Goal: Task Accomplishment & Management: Manage account settings

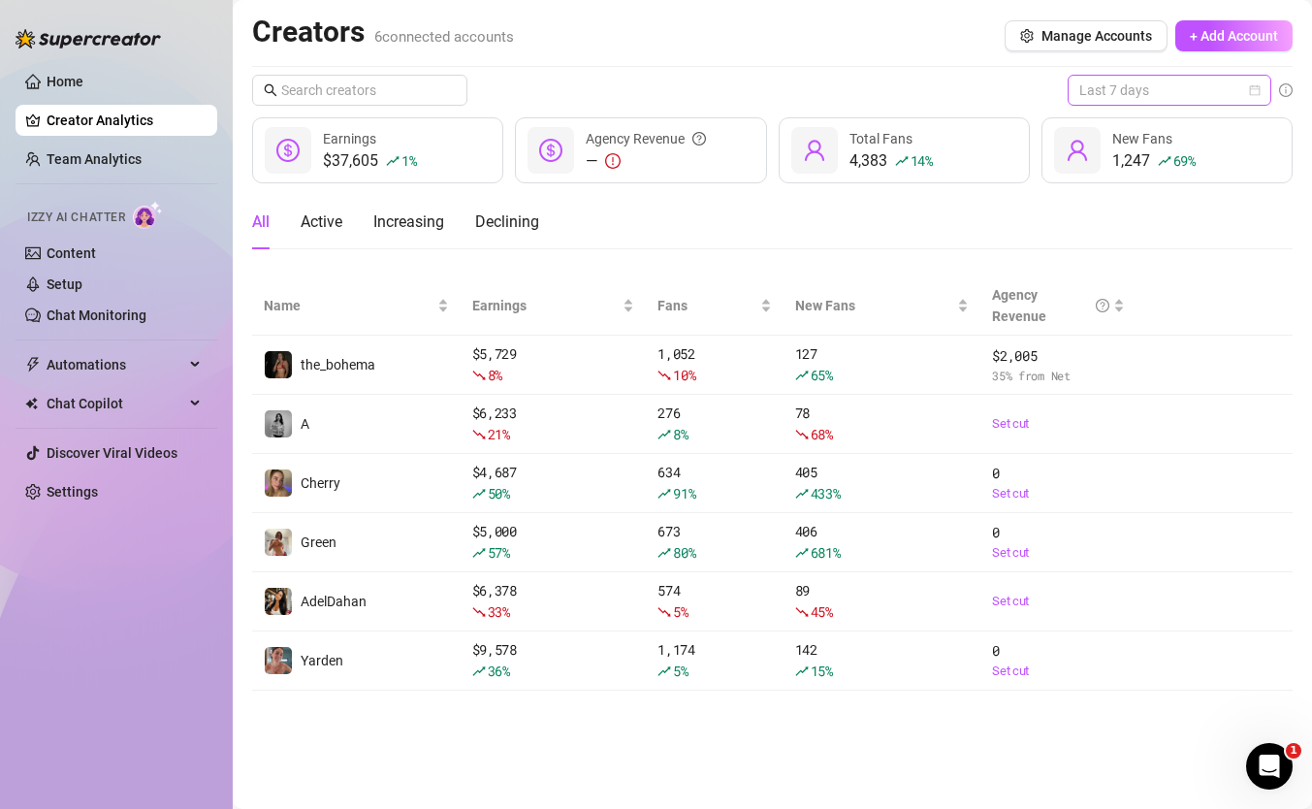
click at [1134, 85] on span "Last 7 days" at bounding box center [1169, 90] width 180 height 29
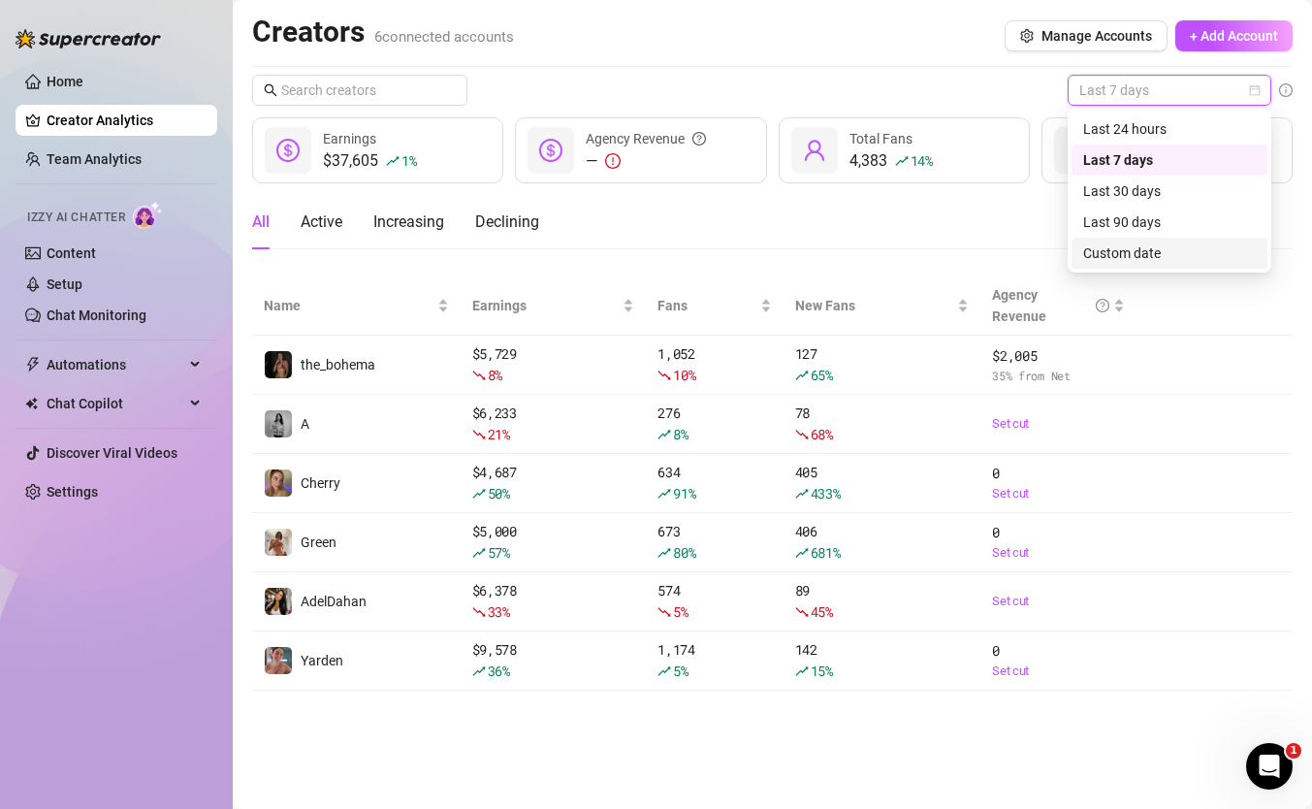
click at [1102, 248] on div "Custom date" at bounding box center [1169, 252] width 173 height 21
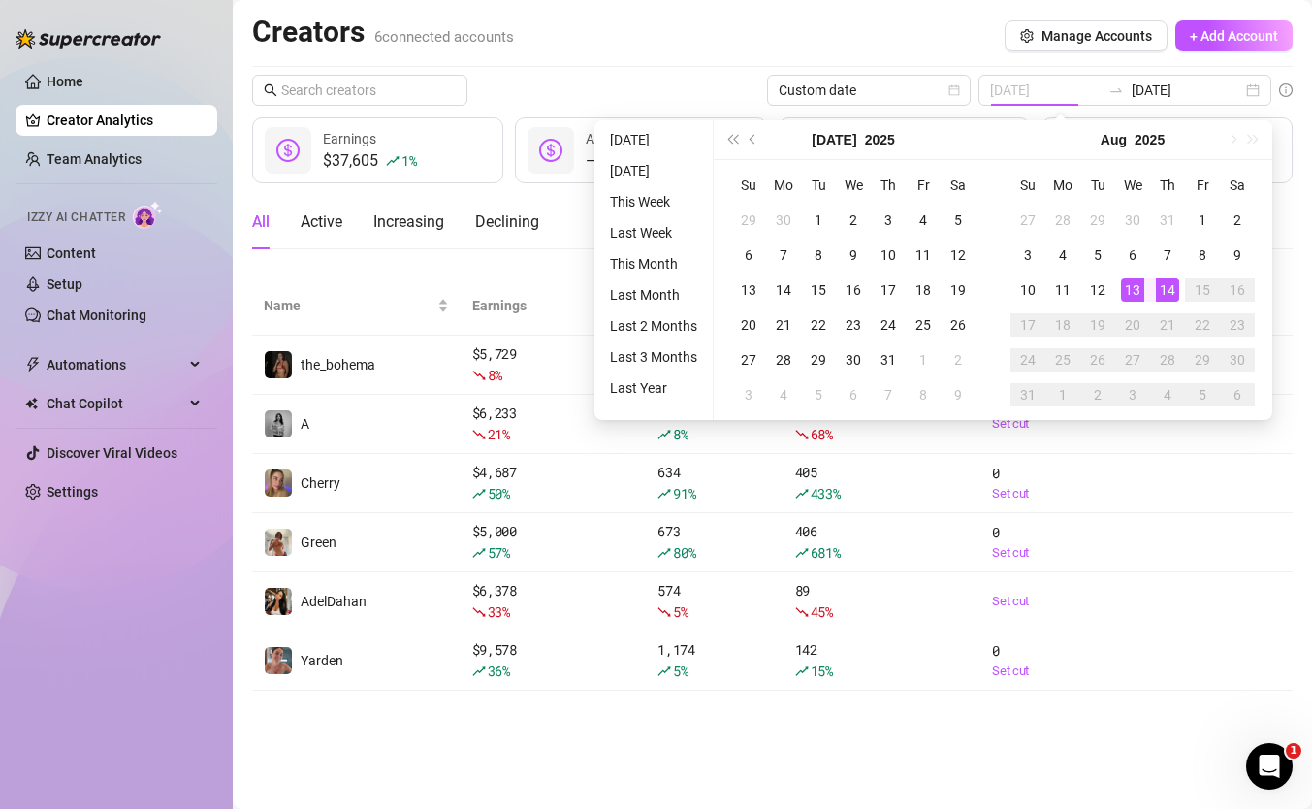
click at [1134, 291] on div "13" at bounding box center [1132, 289] width 23 height 23
click at [1166, 291] on div "14" at bounding box center [1167, 289] width 23 height 23
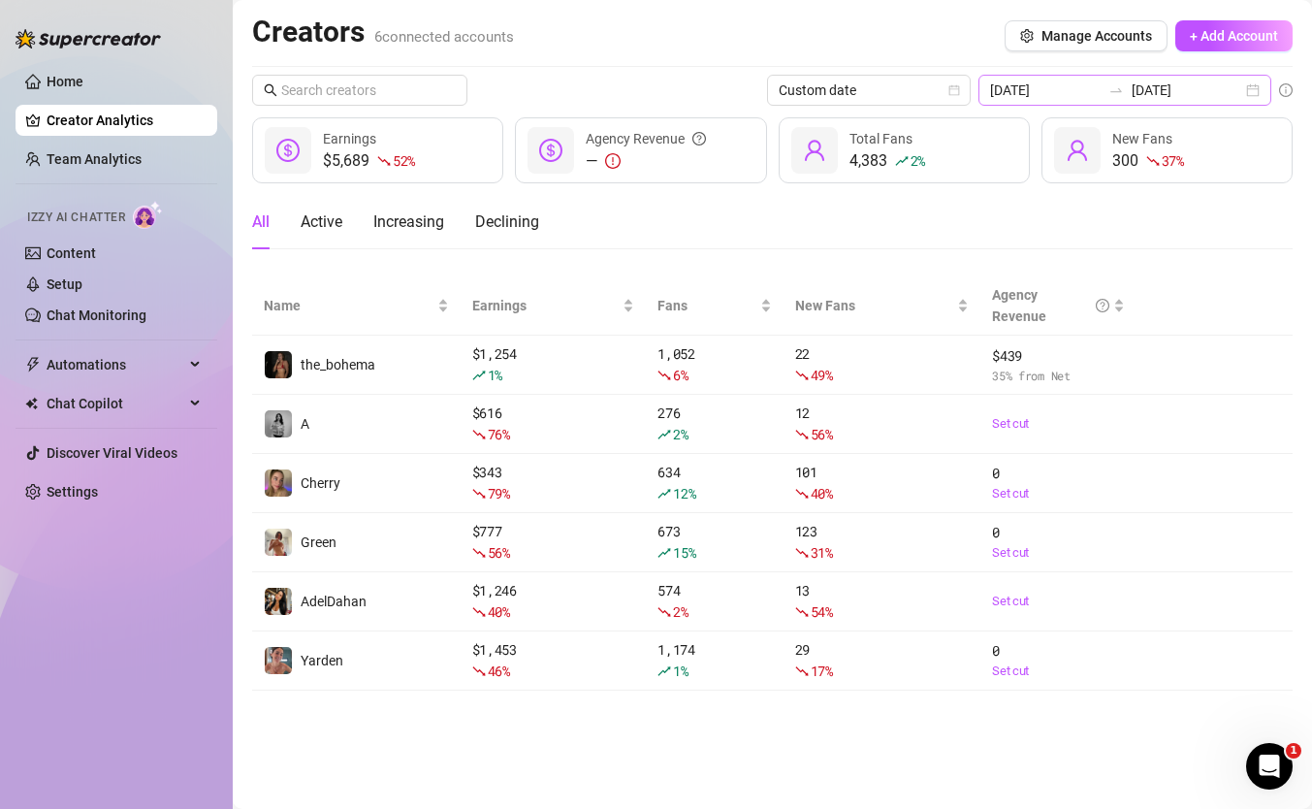
click at [1144, 80] on div "2025-08-13 2025-08-14" at bounding box center [1124, 90] width 293 height 31
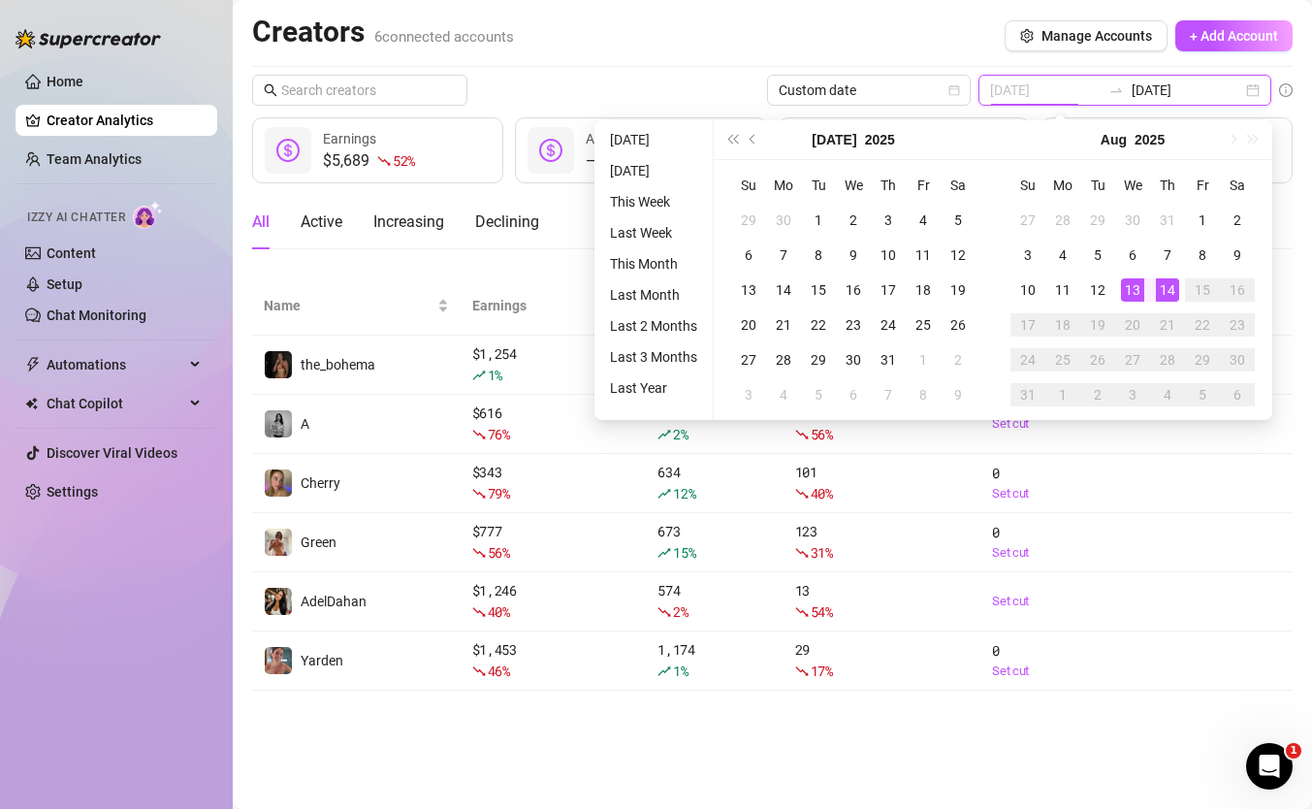
type input "2025-08-14"
click at [1158, 285] on div "14" at bounding box center [1167, 289] width 23 height 23
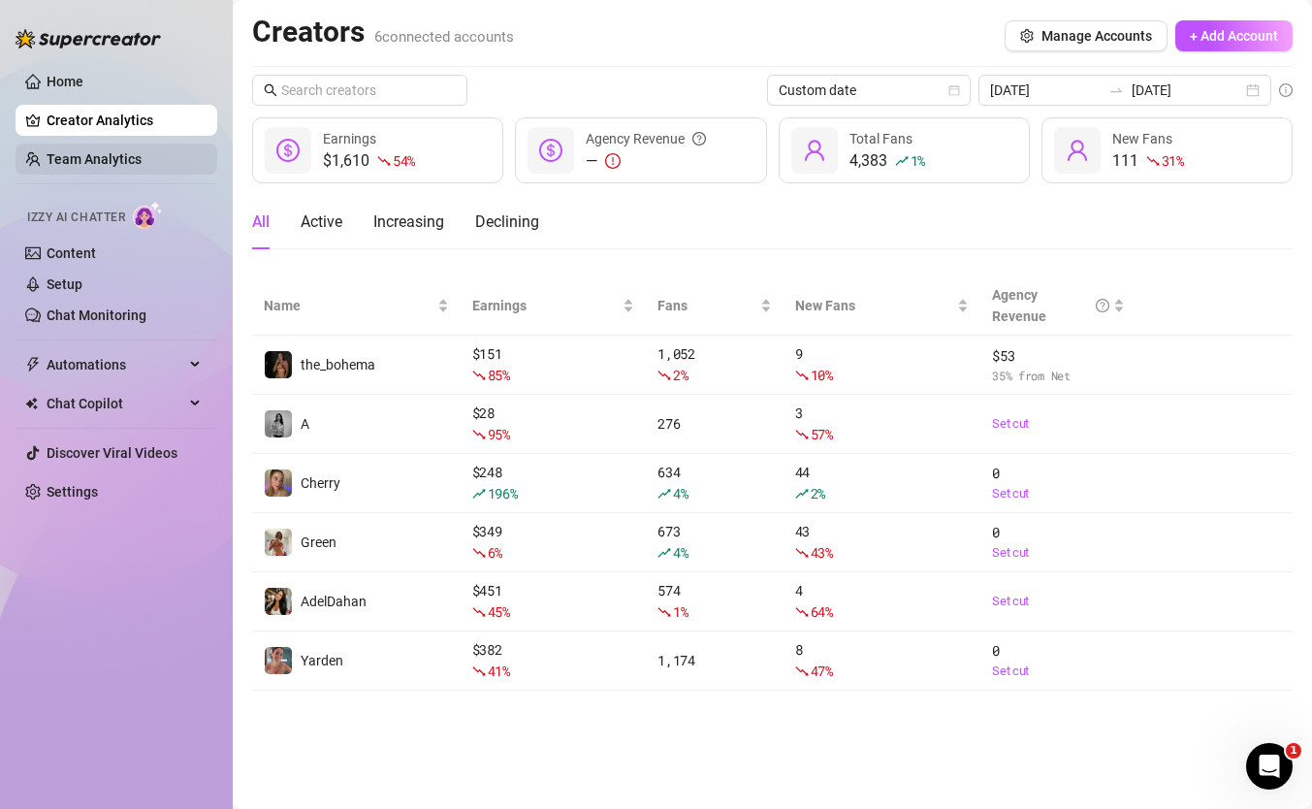
click at [142, 154] on link "Team Analytics" at bounding box center [94, 159] width 95 height 16
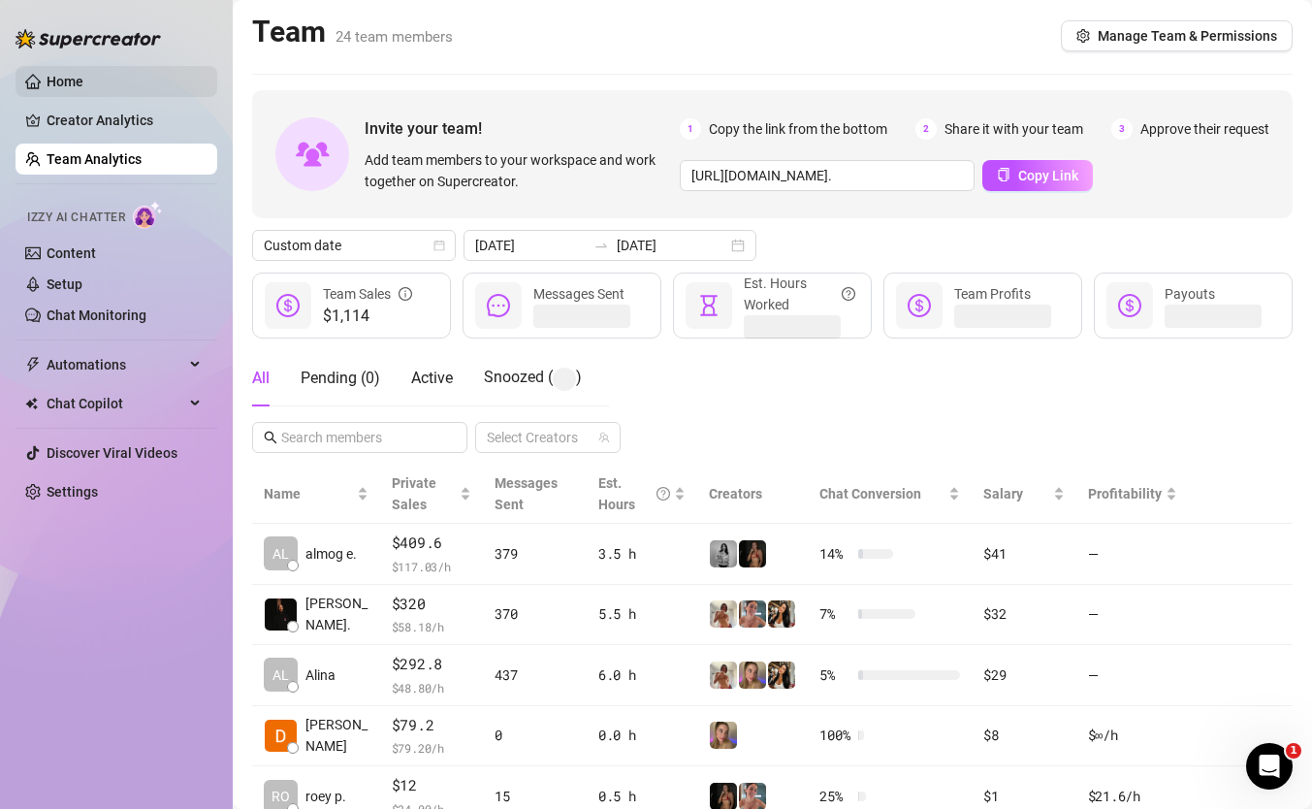
click at [83, 83] on link "Home" at bounding box center [65, 82] width 37 height 16
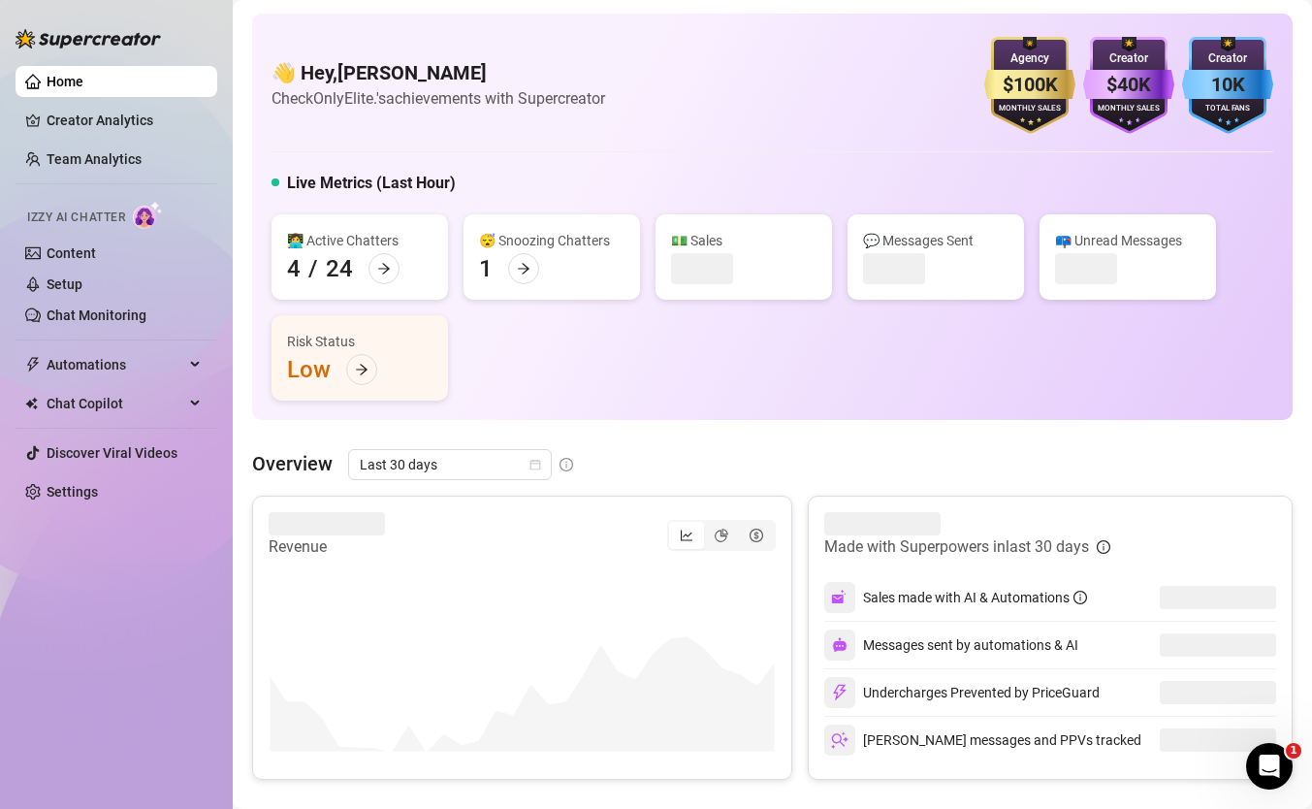
click at [505, 466] on span "Last 30 days" at bounding box center [450, 464] width 180 height 29
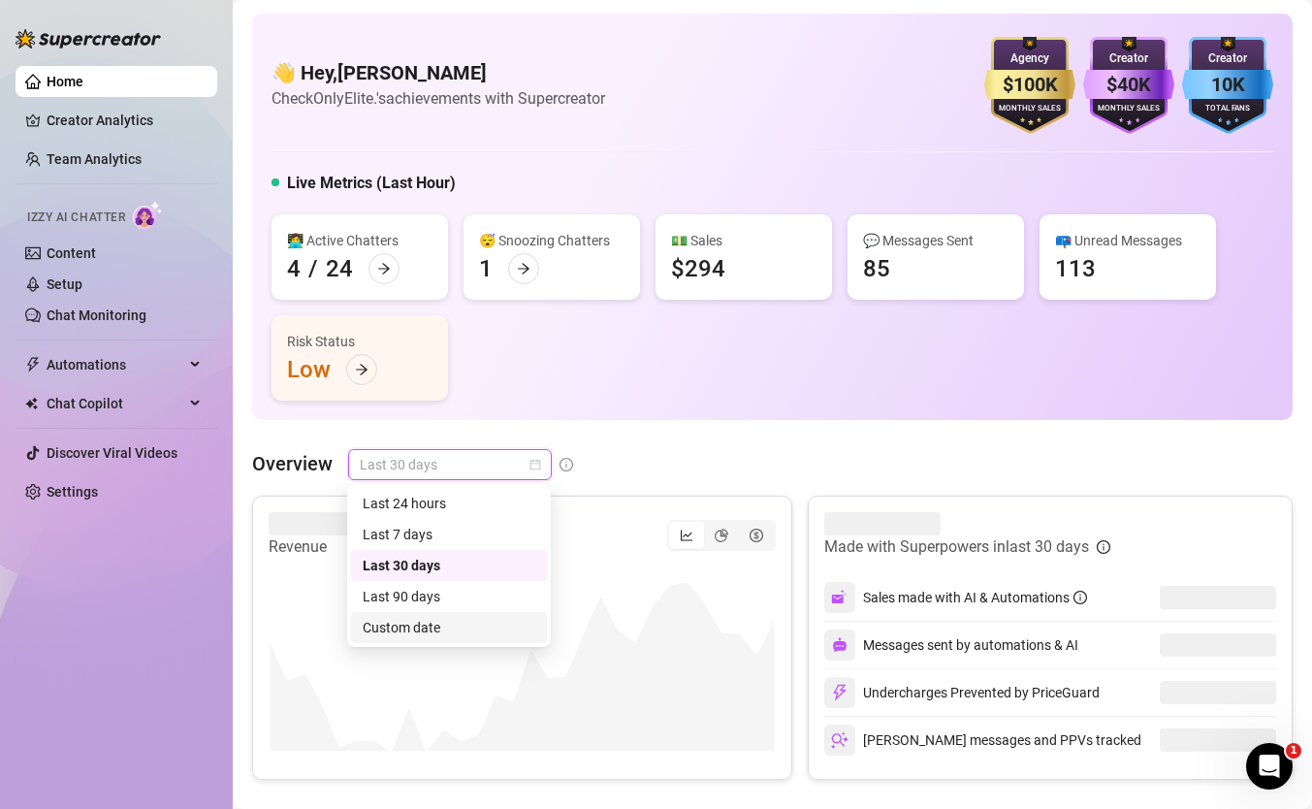
click at [475, 620] on div "Custom date" at bounding box center [449, 627] width 173 height 21
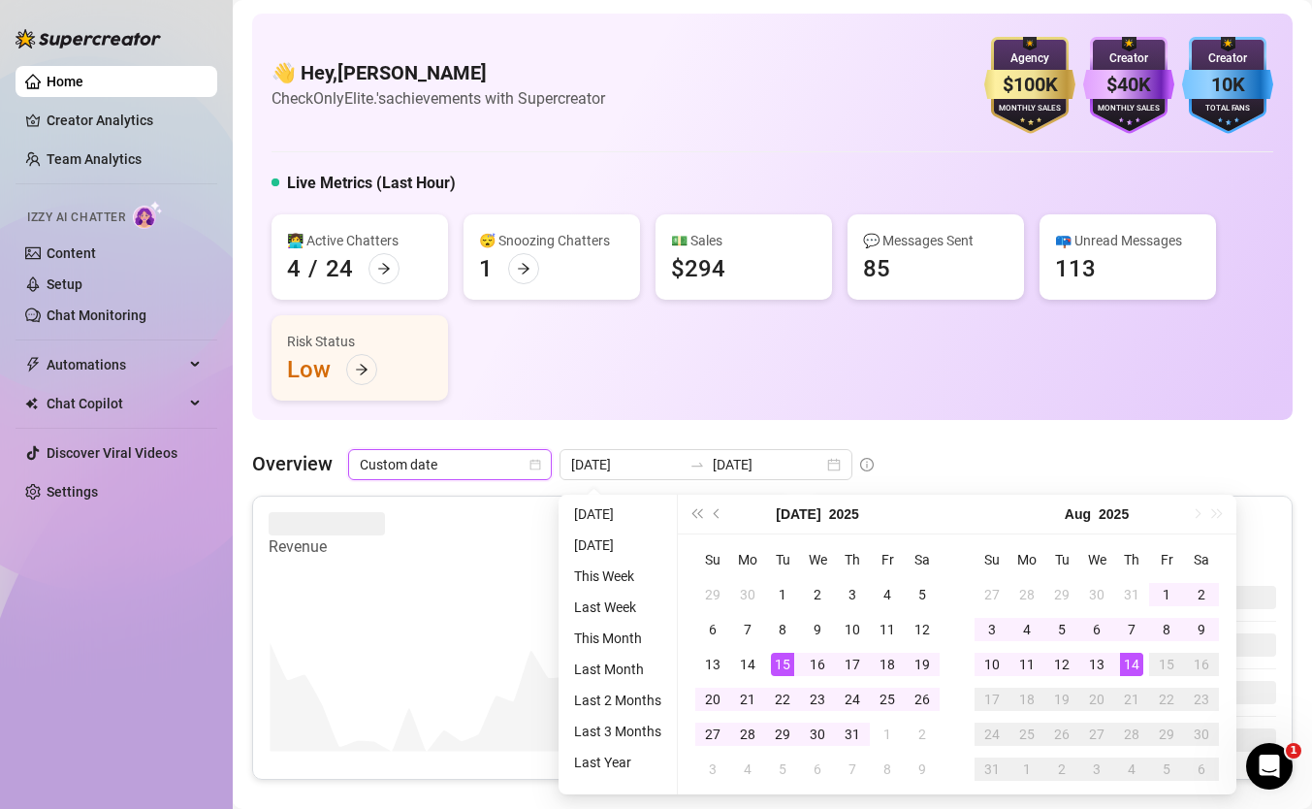
type input "2025-08-13"
type input "2025-07-15"
type input "2025-08-14"
type input "2025-08-01"
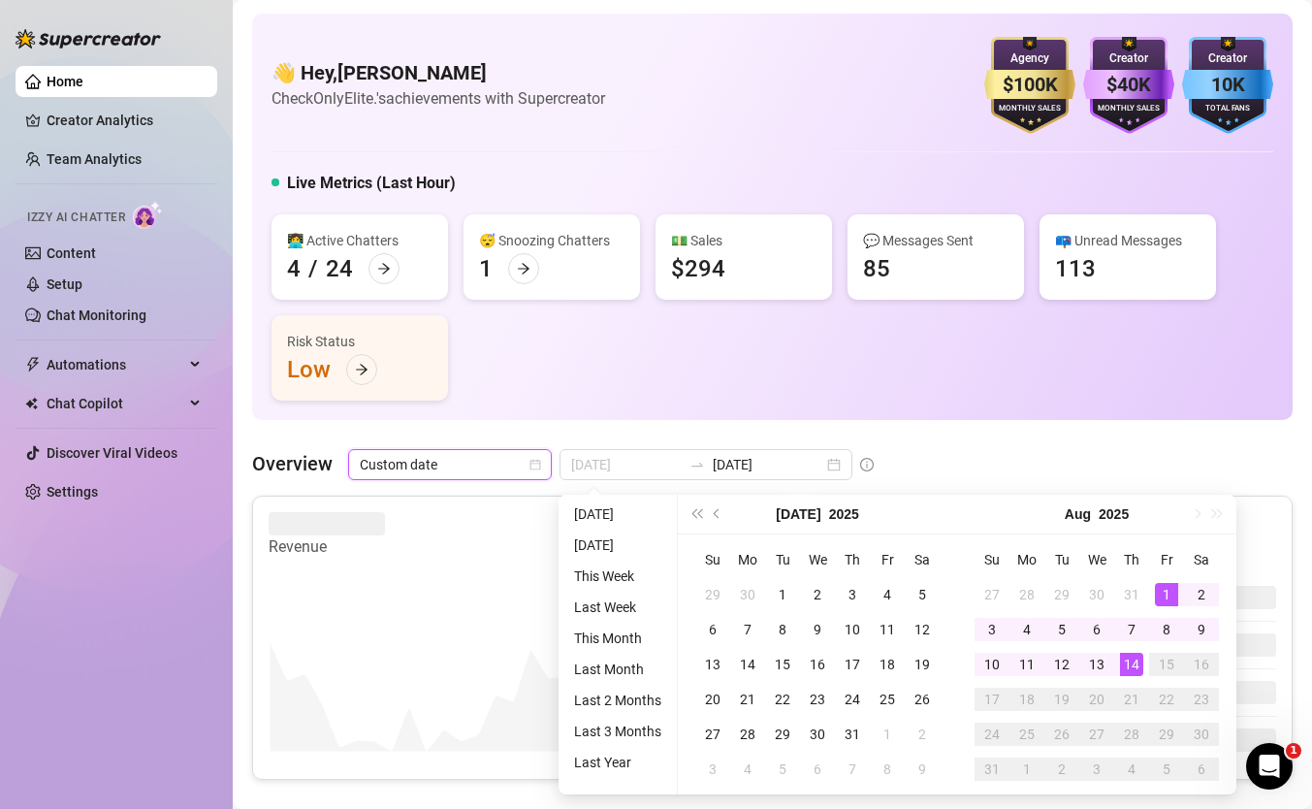
click at [1166, 588] on div "1" at bounding box center [1166, 594] width 23 height 23
type input "2025-08-14"
click at [1124, 671] on div "14" at bounding box center [1131, 664] width 23 height 23
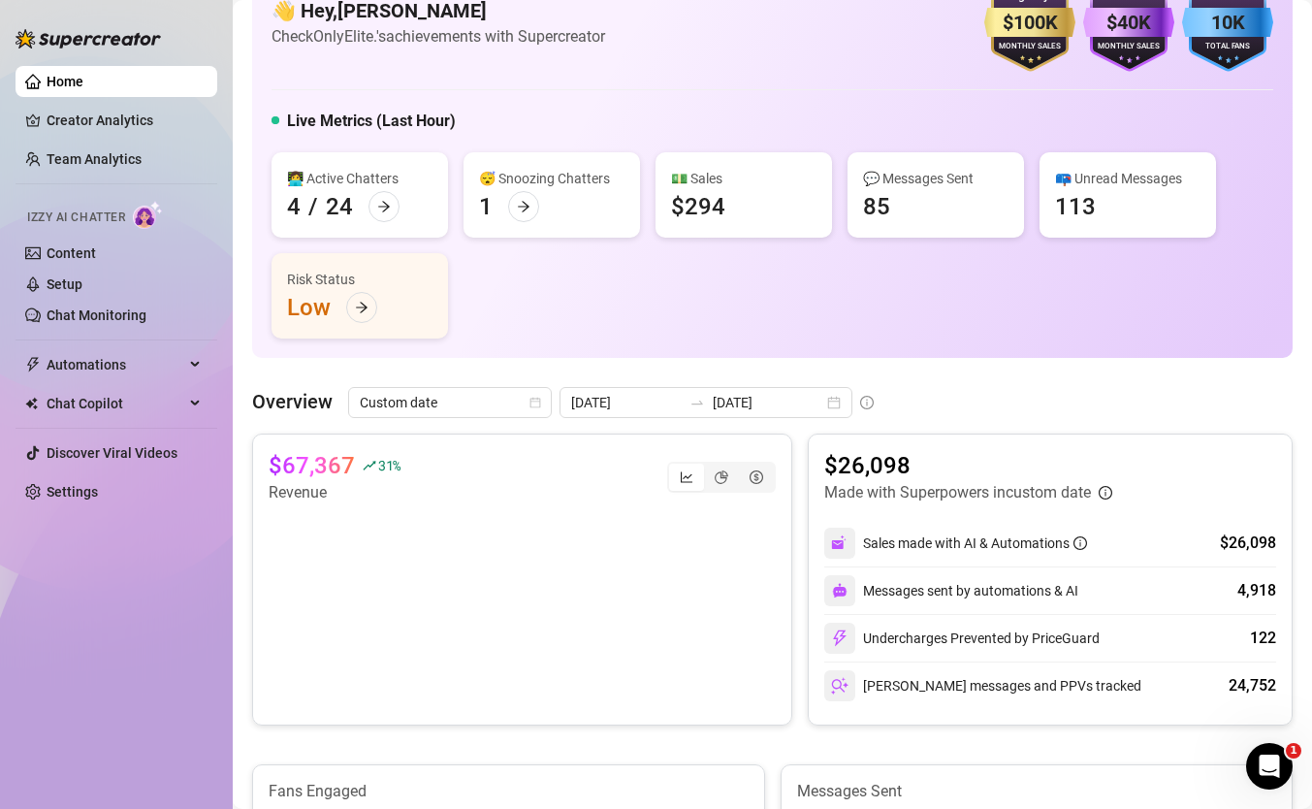
scroll to position [96, 0]
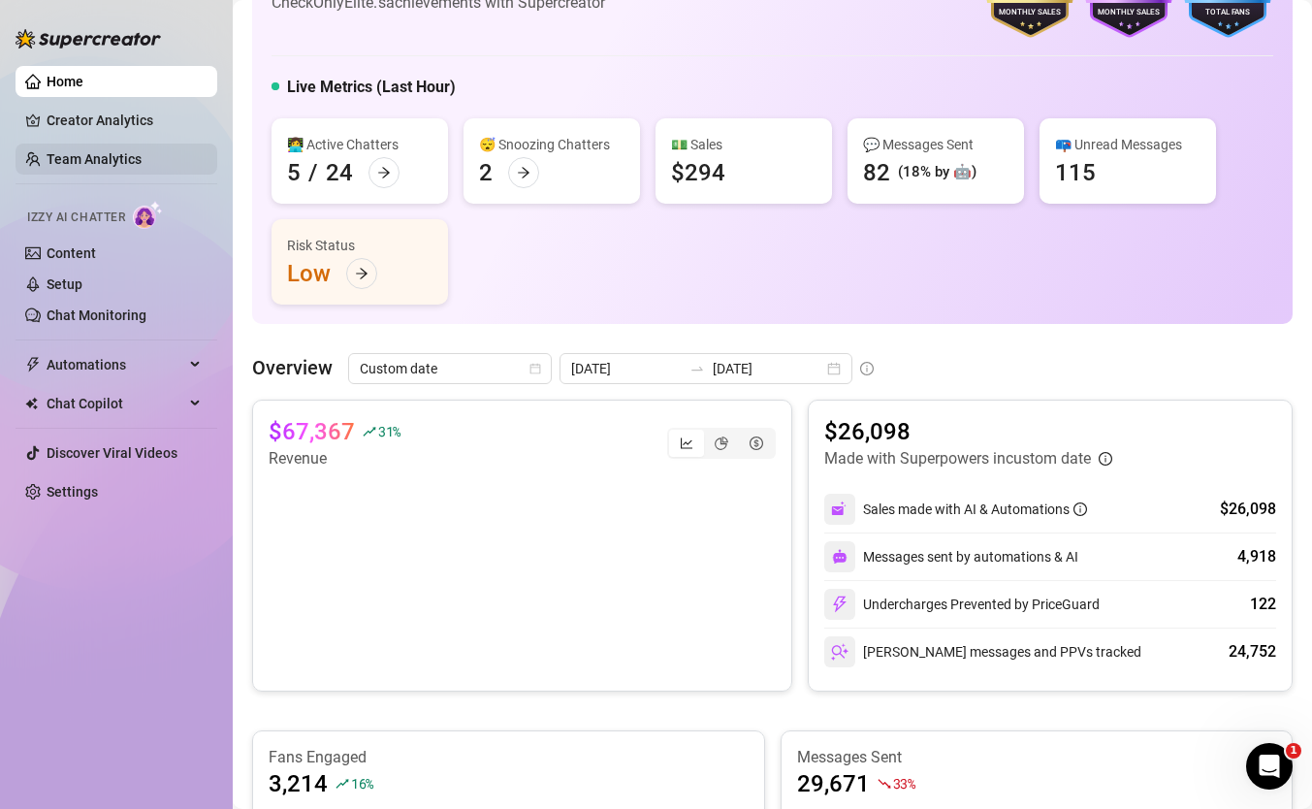
click at [142, 156] on link "Team Analytics" at bounding box center [94, 159] width 95 height 16
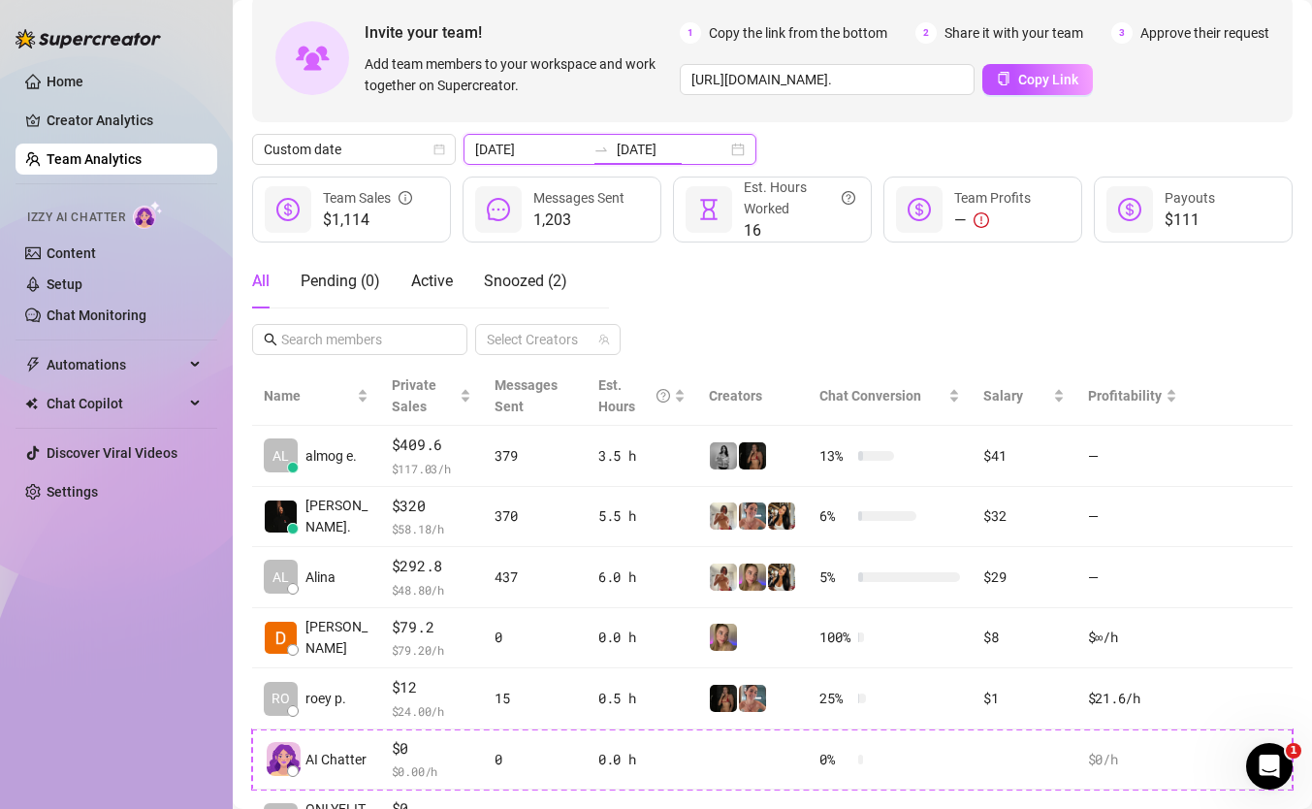
click at [617, 148] on input "2025-08-14" at bounding box center [672, 149] width 111 height 21
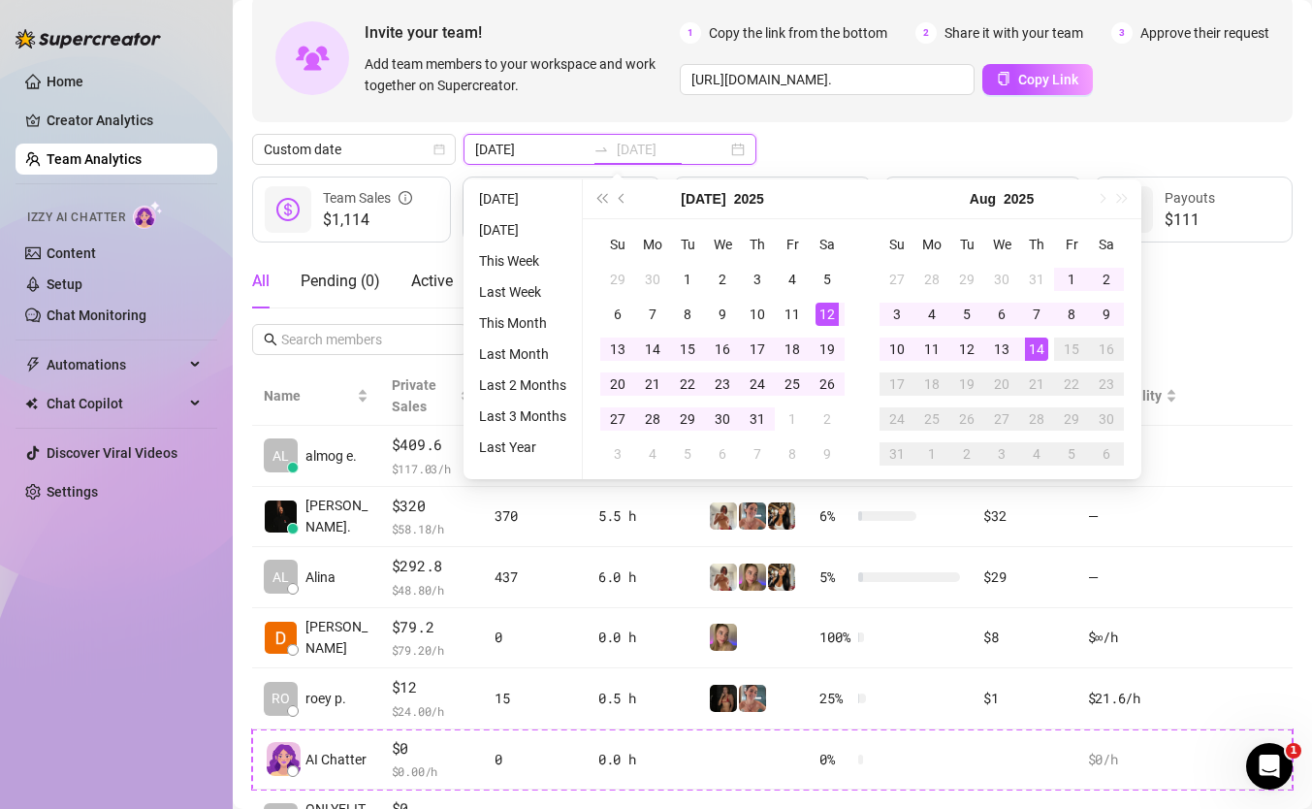
type input "2025-08-14"
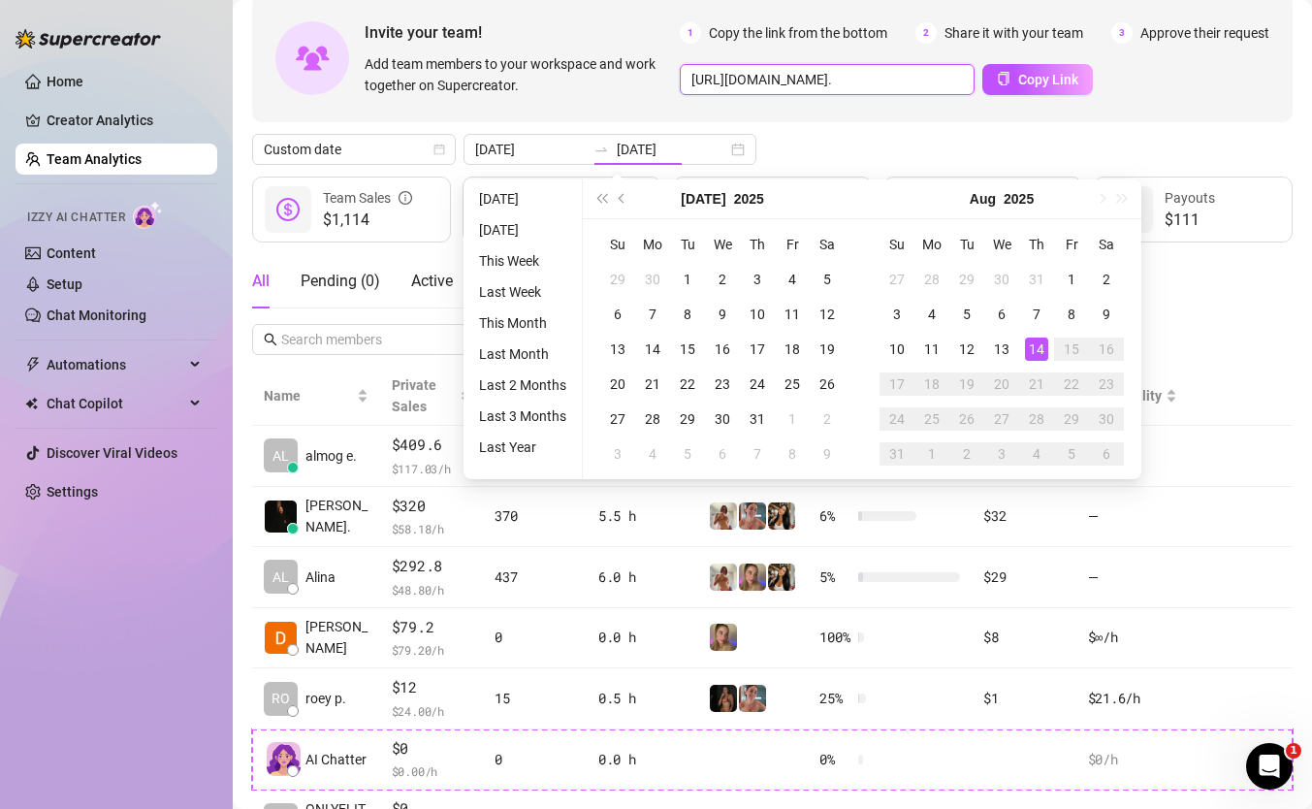
click at [942, 89] on input "[URL][DOMAIN_NAME]." at bounding box center [827, 79] width 295 height 31
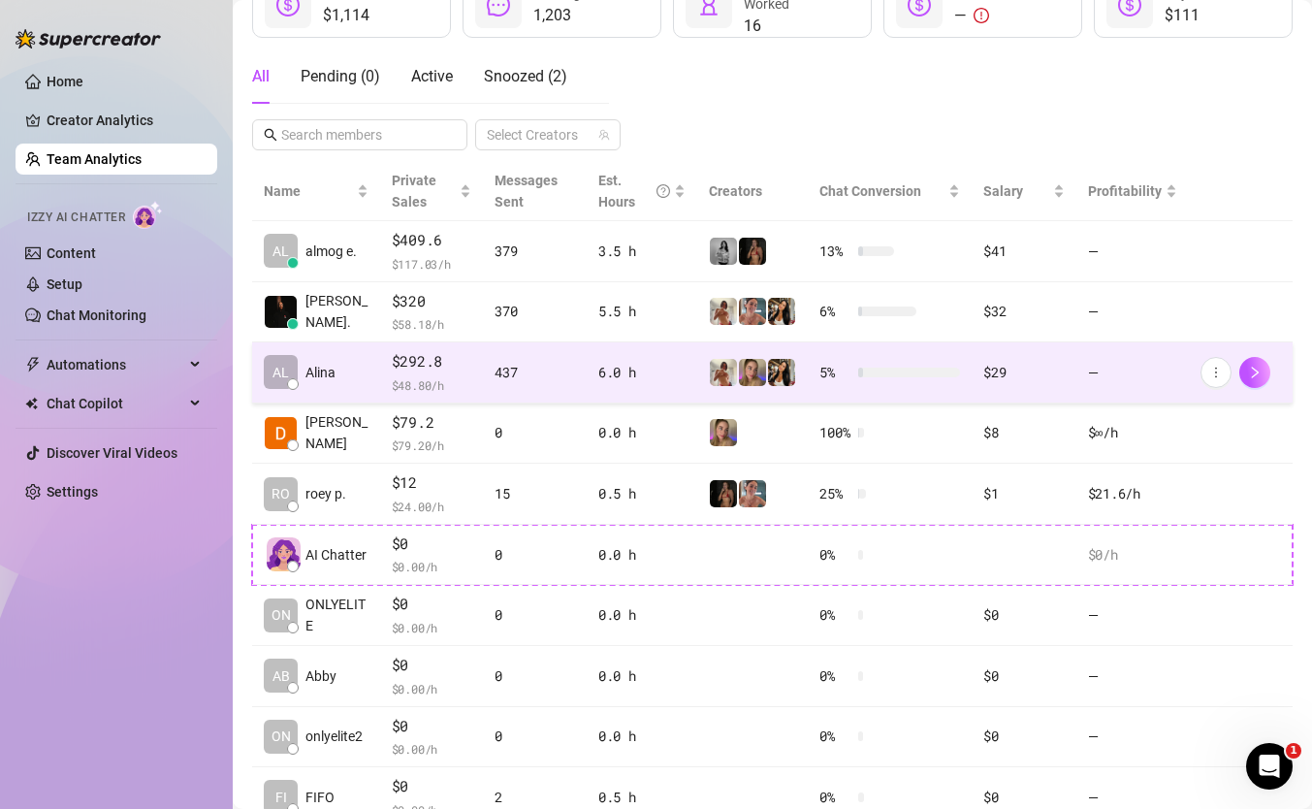
scroll to position [302, 0]
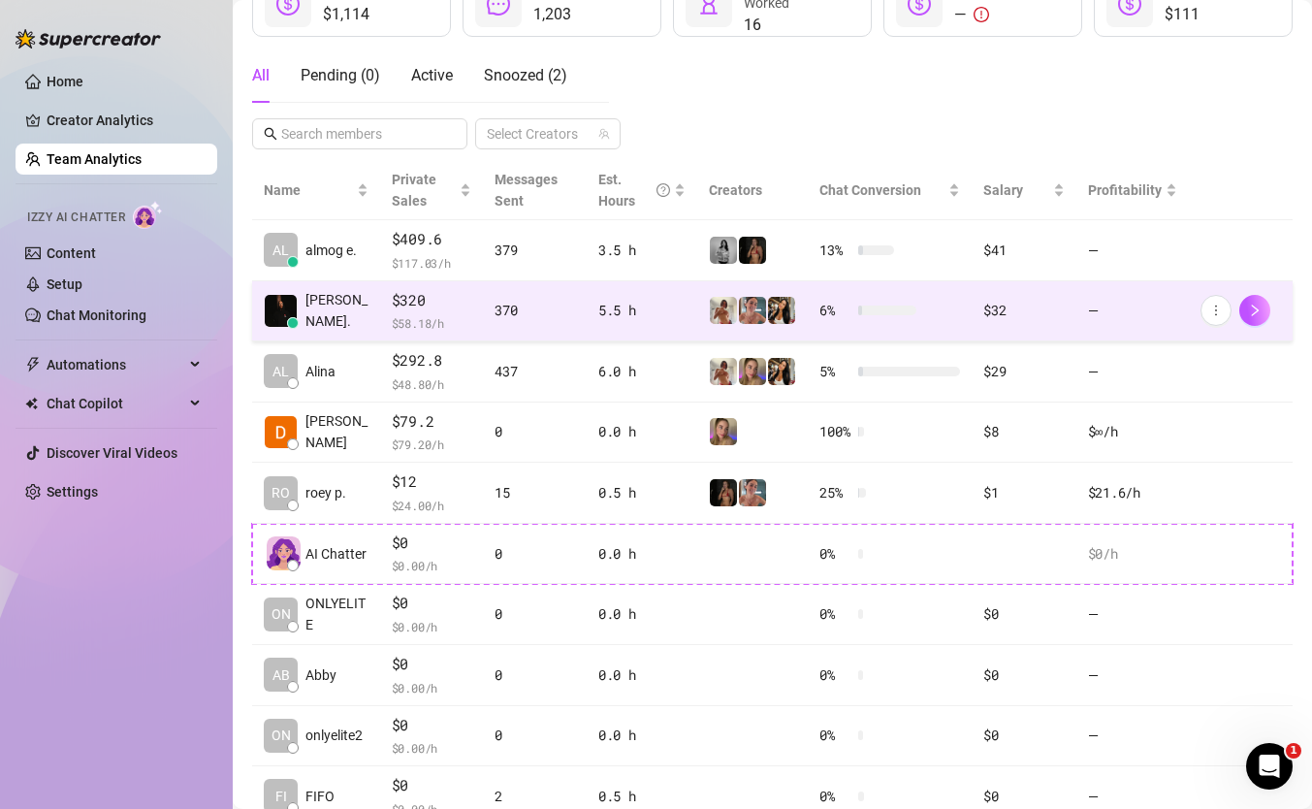
click at [589, 313] on td "5.5 h" at bounding box center [642, 311] width 111 height 61
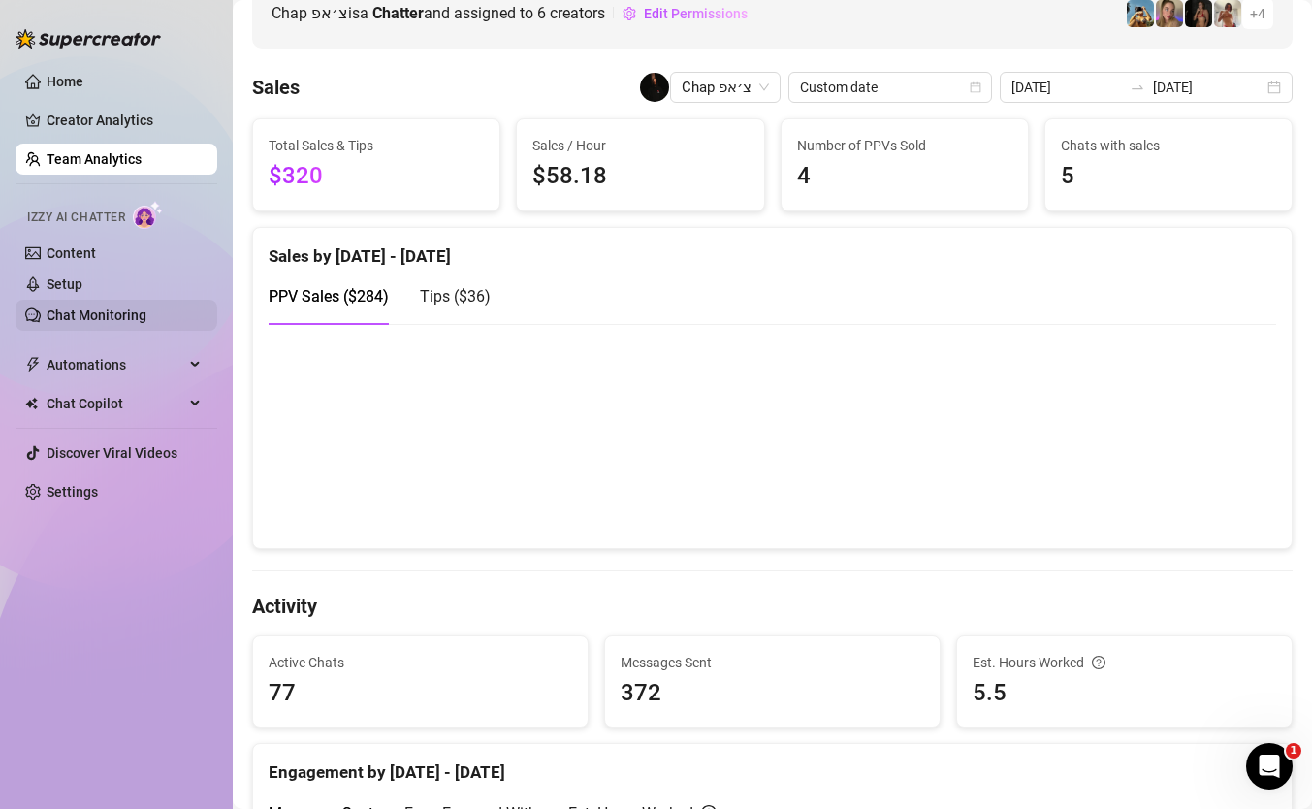
click at [142, 309] on link "Chat Monitoring" at bounding box center [97, 315] width 100 height 16
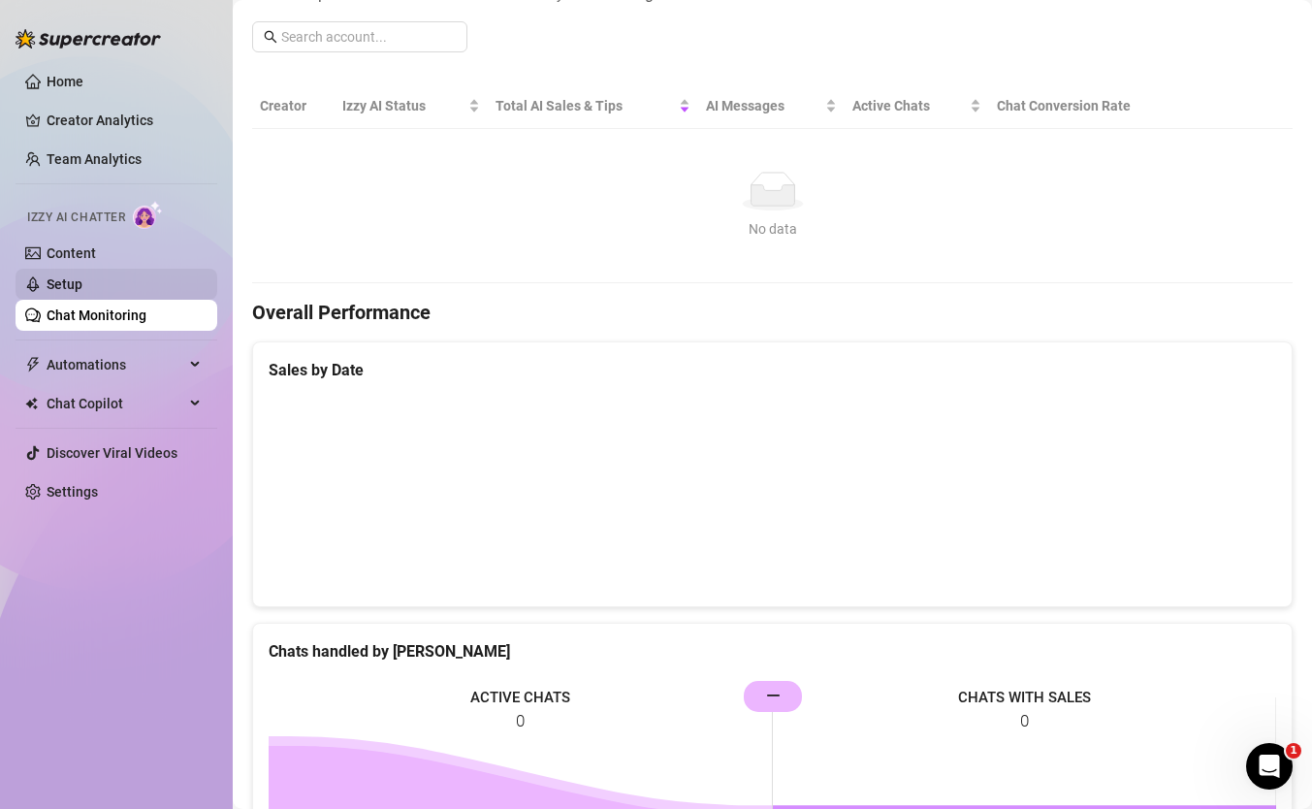
click at [82, 276] on link "Setup" at bounding box center [65, 284] width 36 height 16
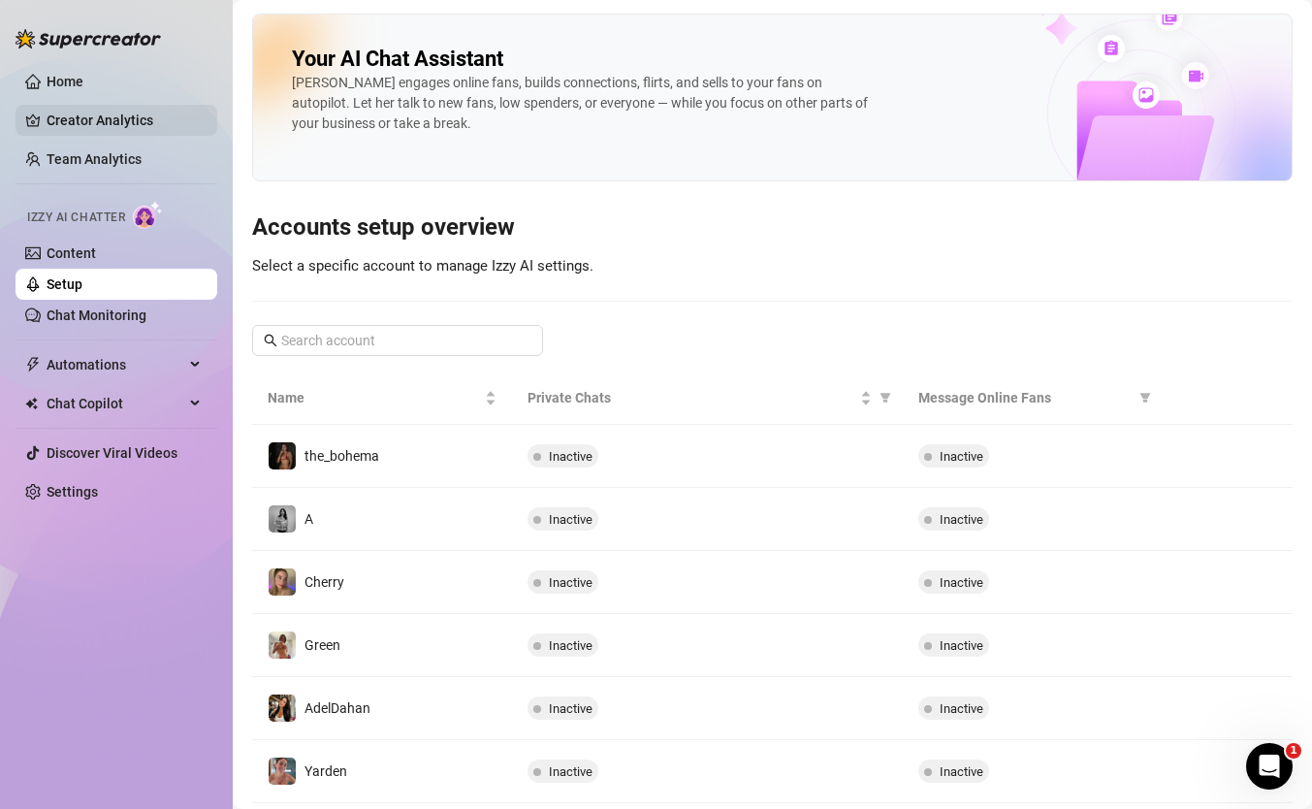
click at [84, 108] on link "Creator Analytics" at bounding box center [124, 120] width 155 height 31
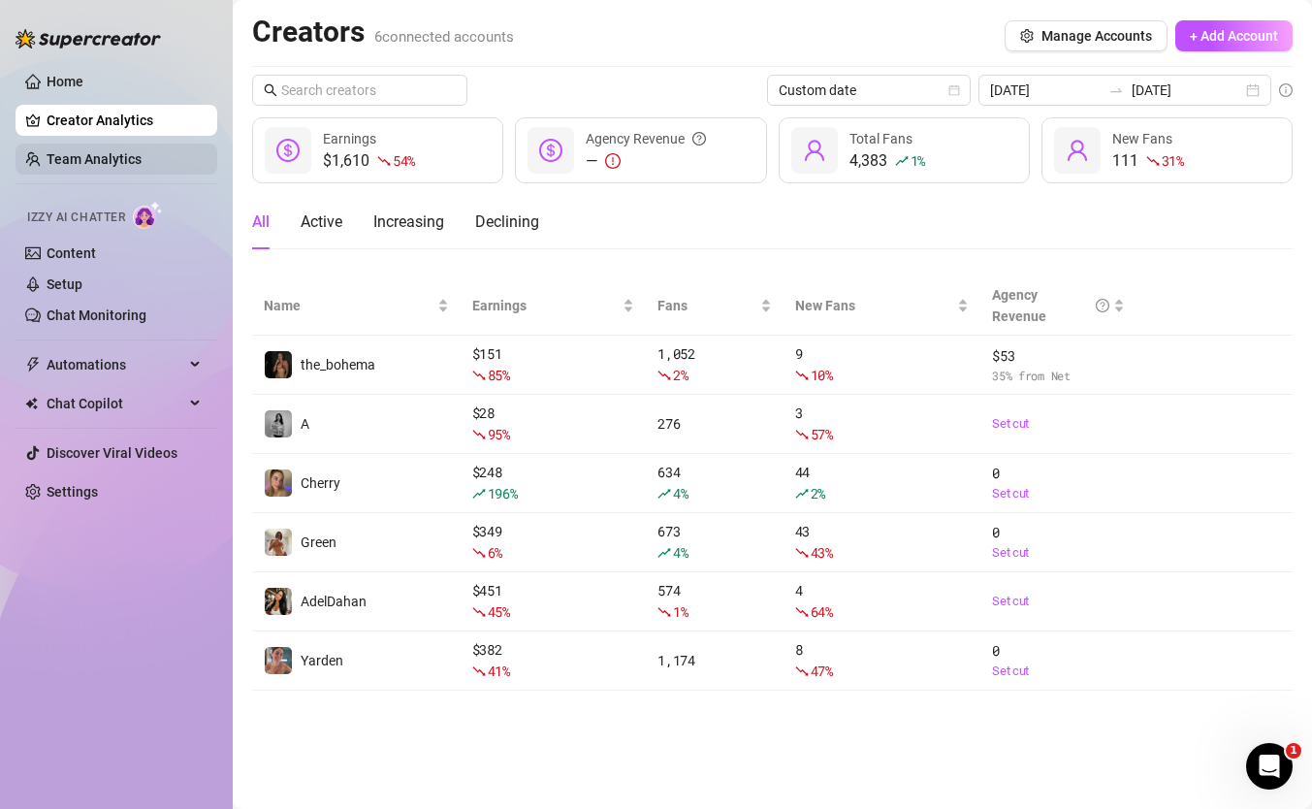
click at [106, 159] on link "Team Analytics" at bounding box center [94, 159] width 95 height 16
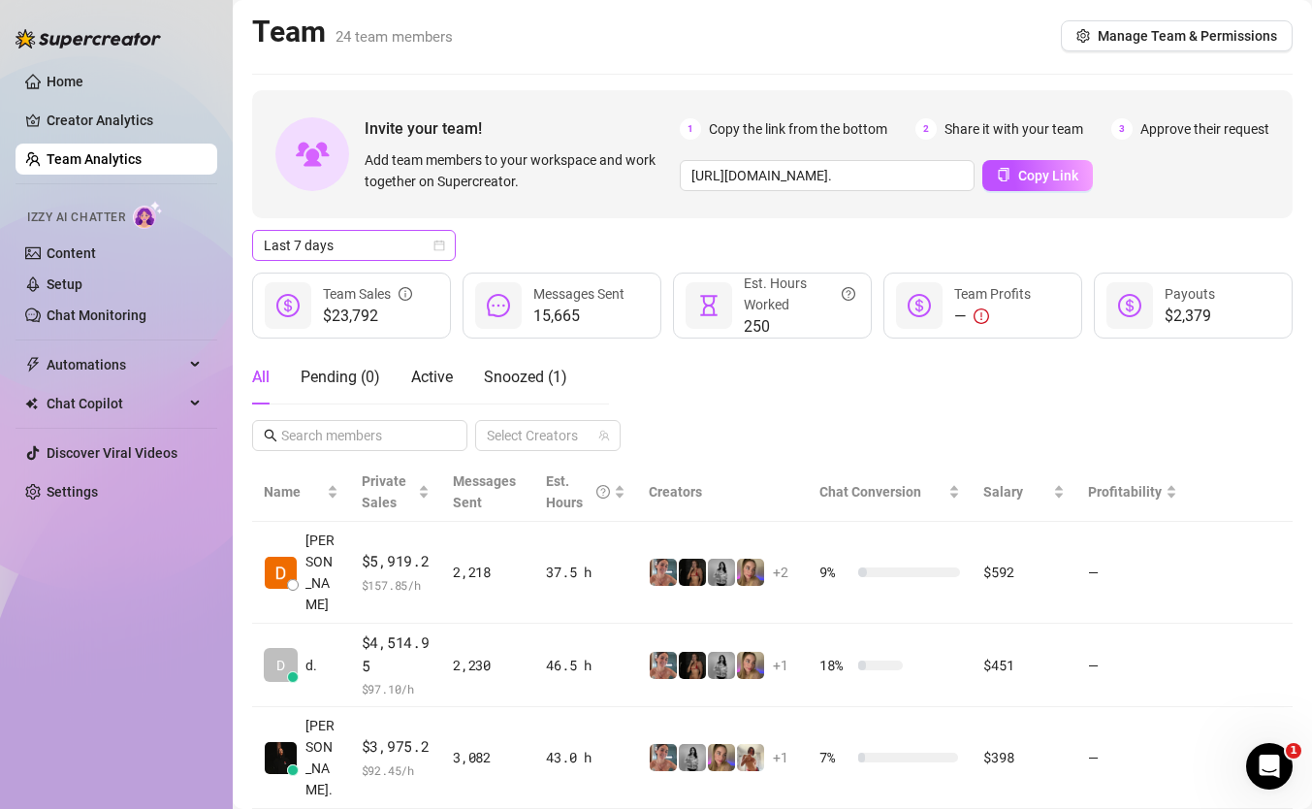
click at [354, 252] on span "Last 7 days" at bounding box center [354, 245] width 180 height 29
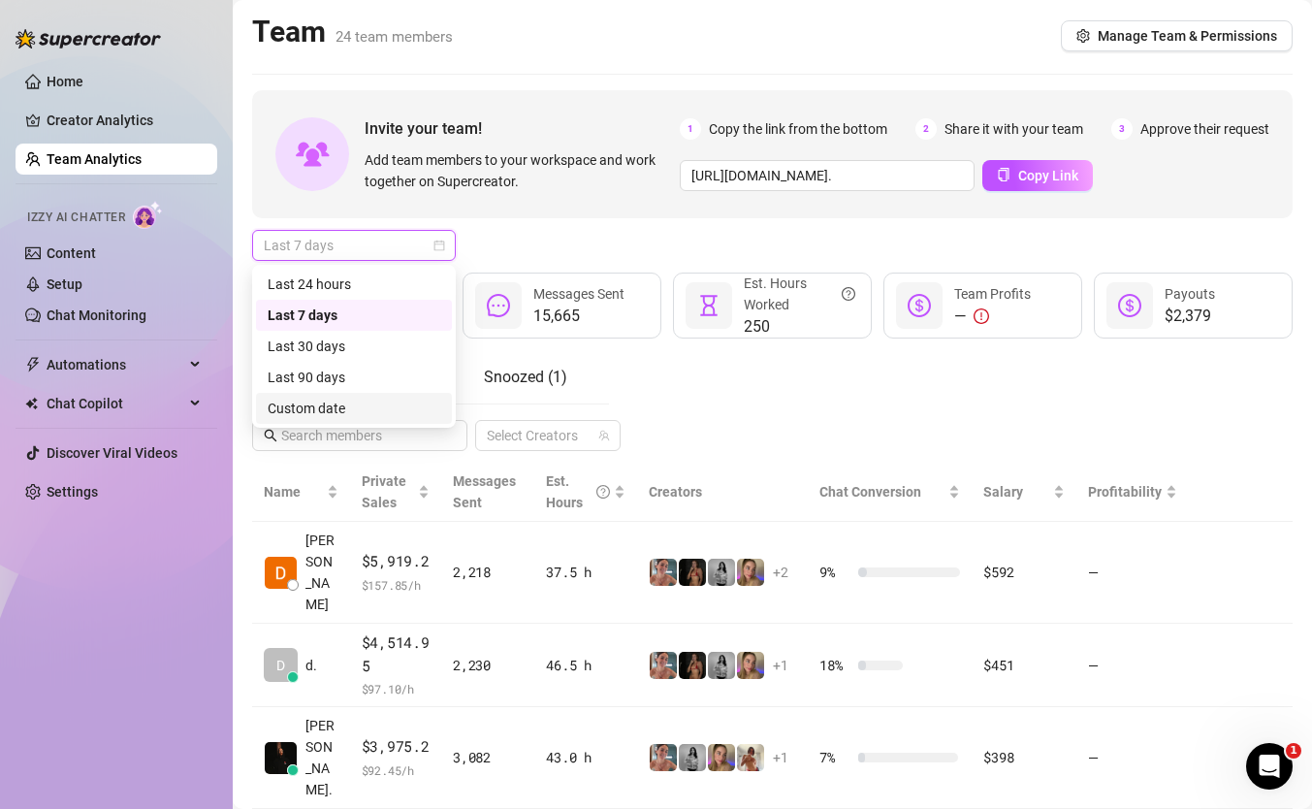
drag, startPoint x: 398, startPoint y: 388, endPoint x: 393, endPoint y: 415, distance: 27.6
click at [393, 415] on div "Last 24 hours Last 7 days Last 30 days Last 90 days Custom date" at bounding box center [354, 346] width 196 height 155
click at [393, 415] on div "Custom date" at bounding box center [354, 408] width 173 height 21
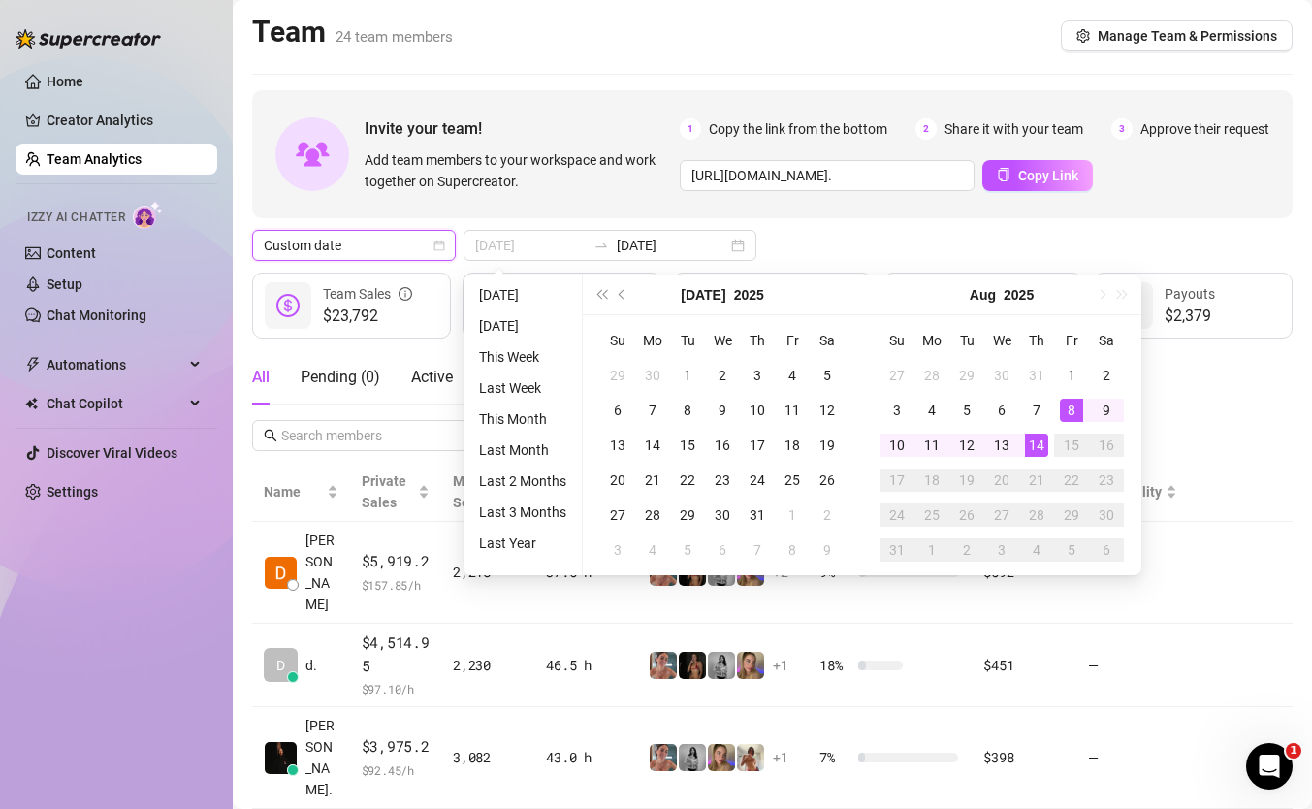
type input "2025-08-14"
click at [1030, 442] on div "14" at bounding box center [1036, 444] width 23 height 23
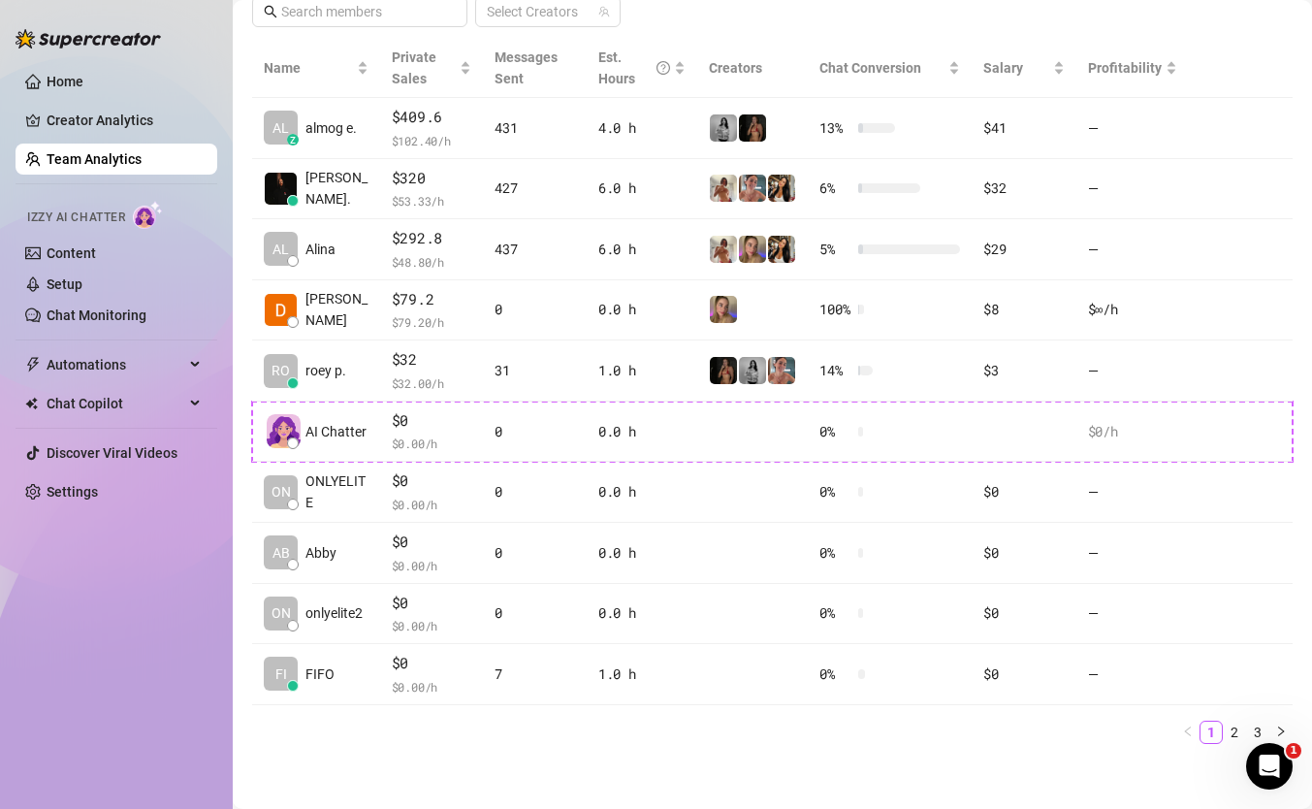
scroll to position [431, 0]
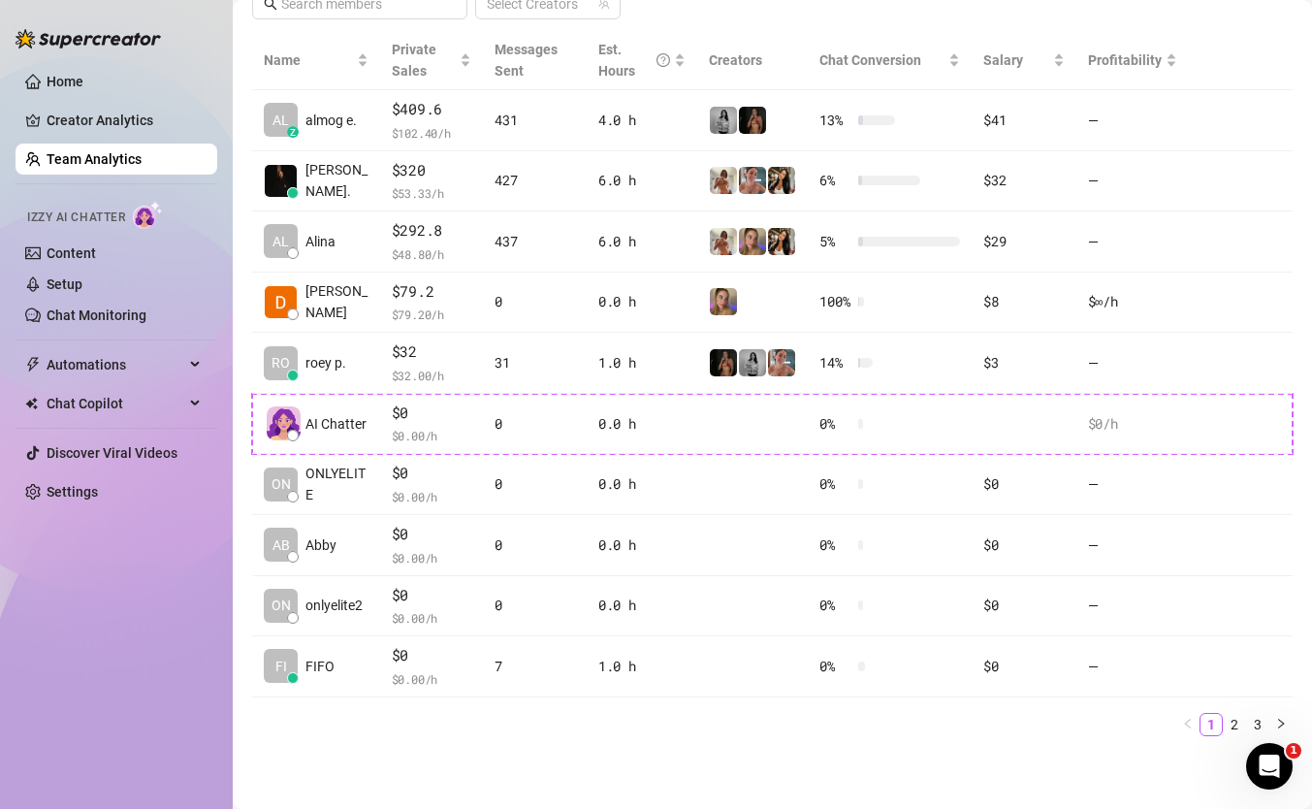
click at [567, 800] on main "Team 24 team members Manage Team & Permissions Invite your team! Add team membe…" at bounding box center [772, 189] width 1079 height 1241
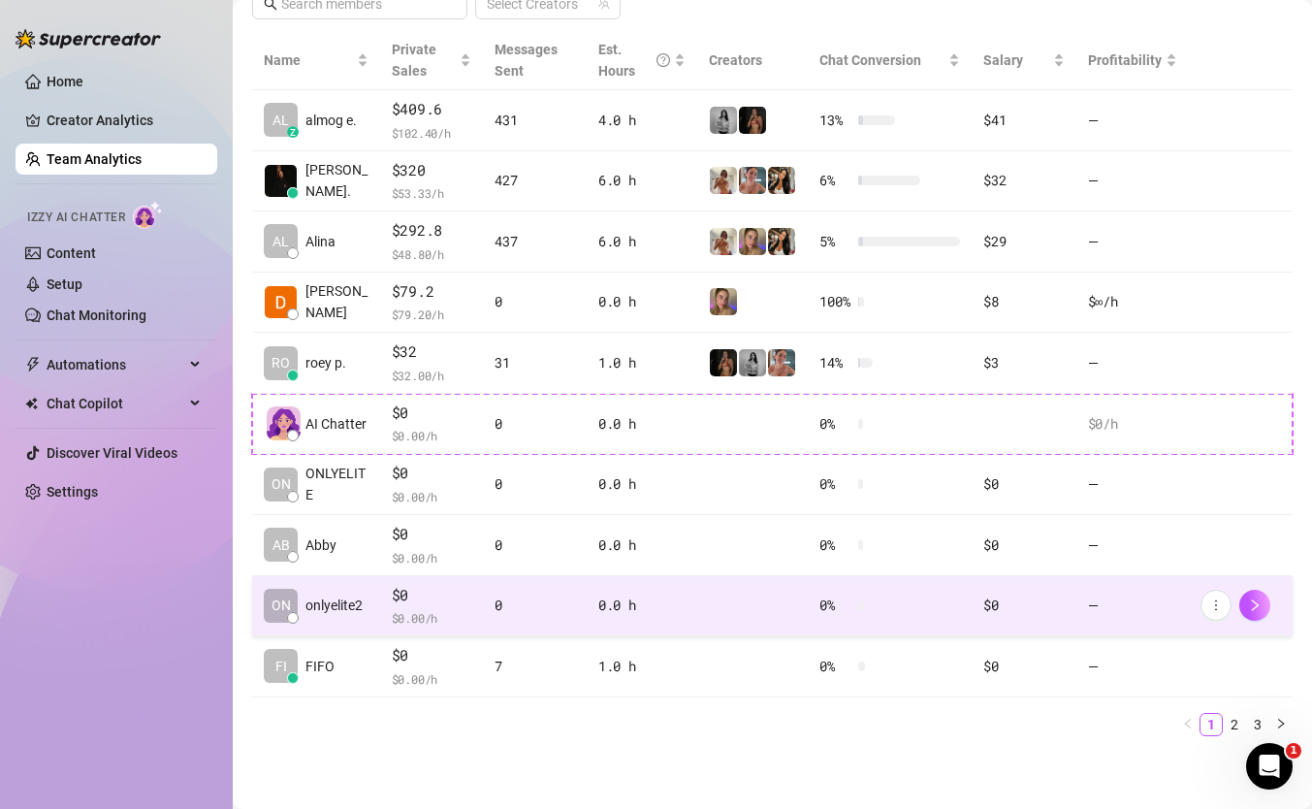
scroll to position [0, 0]
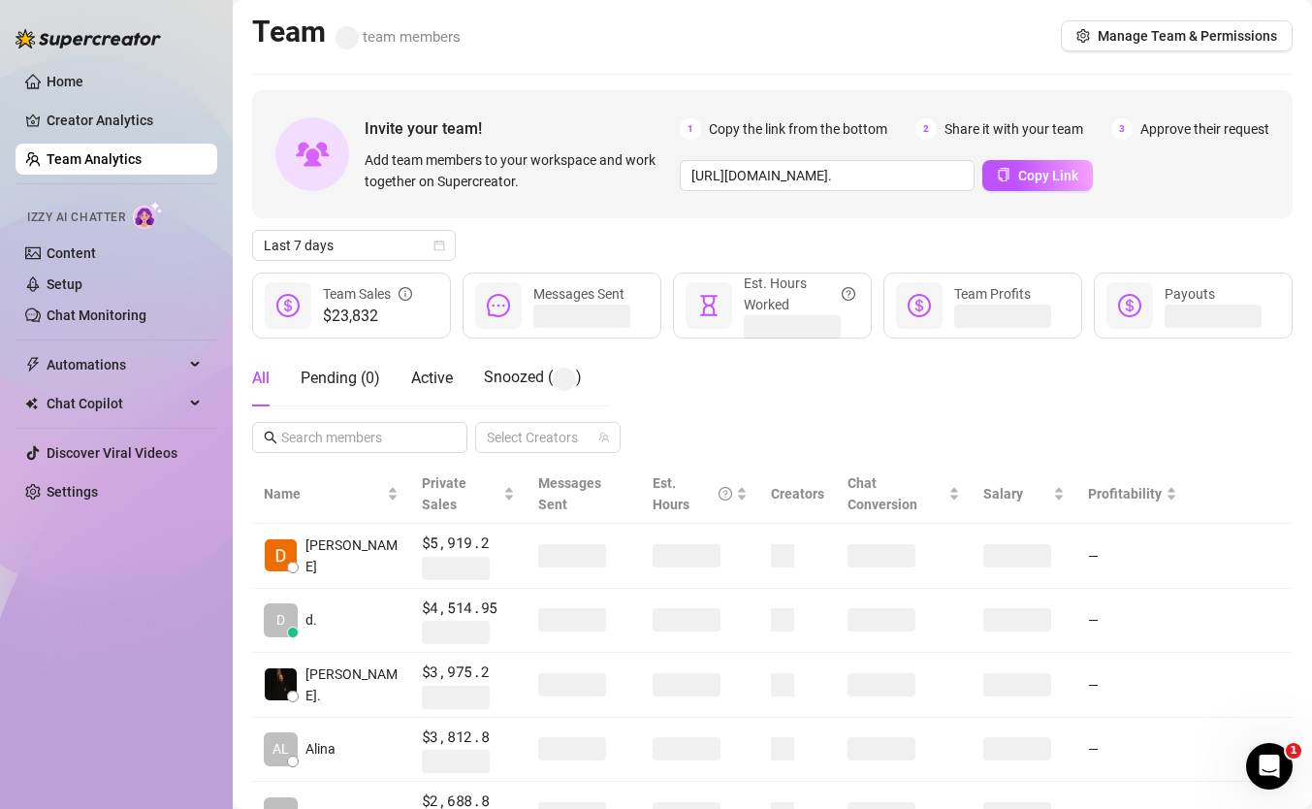
click at [324, 227] on div "Invite your team! Add team members to your workspace and work together on Super…" at bounding box center [772, 657] width 1040 height 1134
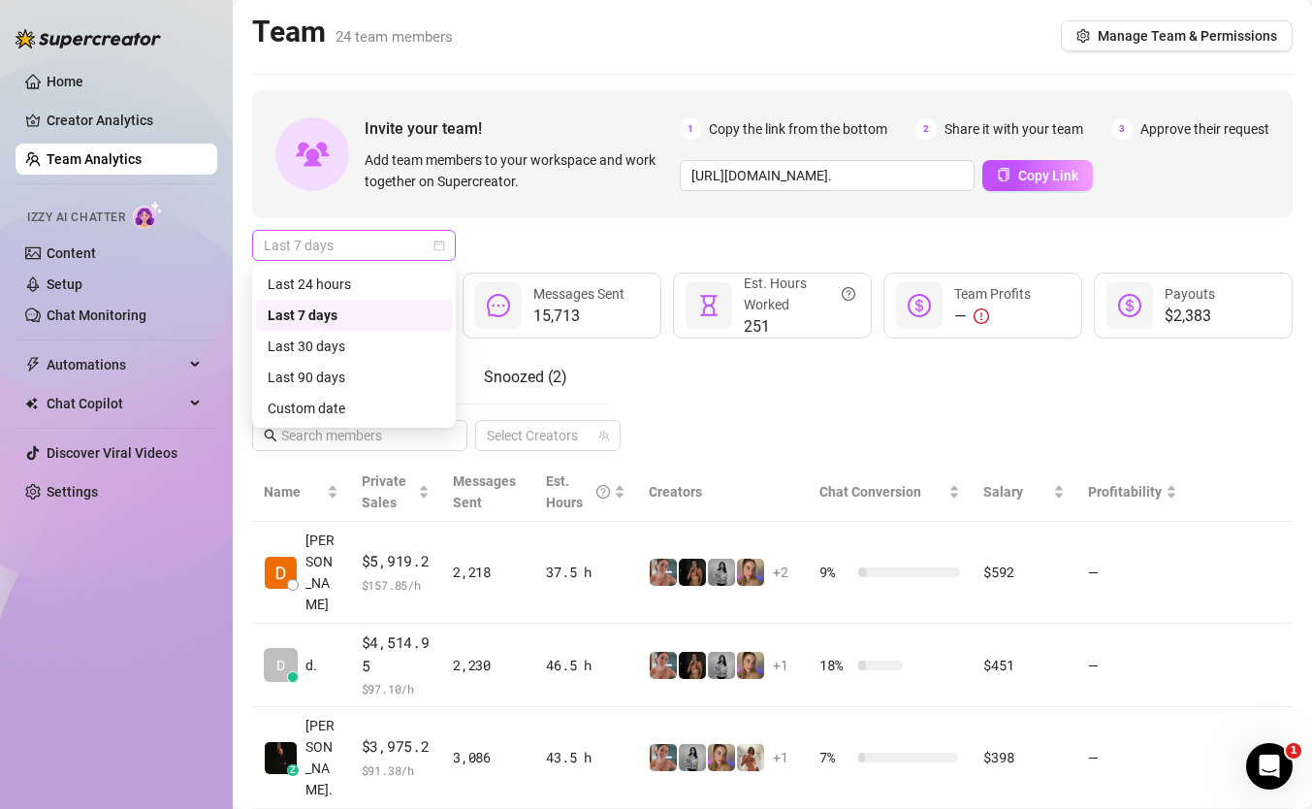
click at [325, 245] on span "Last 7 days" at bounding box center [354, 245] width 180 height 29
click at [392, 420] on div "Custom date" at bounding box center [354, 408] width 196 height 31
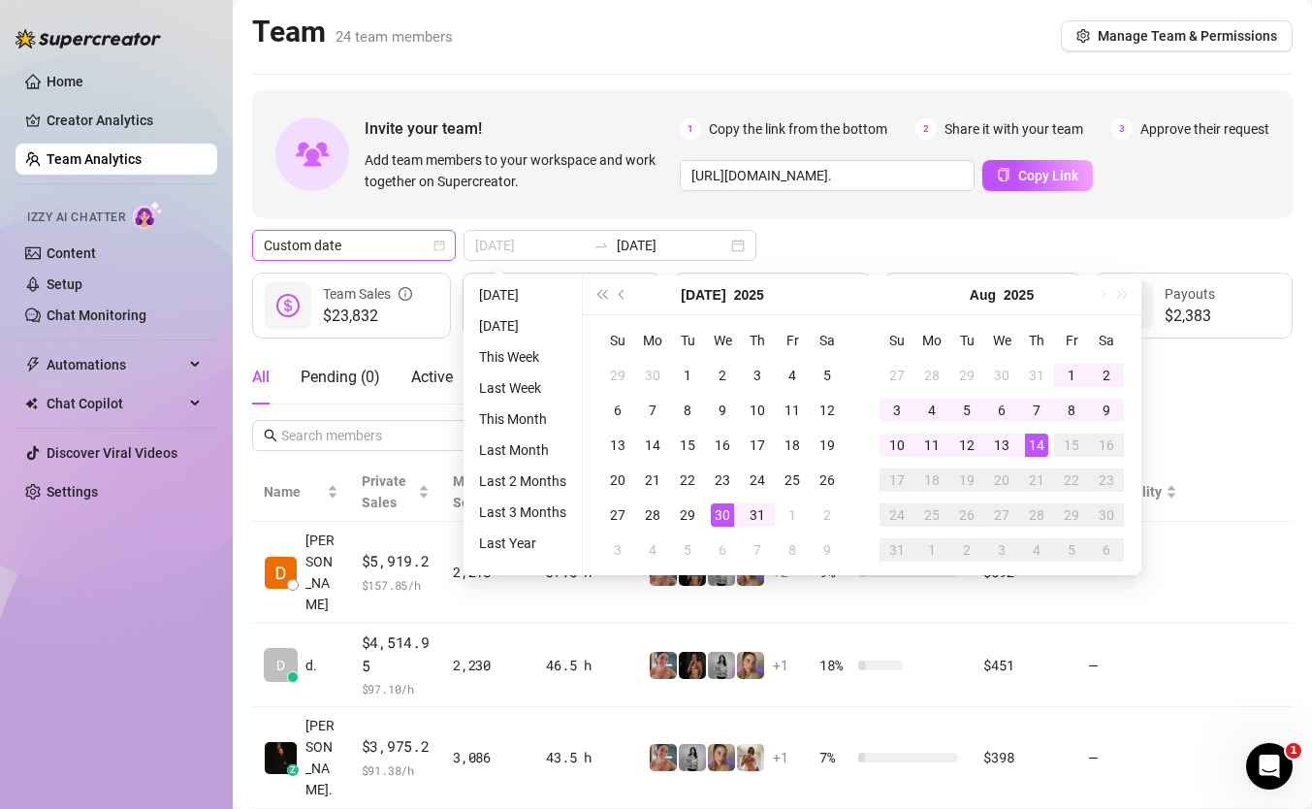
type input "2025-08-14"
click at [1036, 453] on div "14" at bounding box center [1036, 444] width 23 height 23
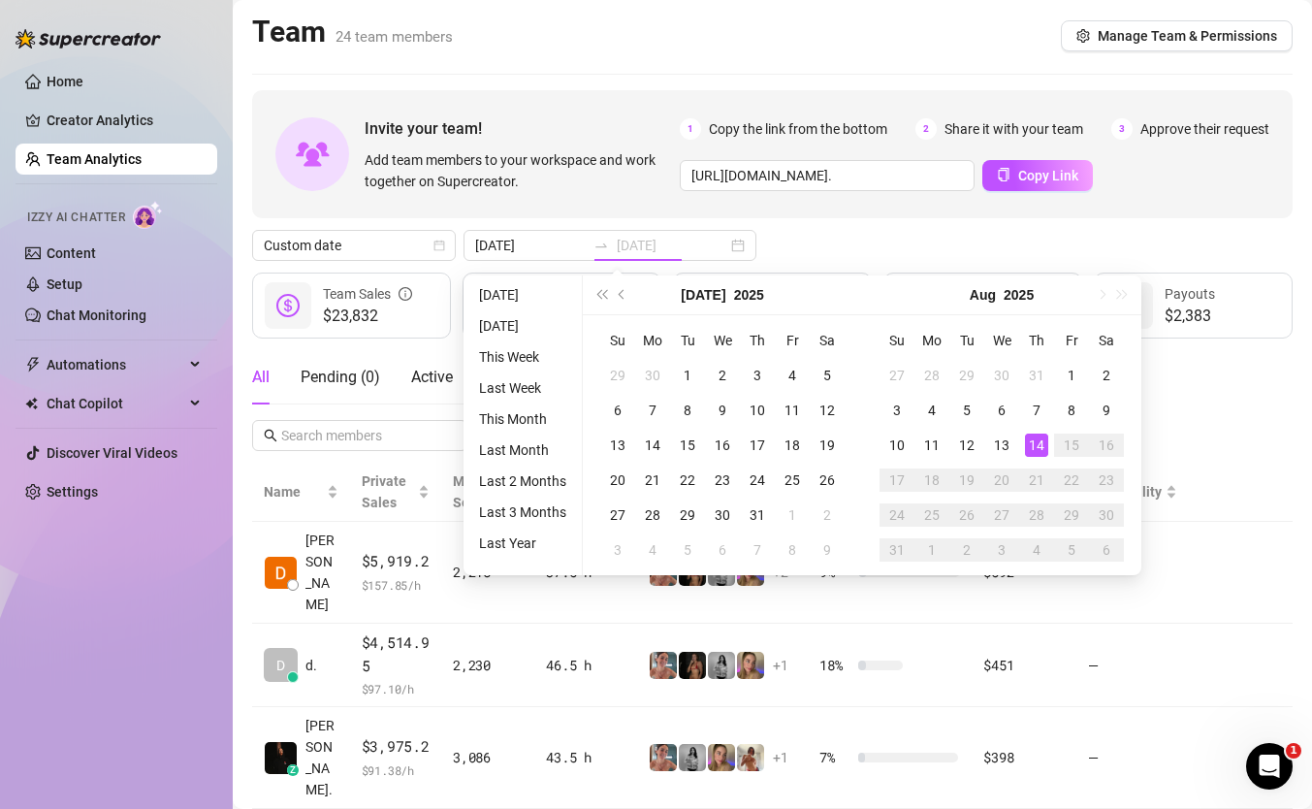
click at [1036, 453] on div "14" at bounding box center [1036, 444] width 23 height 23
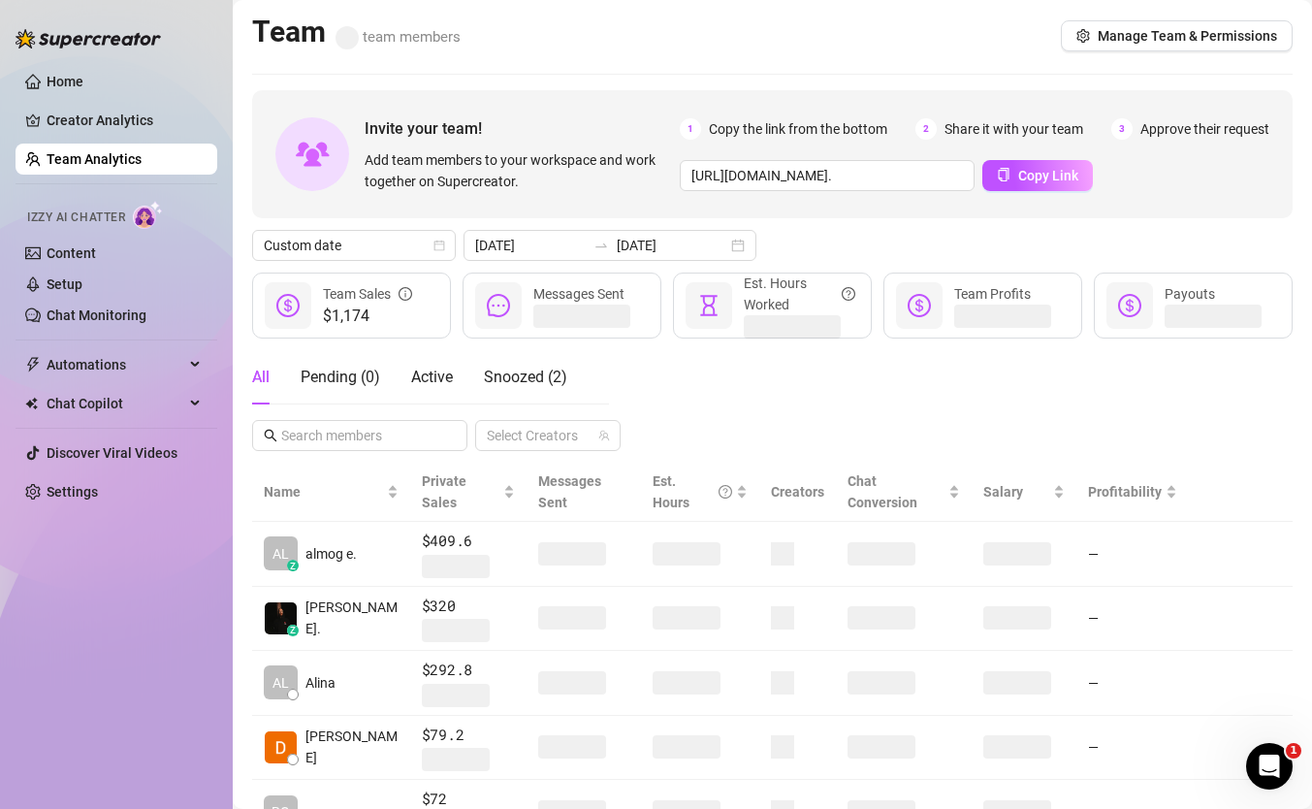
click at [948, 408] on div "All Pending ( 0 ) Active Snoozed ( 2 ) Select Creators" at bounding box center [772, 400] width 1040 height 101
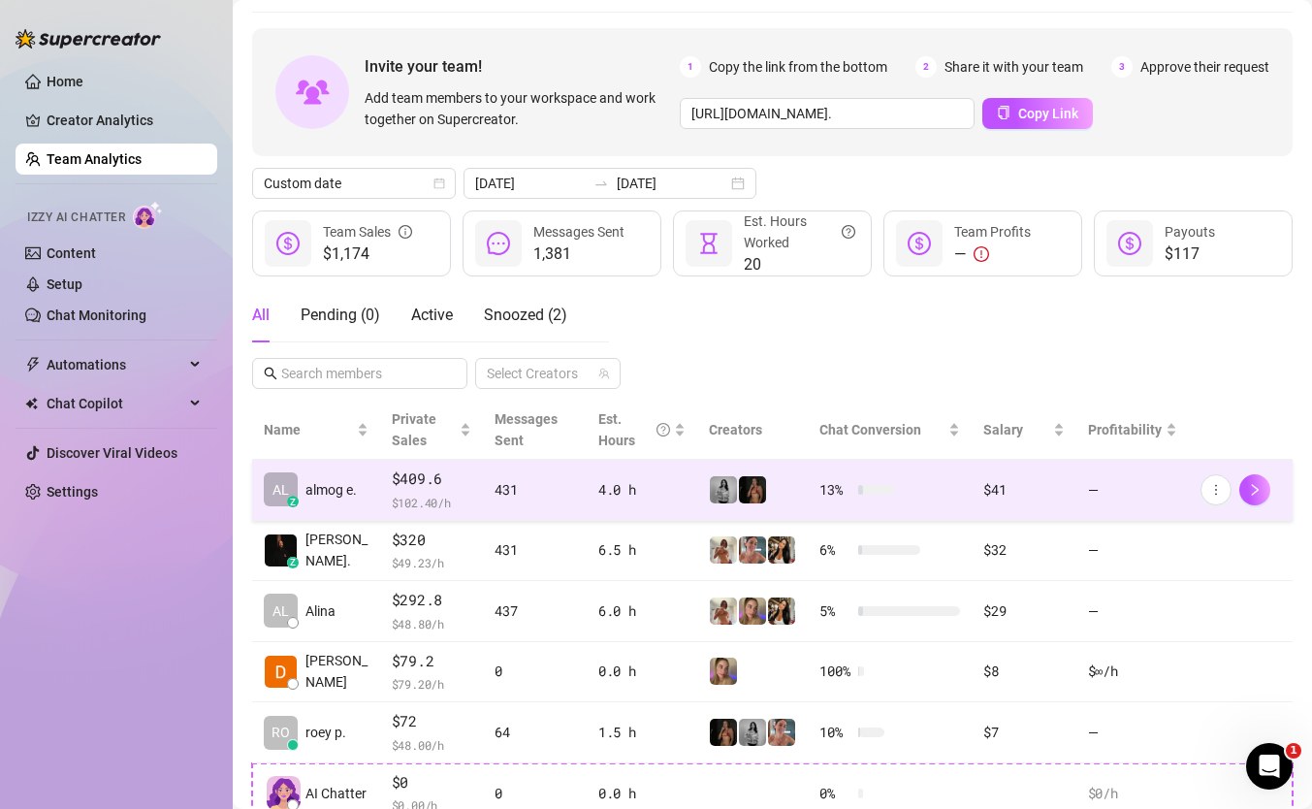
scroll to position [65, 0]
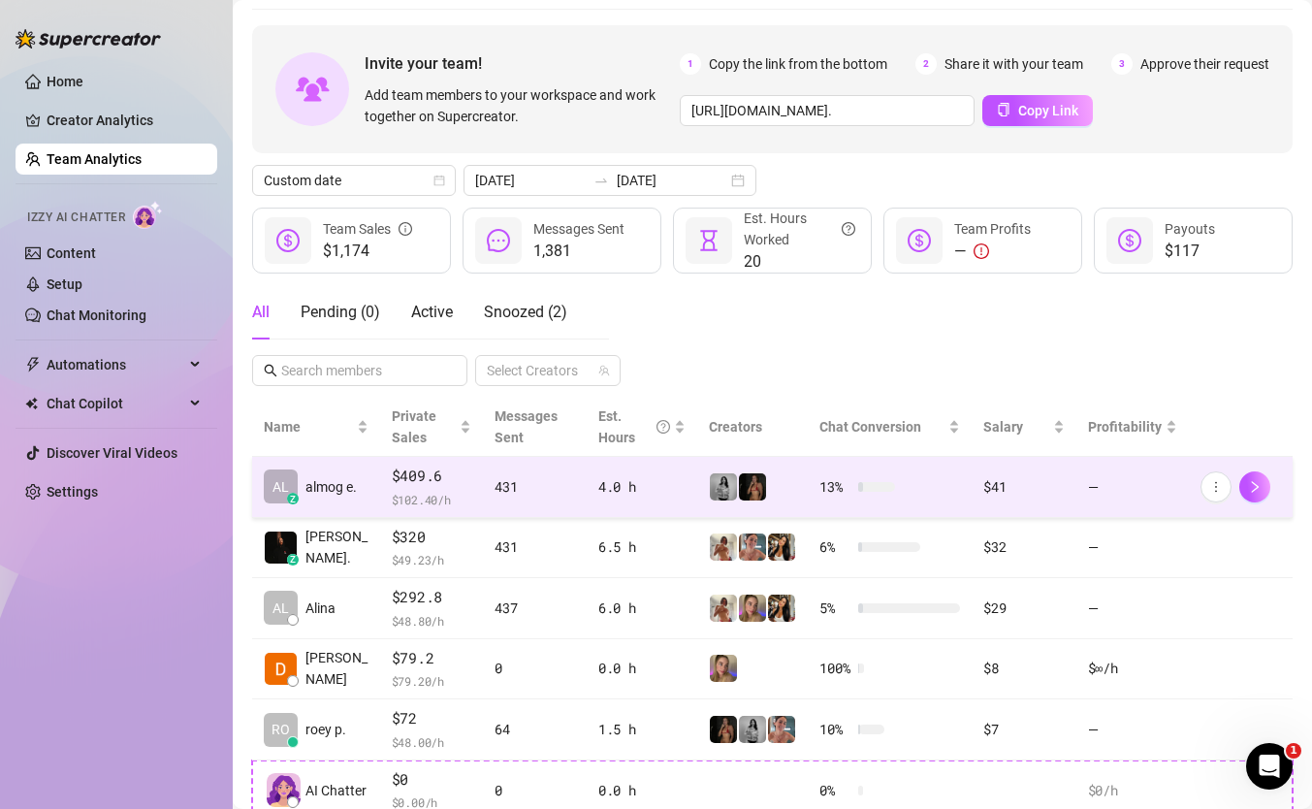
click at [417, 487] on span "$409.6" at bounding box center [432, 475] width 80 height 23
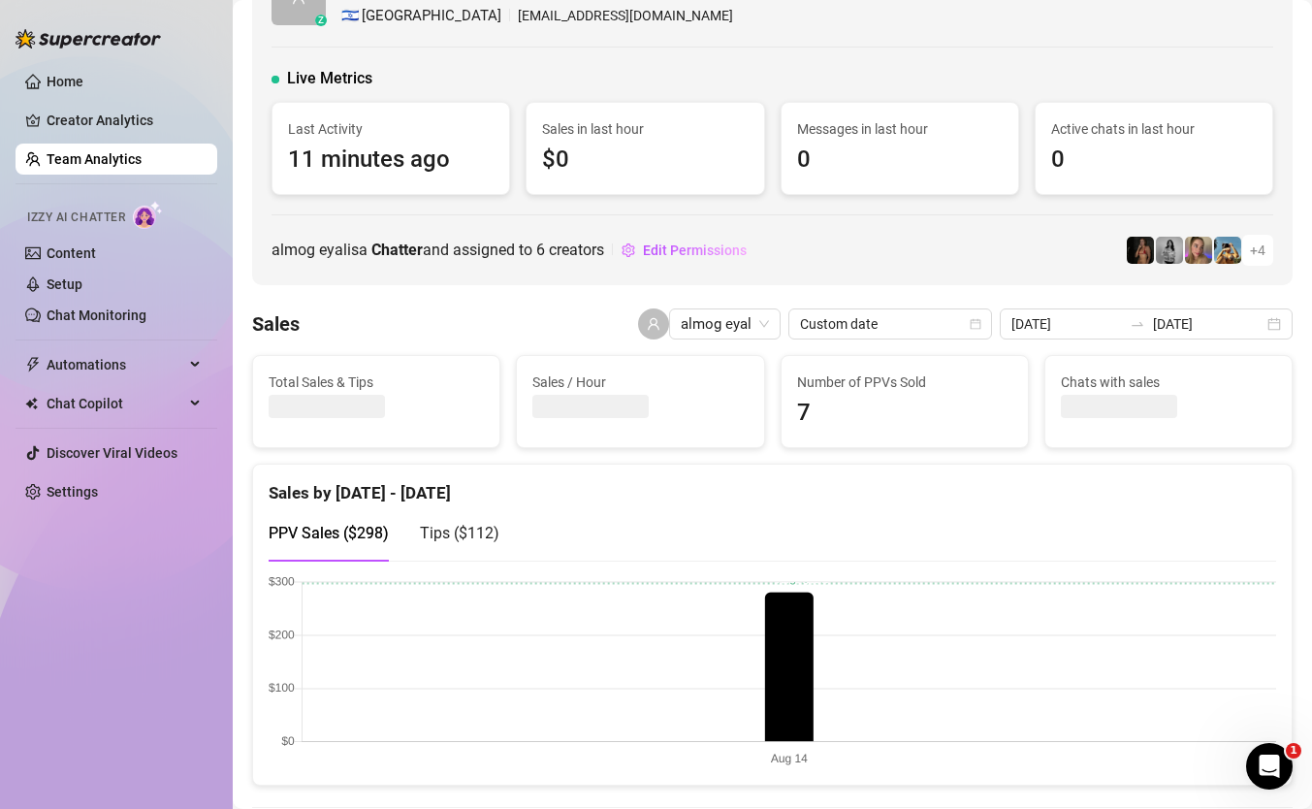
scroll to position [94, 0]
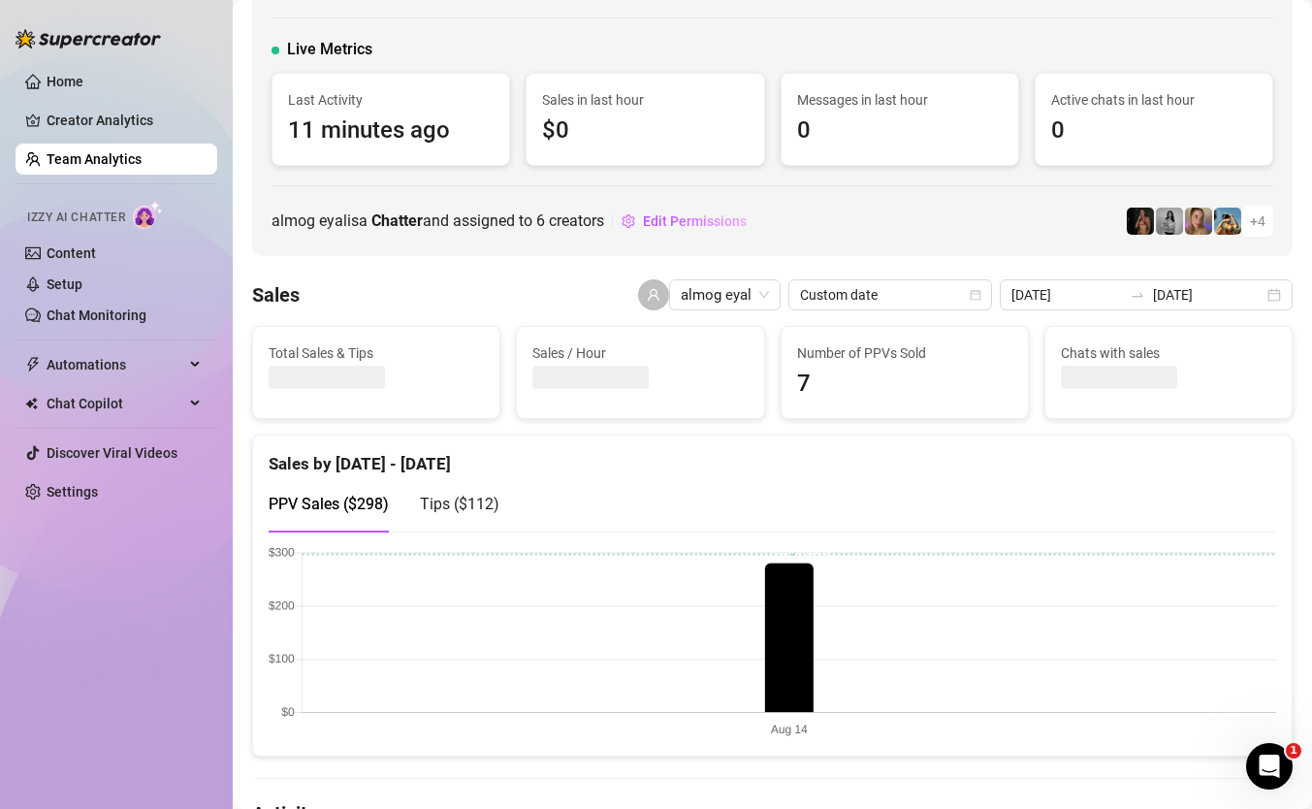
click at [469, 514] on div "Tips ( $112 )" at bounding box center [460, 504] width 80 height 24
click at [366, 511] on span "PPV Sales ( $298 )" at bounding box center [329, 504] width 120 height 18
click at [681, 611] on canvas at bounding box center [772, 643] width 1007 height 194
click at [458, 506] on span "Tips ( $112 )" at bounding box center [460, 504] width 80 height 18
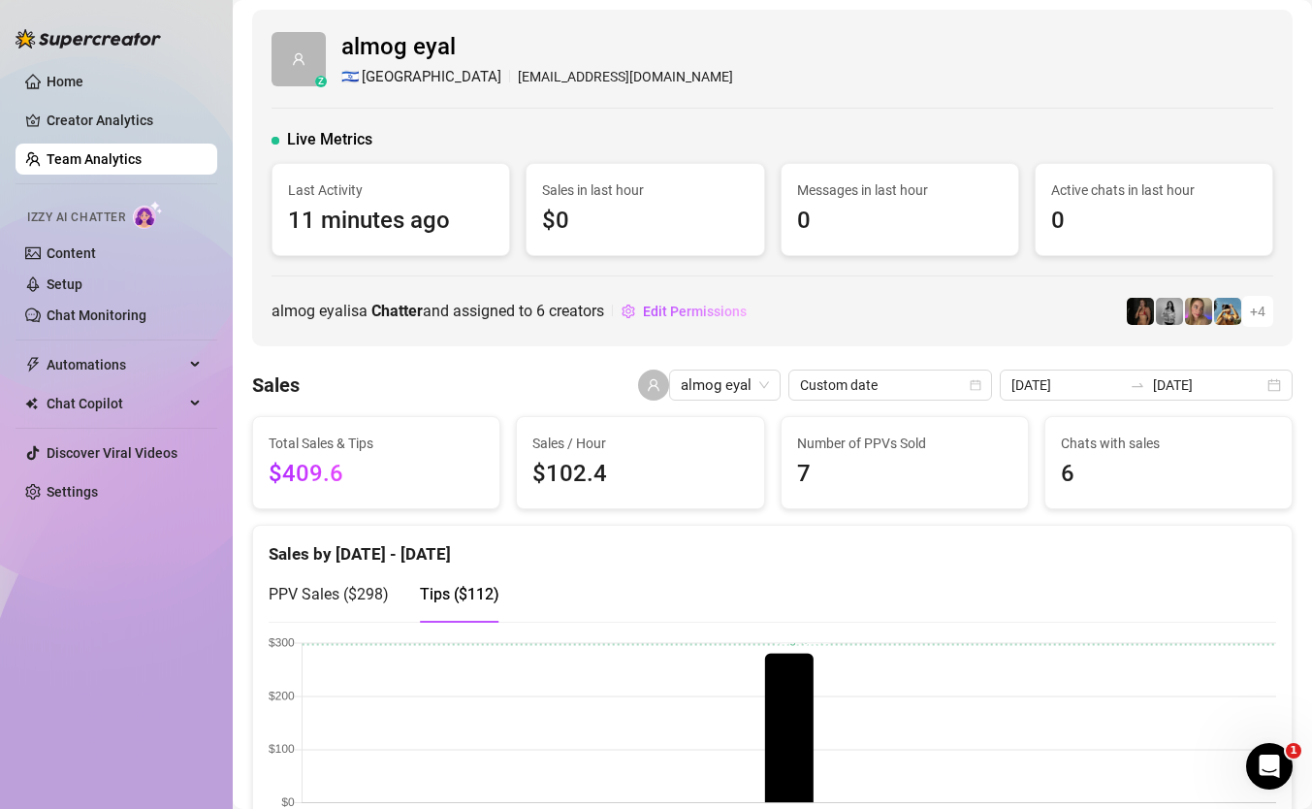
scroll to position [0, 0]
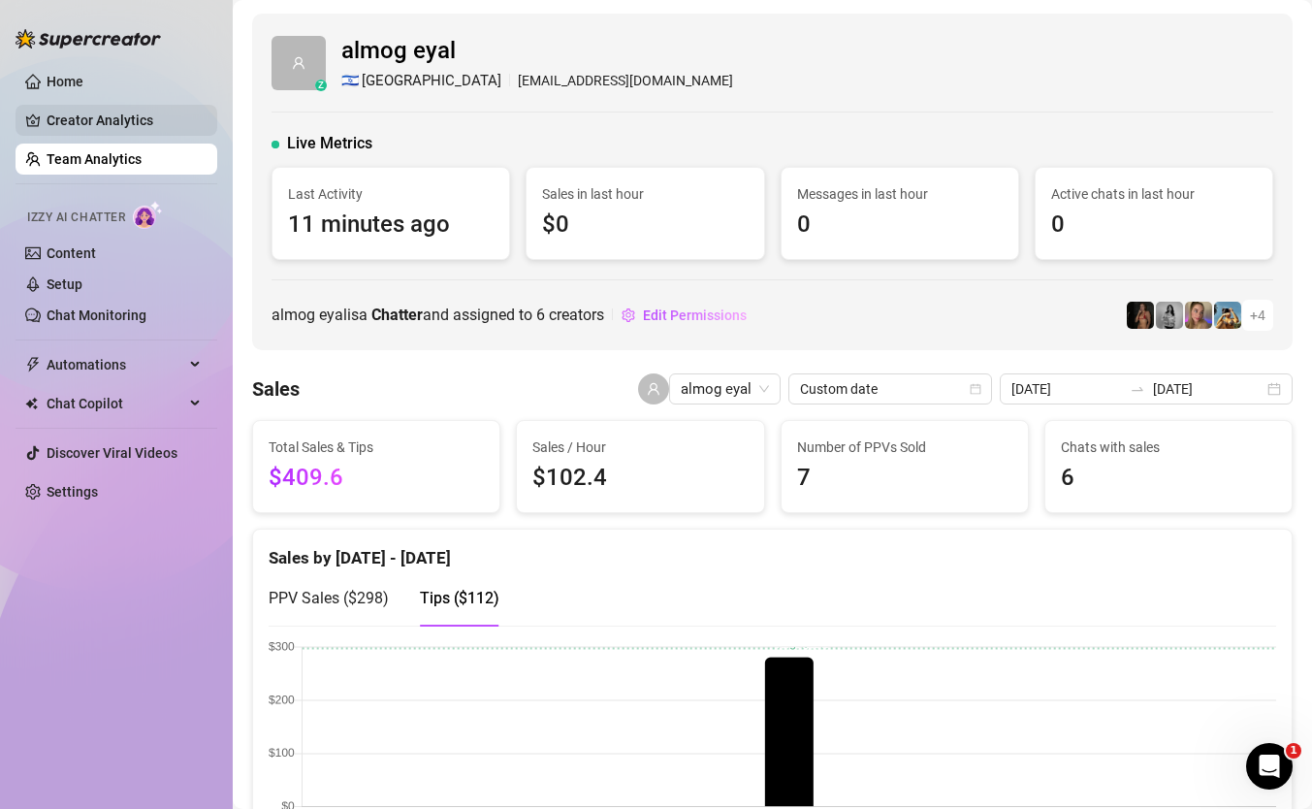
click at [103, 118] on link "Creator Analytics" at bounding box center [124, 120] width 155 height 31
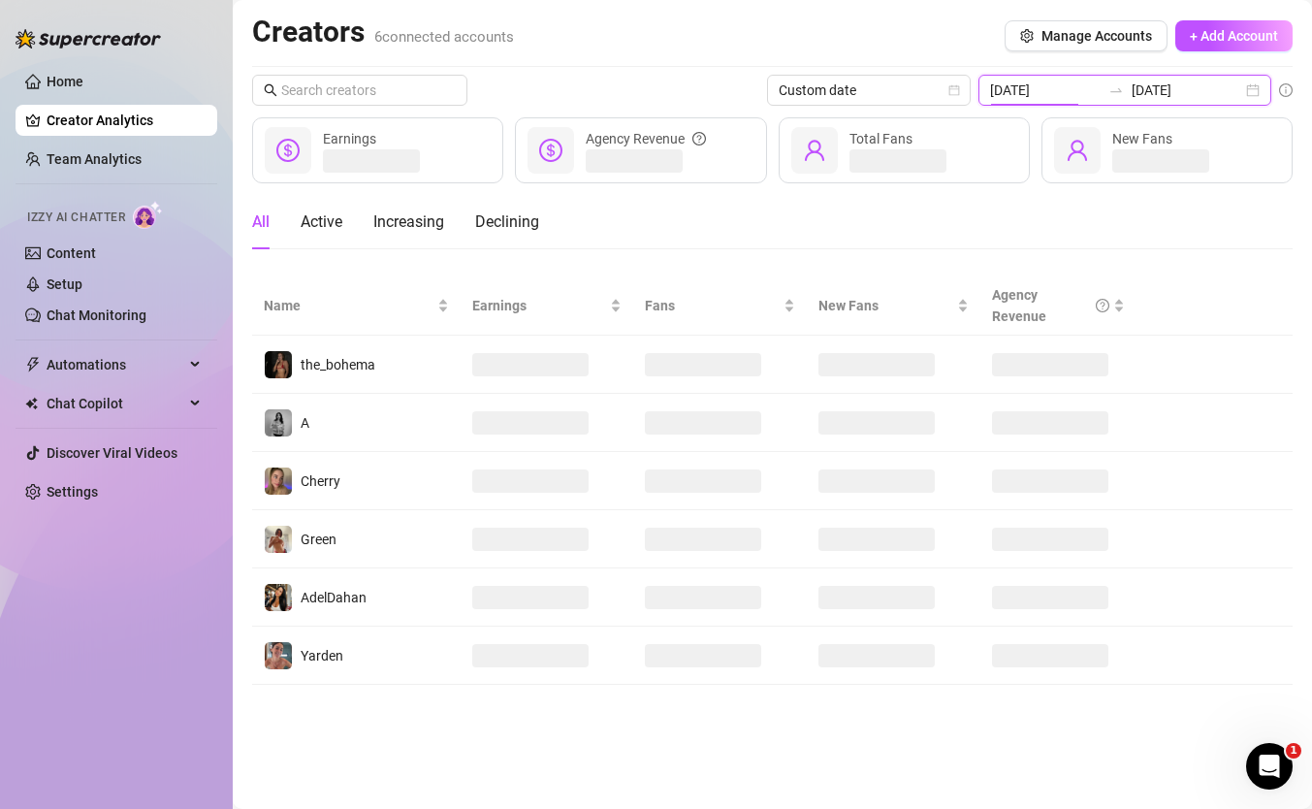
click at [1101, 99] on input "2025-08-14" at bounding box center [1045, 90] width 111 height 21
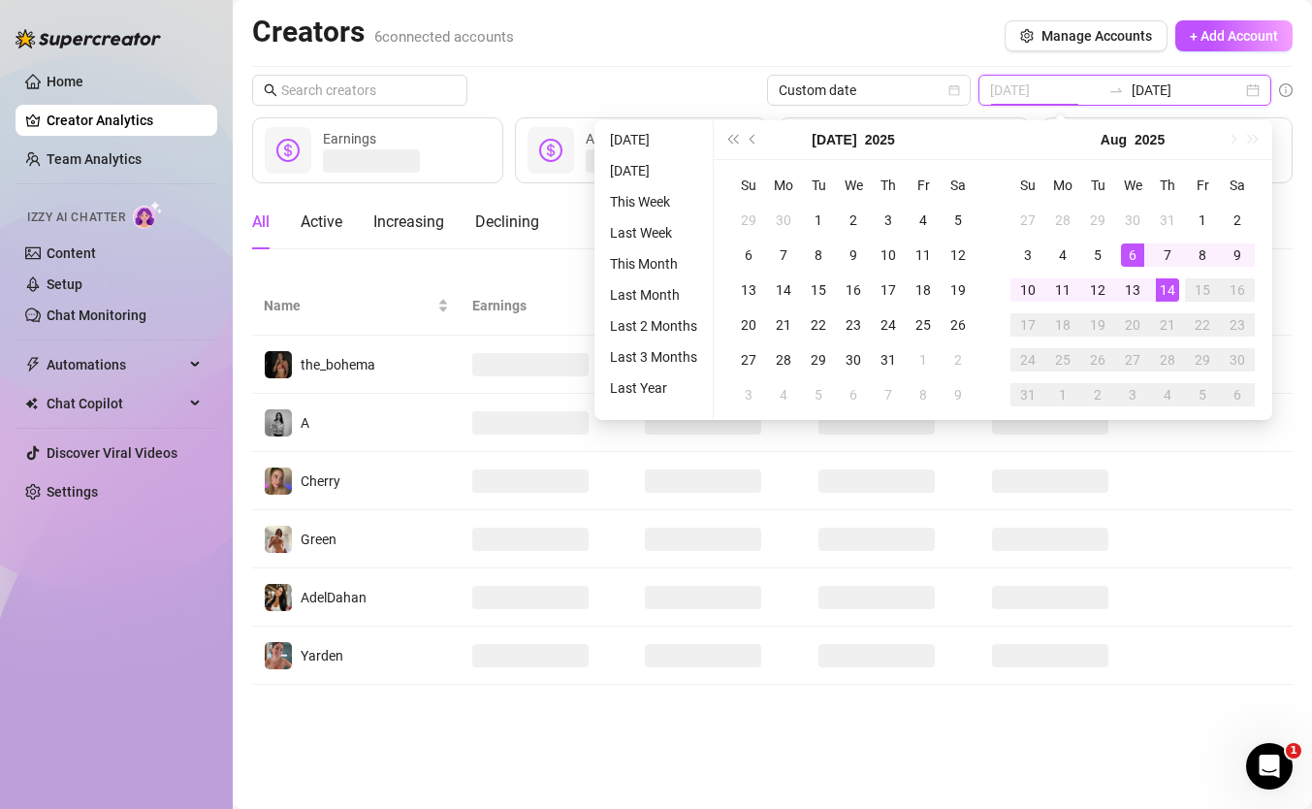
type input "2025-08-14"
click at [1136, 721] on main "Creators 6 connected accounts Manage Accounts + Add Account Custom date 2025-08…" at bounding box center [772, 404] width 1079 height 809
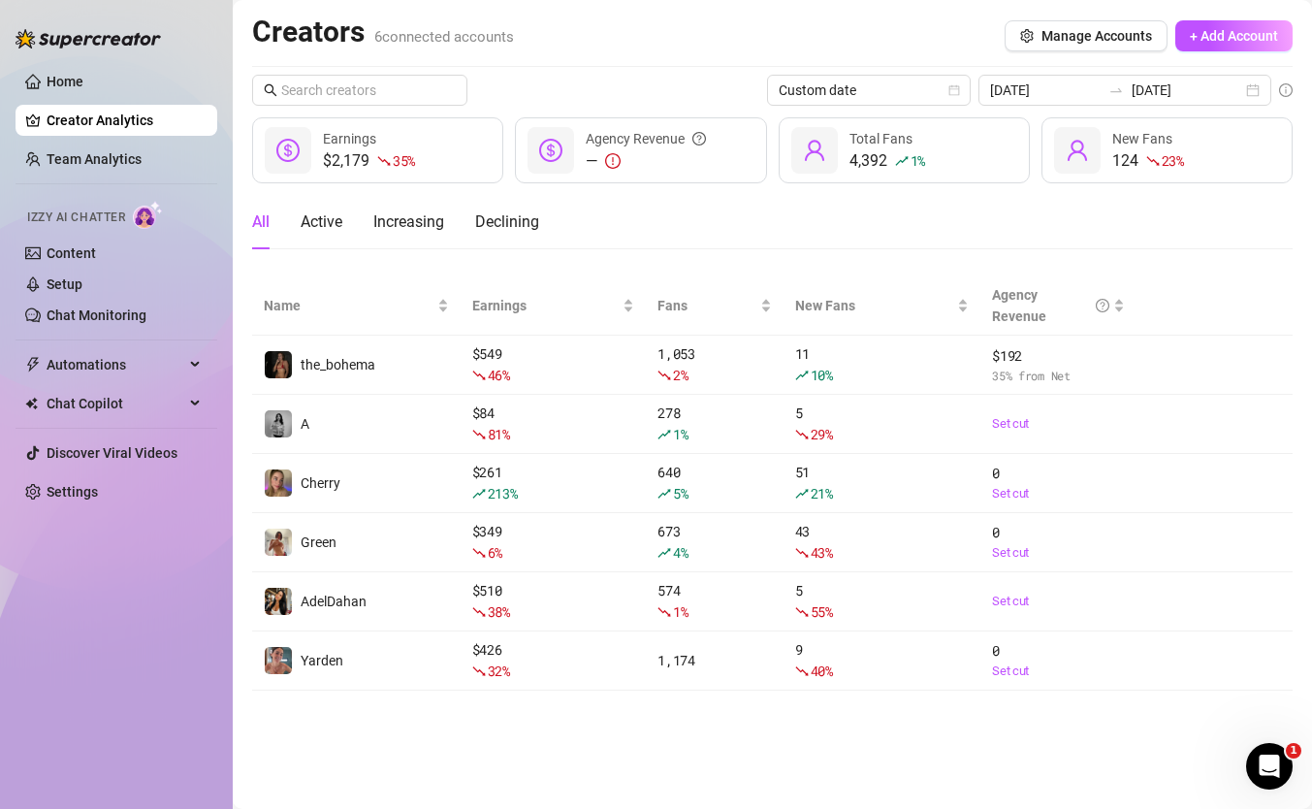
click at [1031, 710] on main "Creators 6 connected accounts Manage Accounts + Add Account Custom date 2025-08…" at bounding box center [772, 404] width 1079 height 809
click at [98, 490] on link "Settings" at bounding box center [72, 492] width 51 height 16
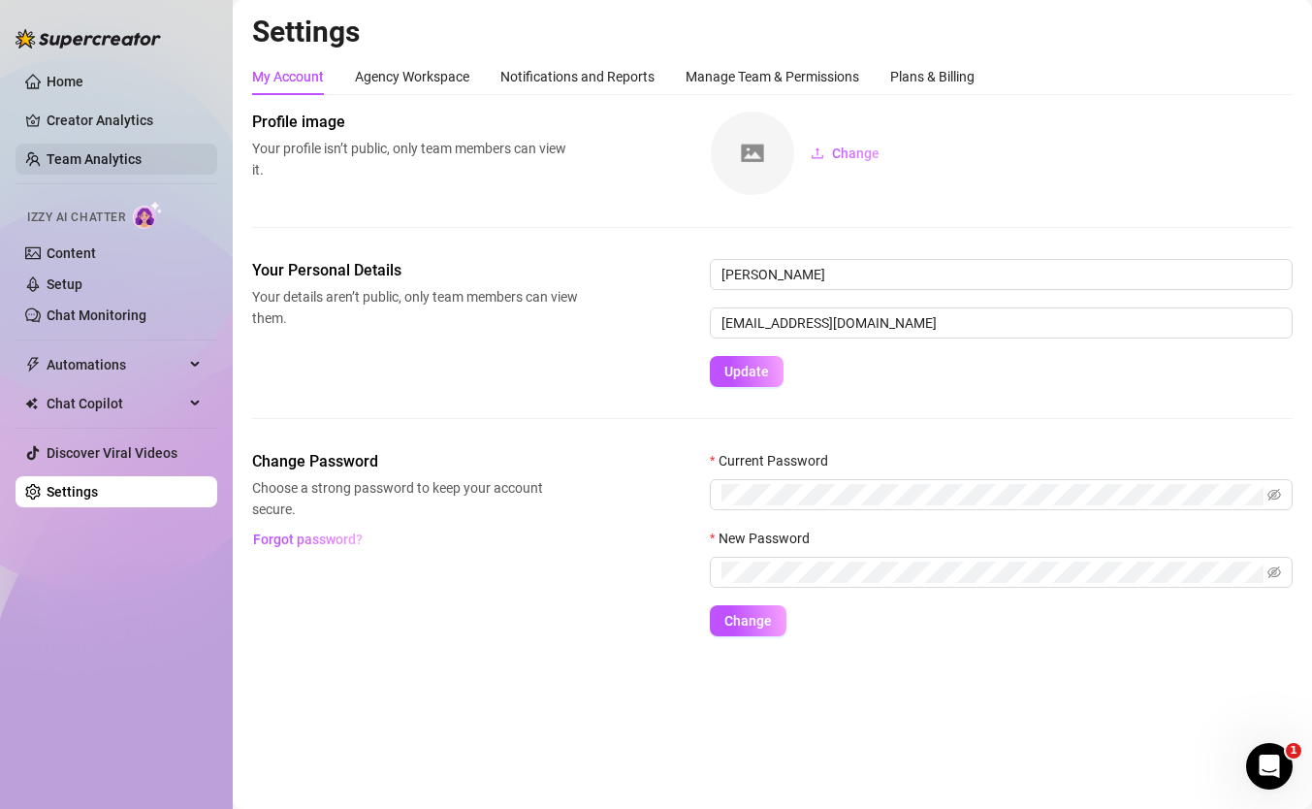
click at [120, 154] on link "Team Analytics" at bounding box center [94, 159] width 95 height 16
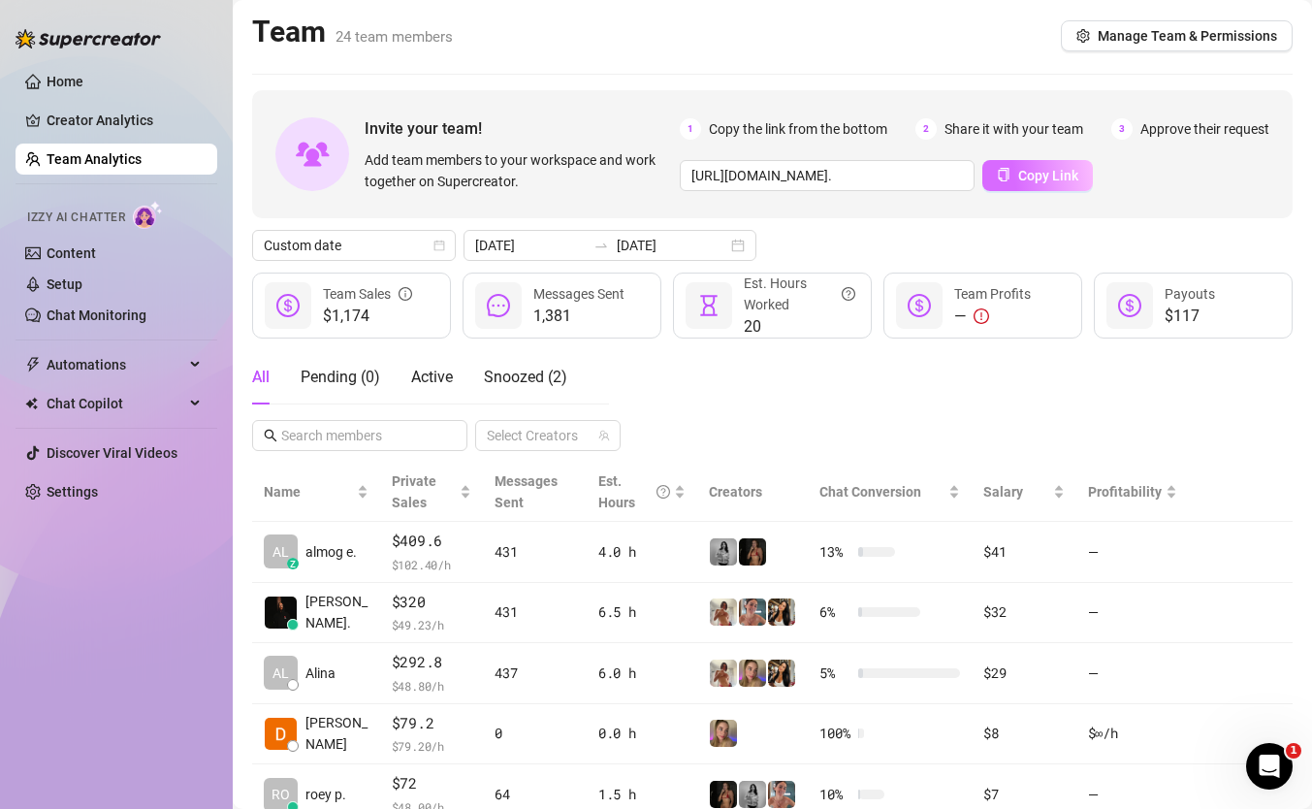
click at [1048, 165] on button "Copy Link" at bounding box center [1037, 175] width 111 height 31
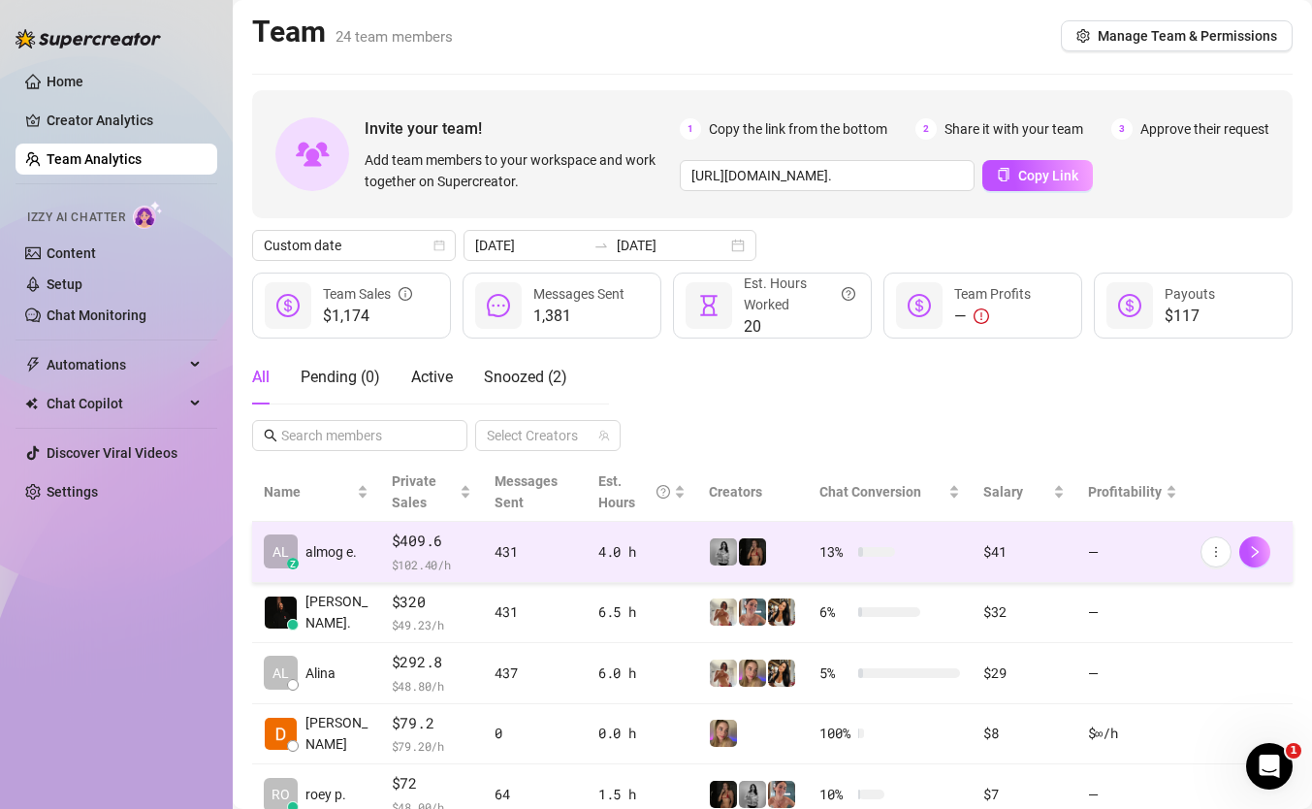
click at [483, 544] on td "431" at bounding box center [535, 552] width 104 height 61
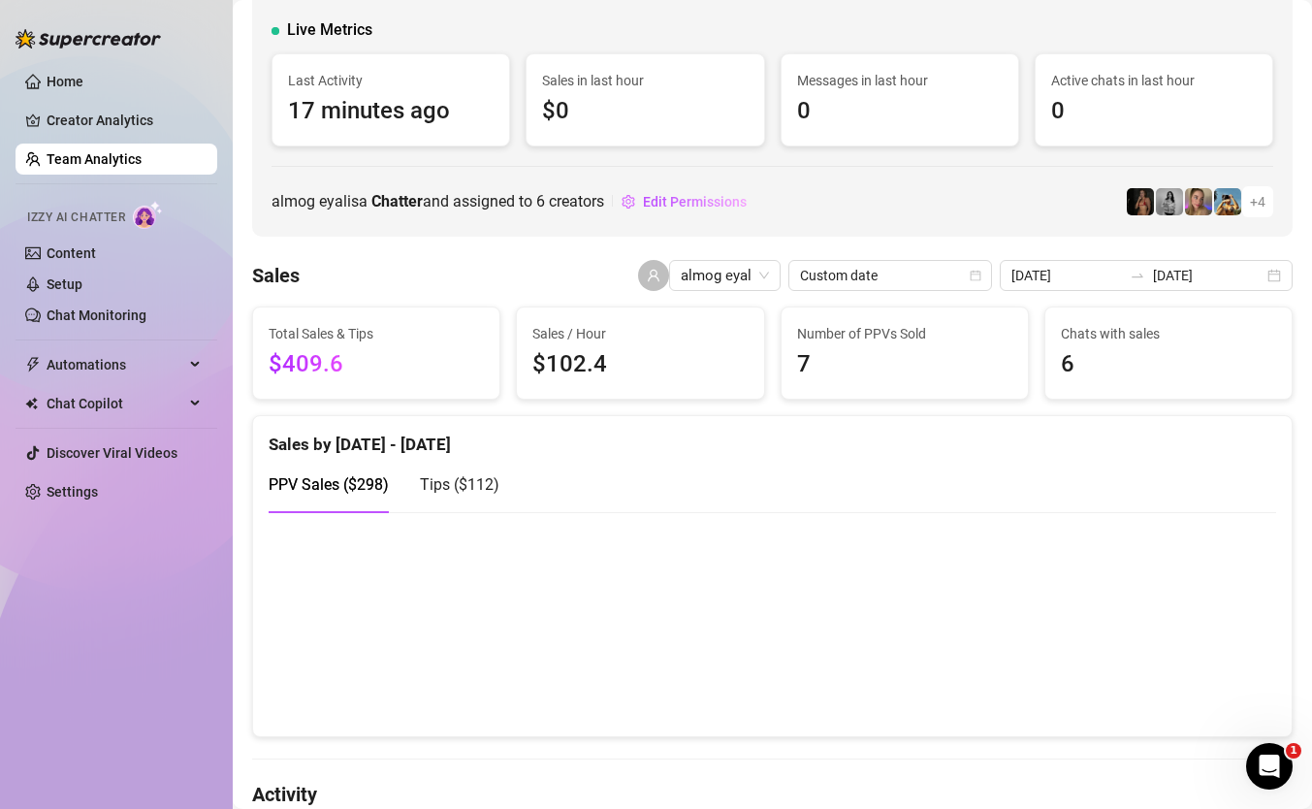
scroll to position [118, 0]
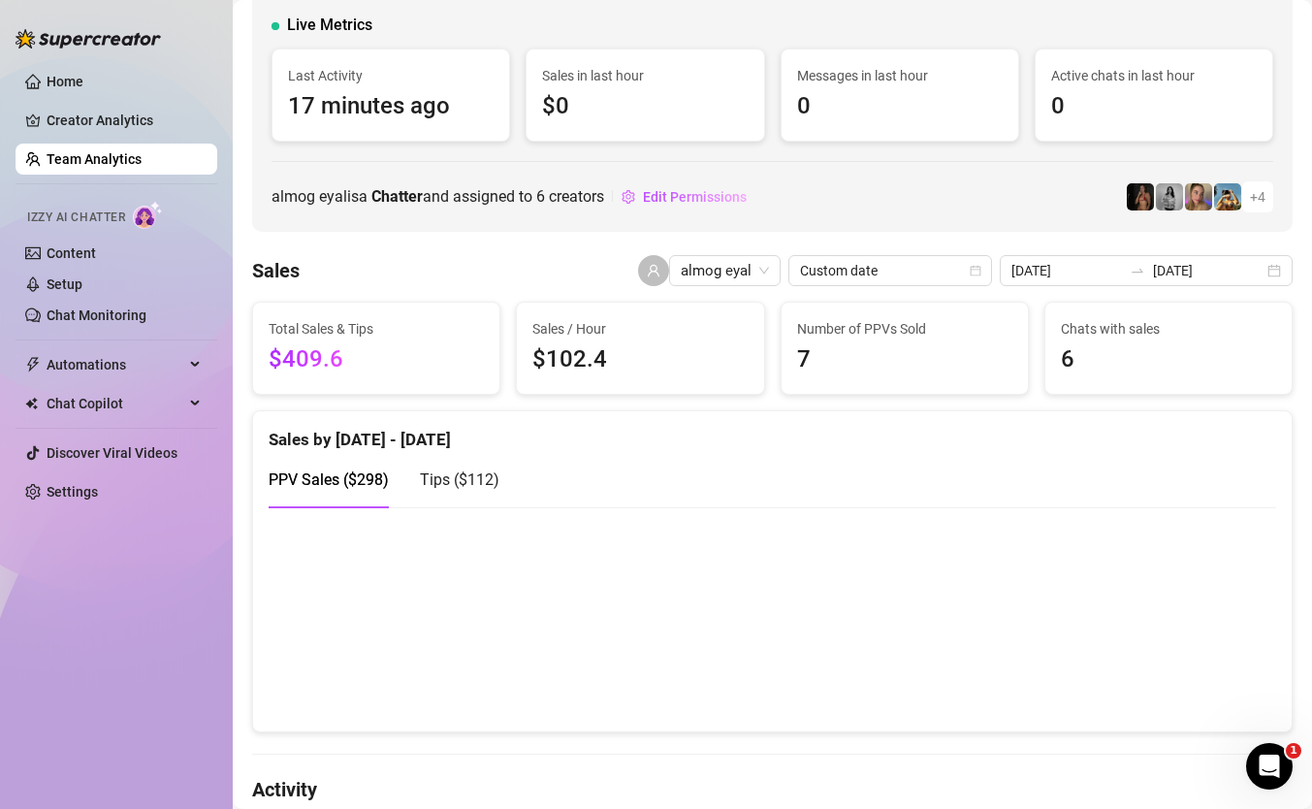
click at [450, 495] on div "Tips ( $112 )" at bounding box center [460, 479] width 80 height 55
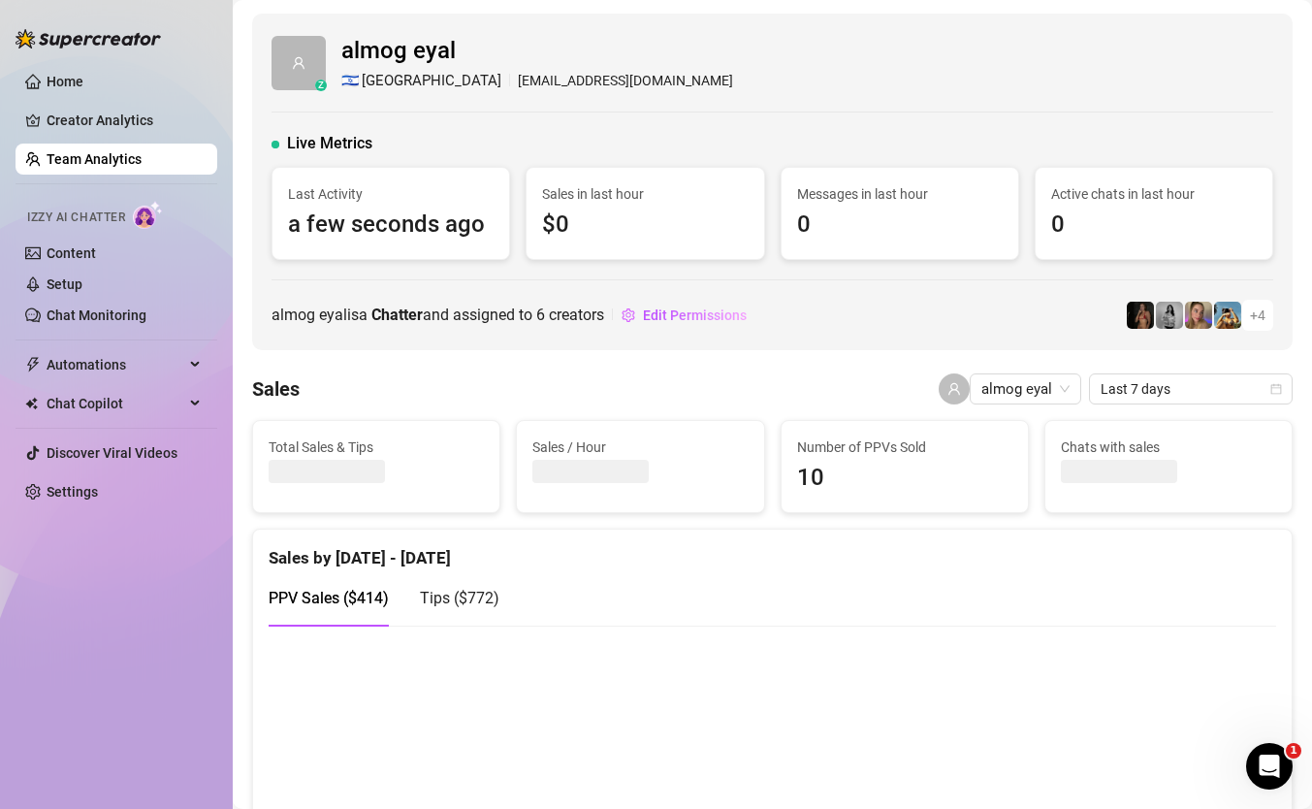
click at [81, 158] on link "Team Analytics" at bounding box center [94, 159] width 95 height 16
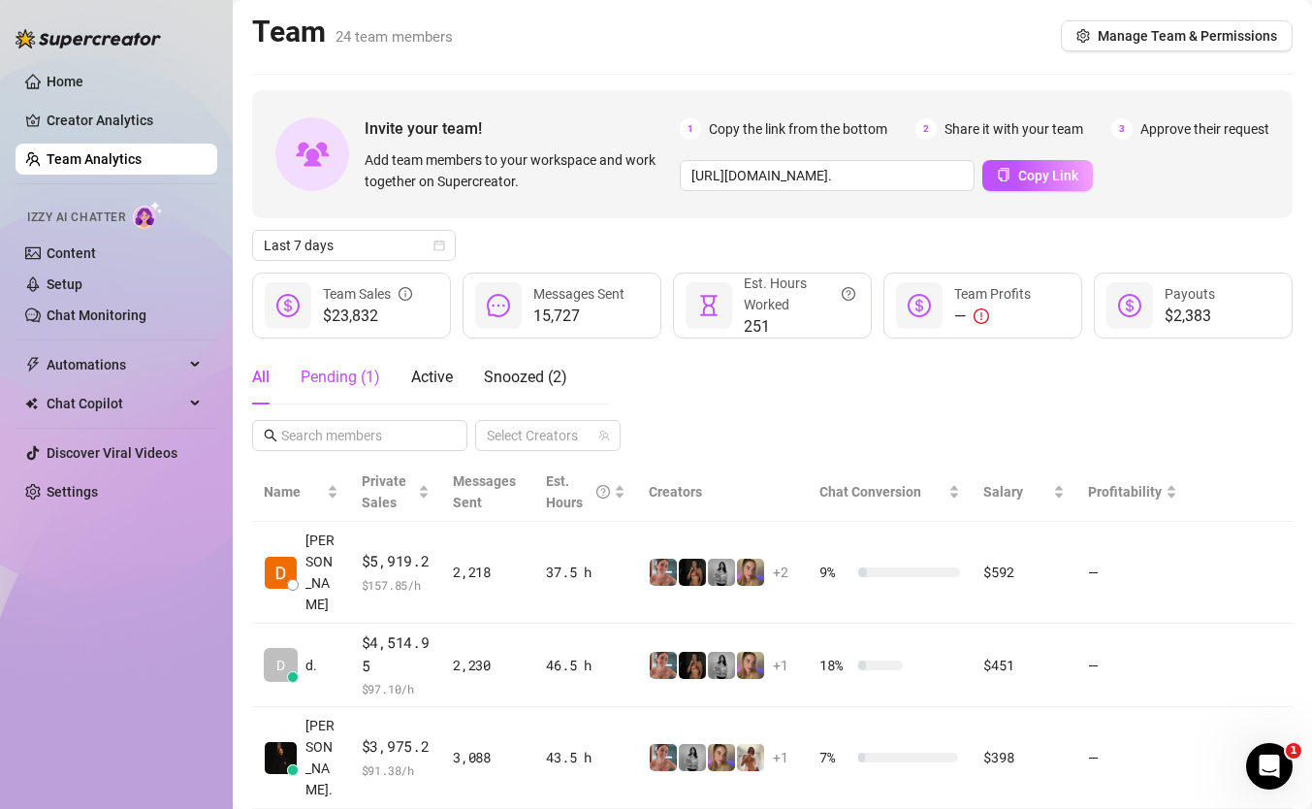
click at [363, 379] on div "Pending ( 1 )" at bounding box center [341, 377] width 80 height 23
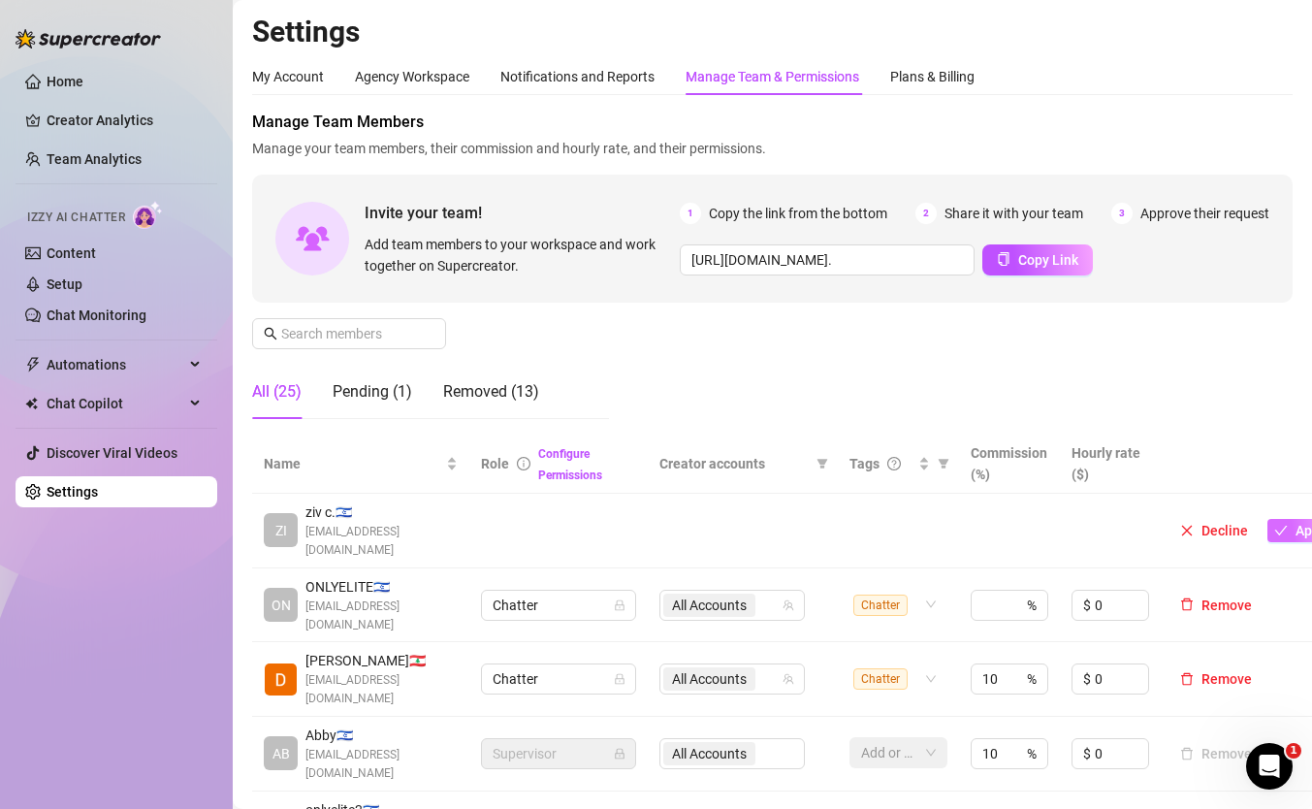
click at [1287, 519] on button "Approve" at bounding box center [1310, 530] width 86 height 23
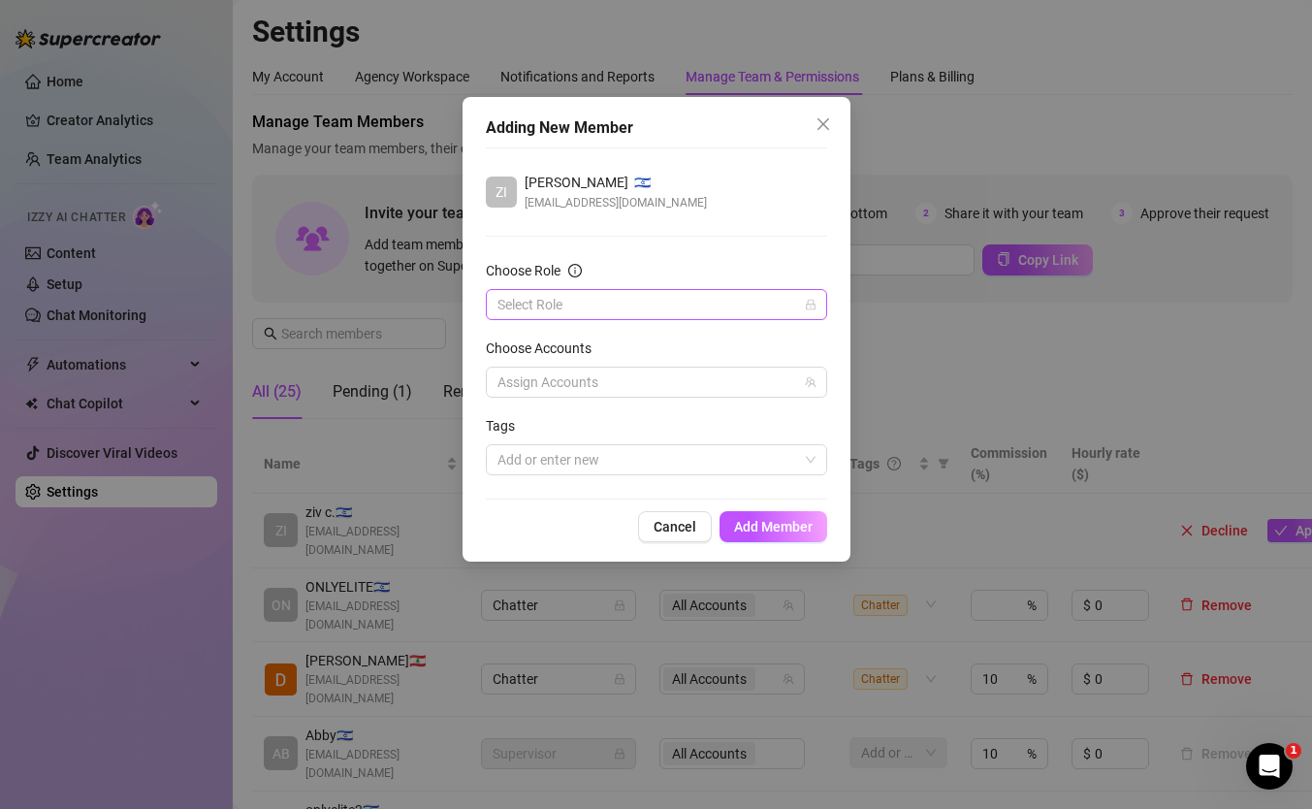
click at [673, 306] on input "Choose Role" at bounding box center [647, 304] width 301 height 29
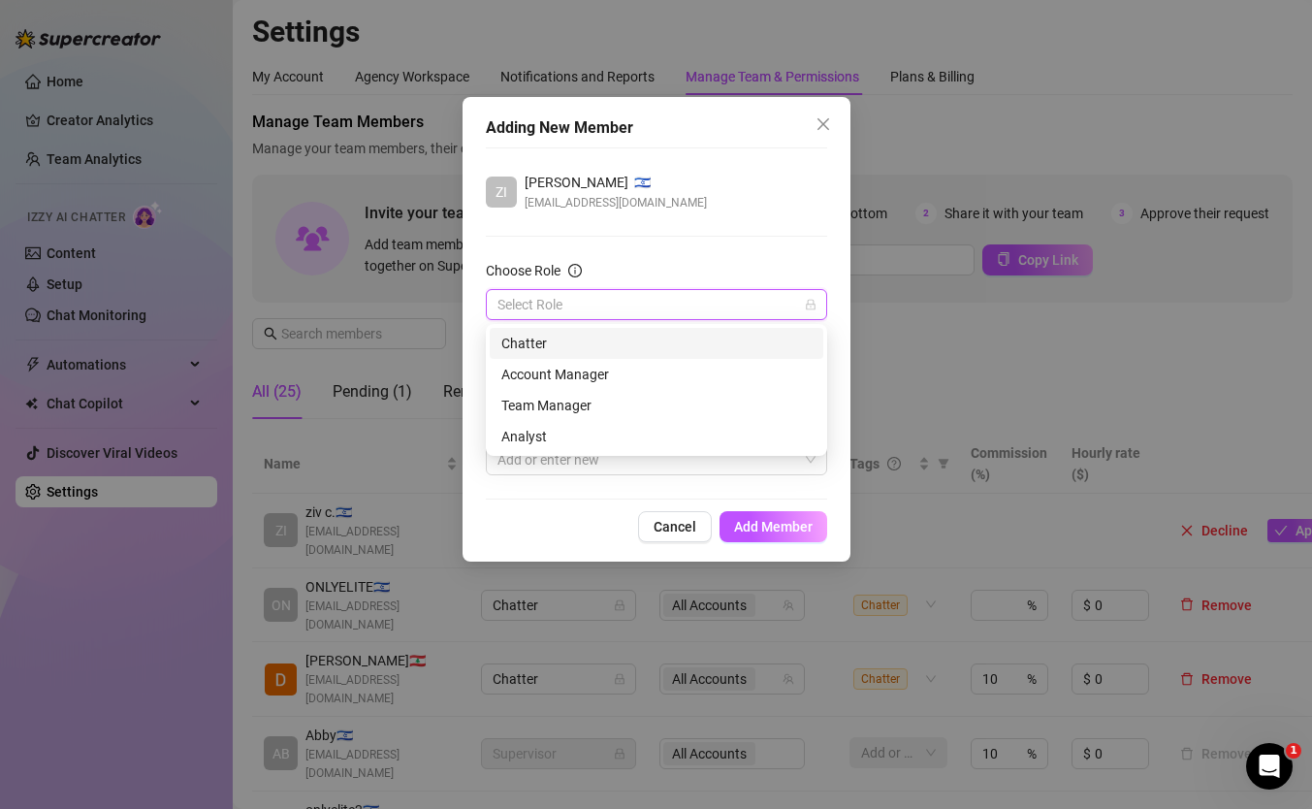
click at [632, 342] on div "Chatter" at bounding box center [656, 343] width 310 height 21
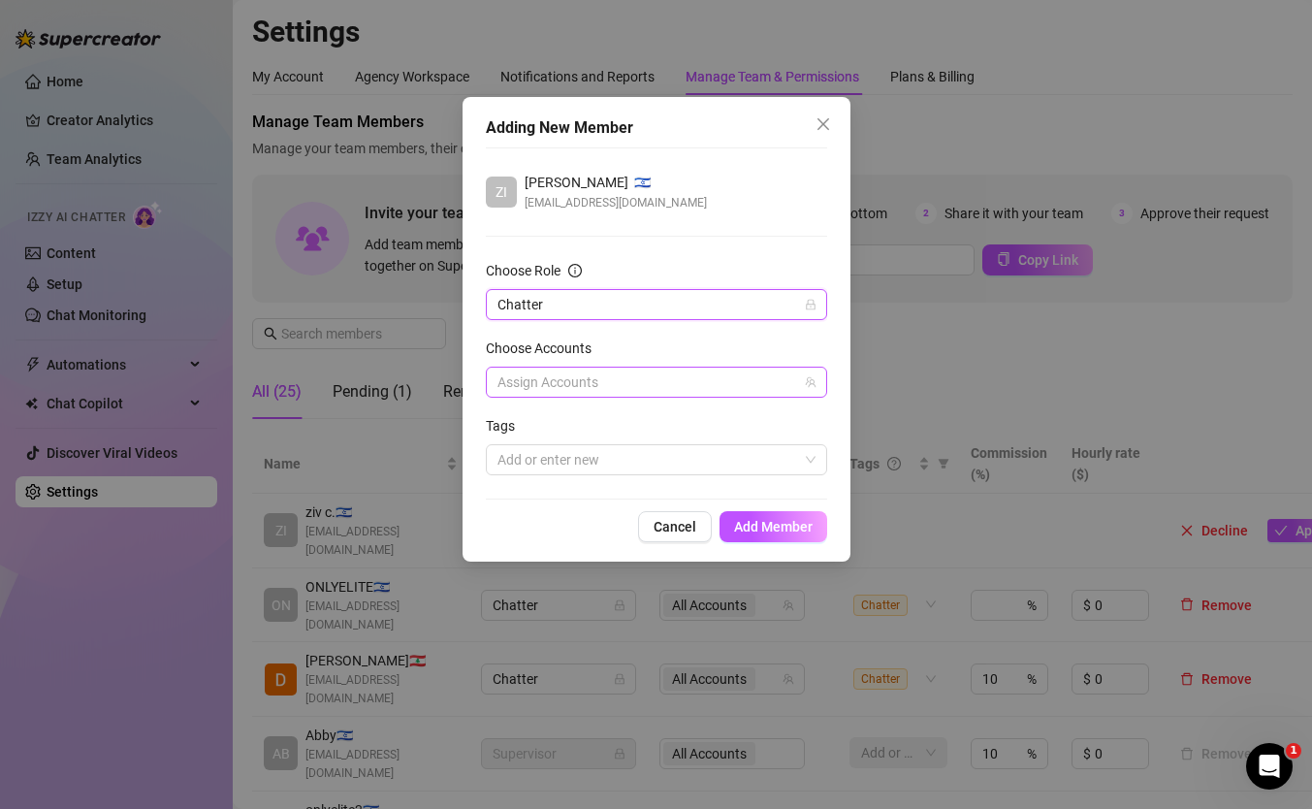
click at [622, 381] on div at bounding box center [646, 381] width 313 height 27
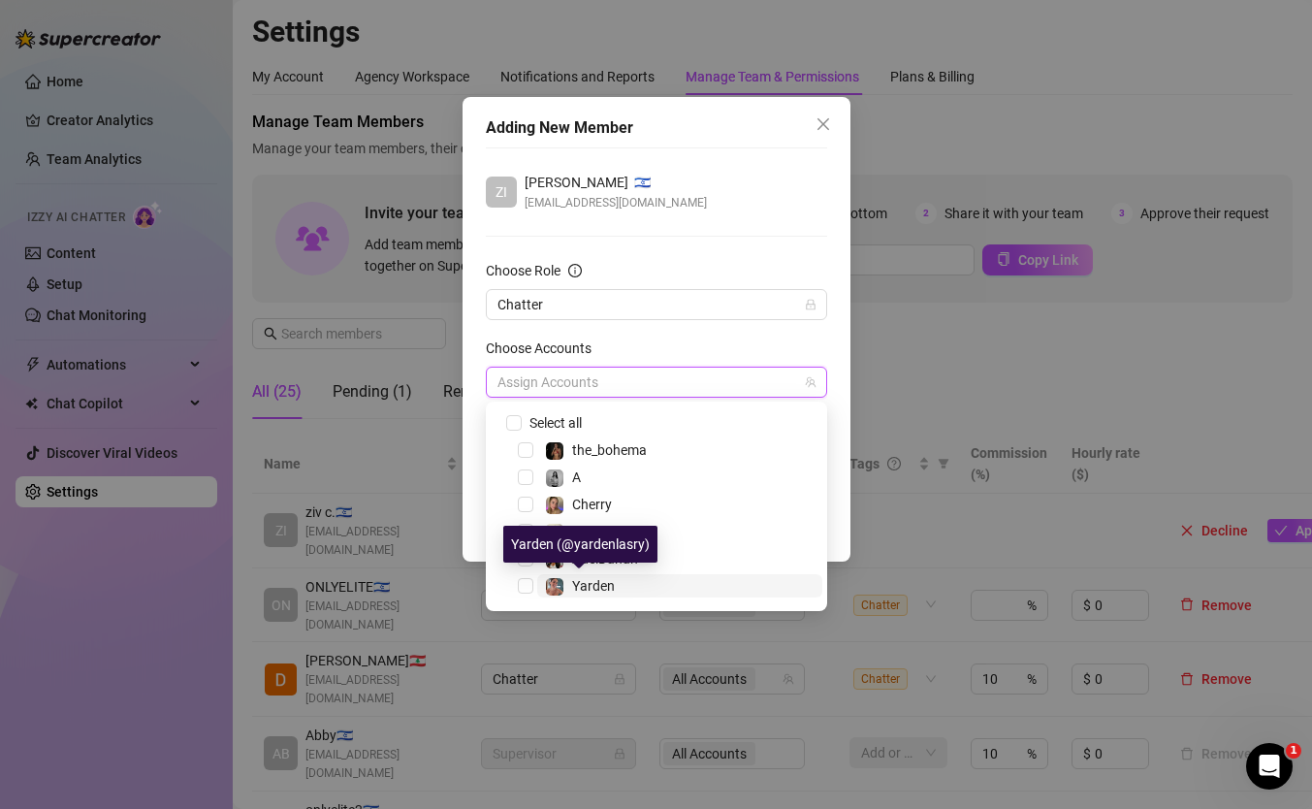
click at [573, 582] on span "Yarden" at bounding box center [593, 586] width 43 height 16
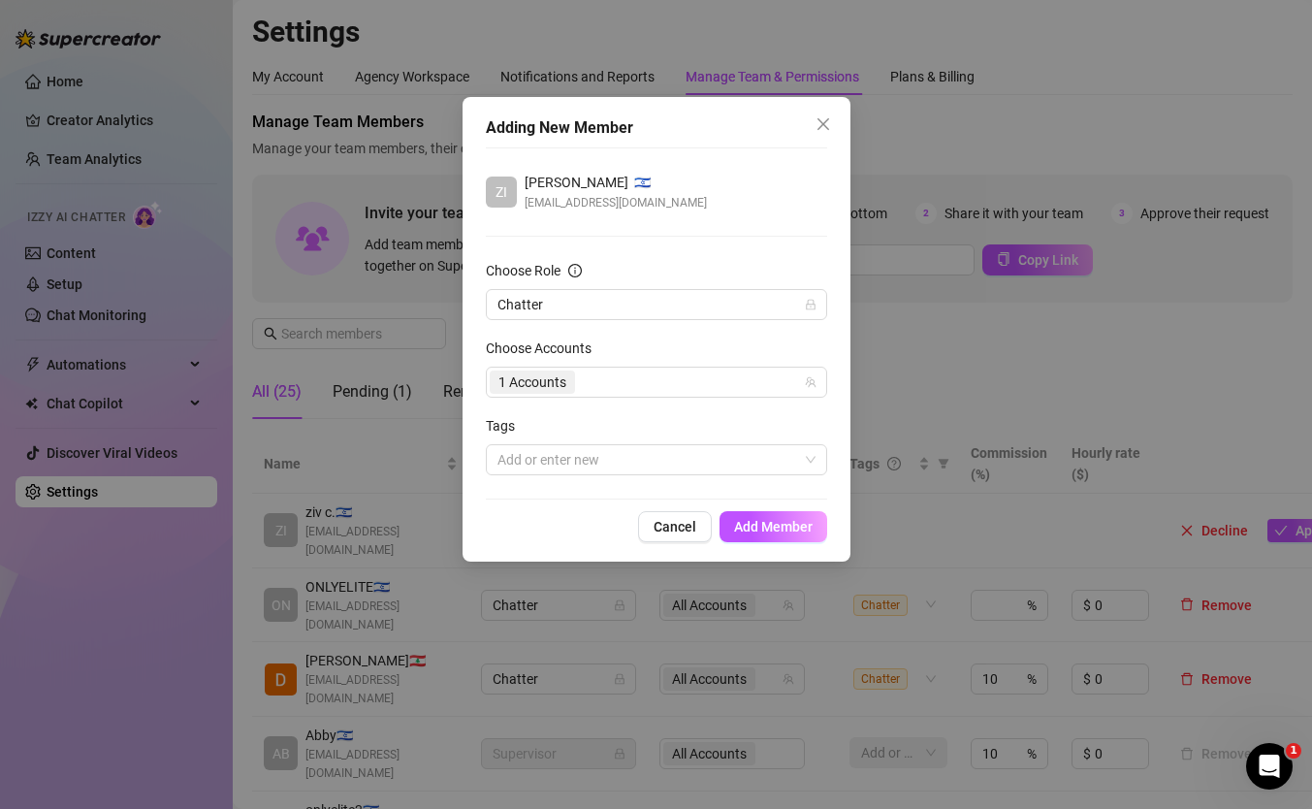
click at [616, 341] on div "Choose Accounts" at bounding box center [656, 351] width 341 height 29
click at [584, 458] on div at bounding box center [646, 459] width 313 height 27
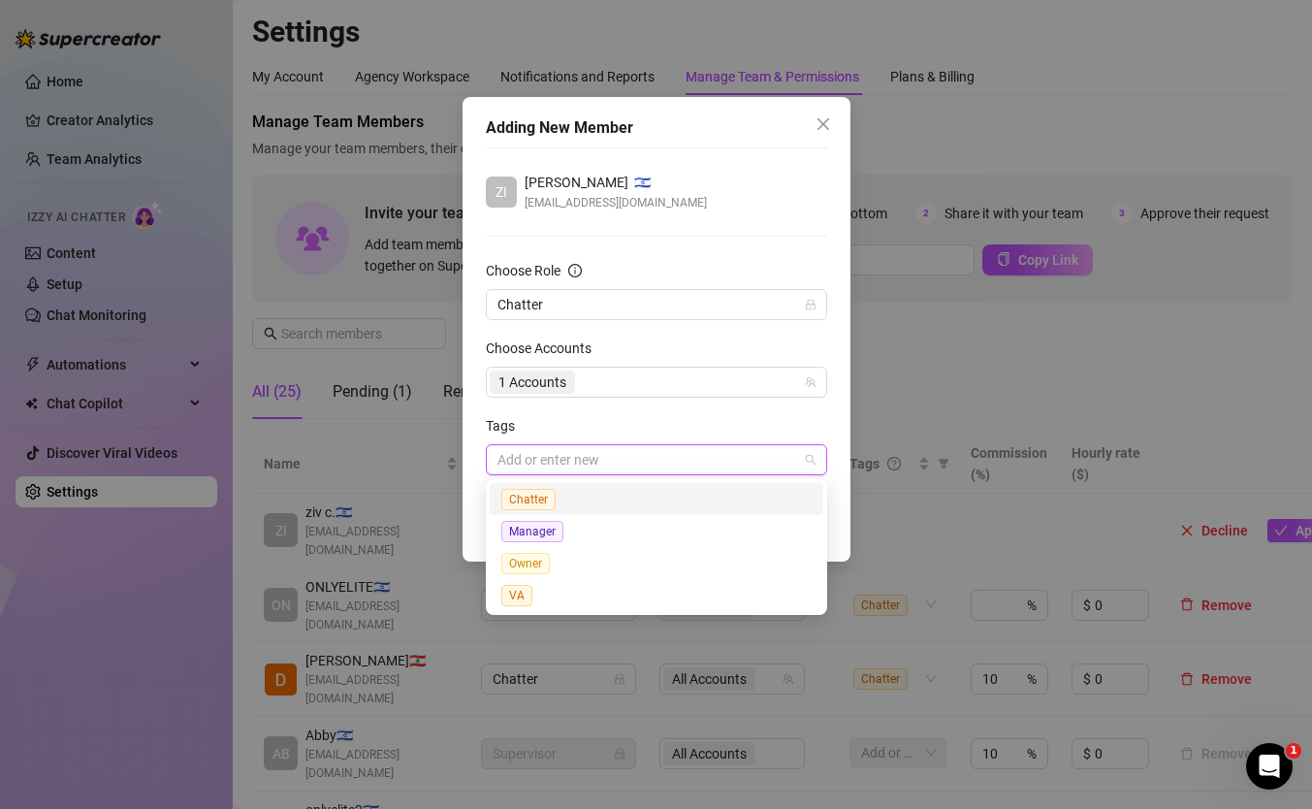
click at [574, 501] on div "Chatter" at bounding box center [656, 499] width 310 height 22
click at [680, 410] on form "Choose Role Chatter Choose Accounts 1 Accounts Tags Chatter" at bounding box center [656, 367] width 341 height 215
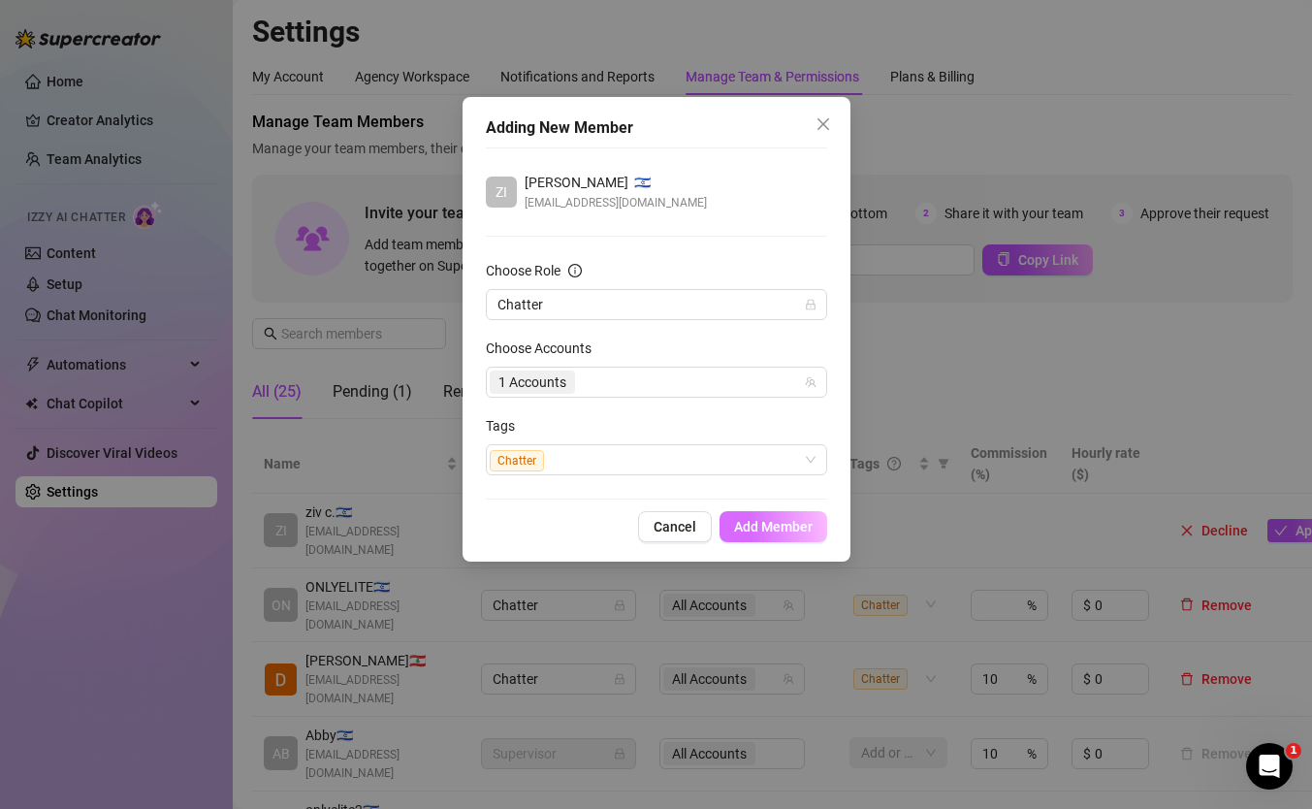
click at [800, 529] on span "Add Member" at bounding box center [773, 527] width 79 height 16
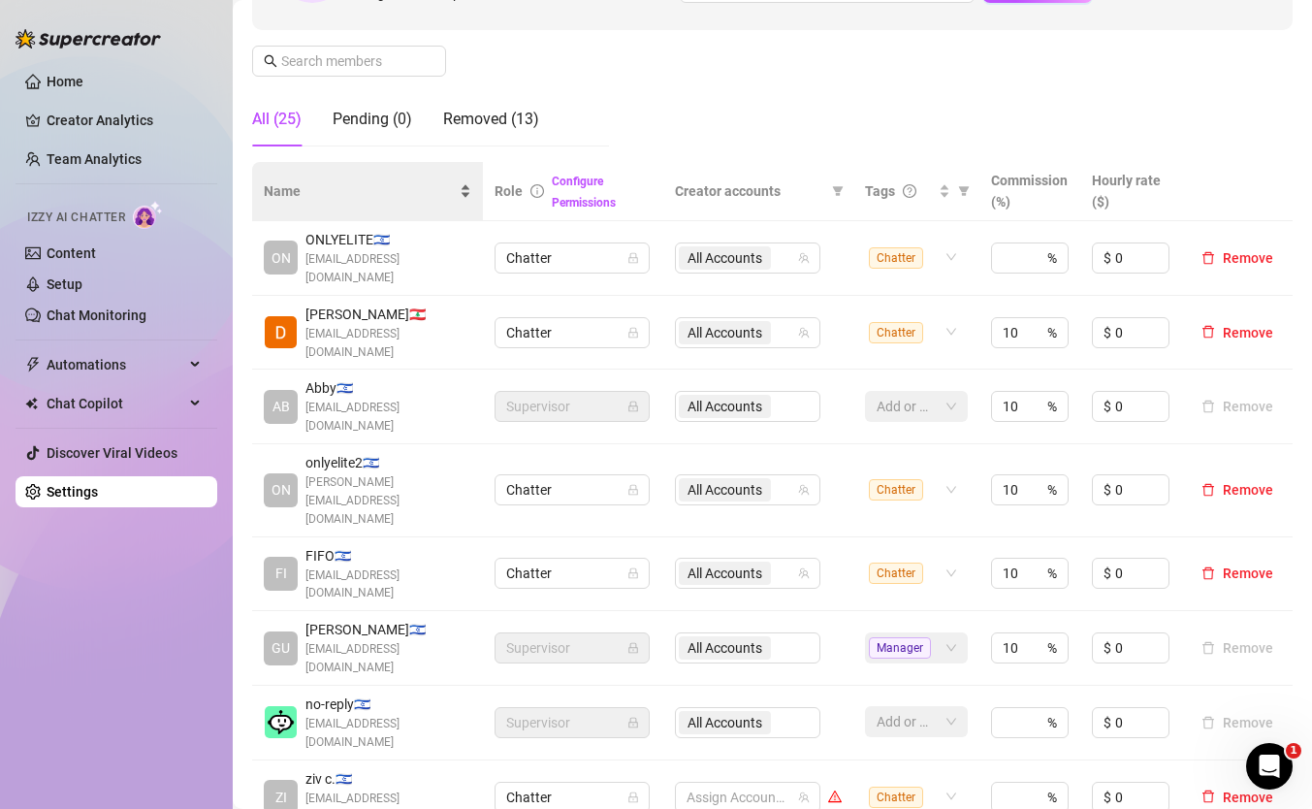
scroll to position [482, 0]
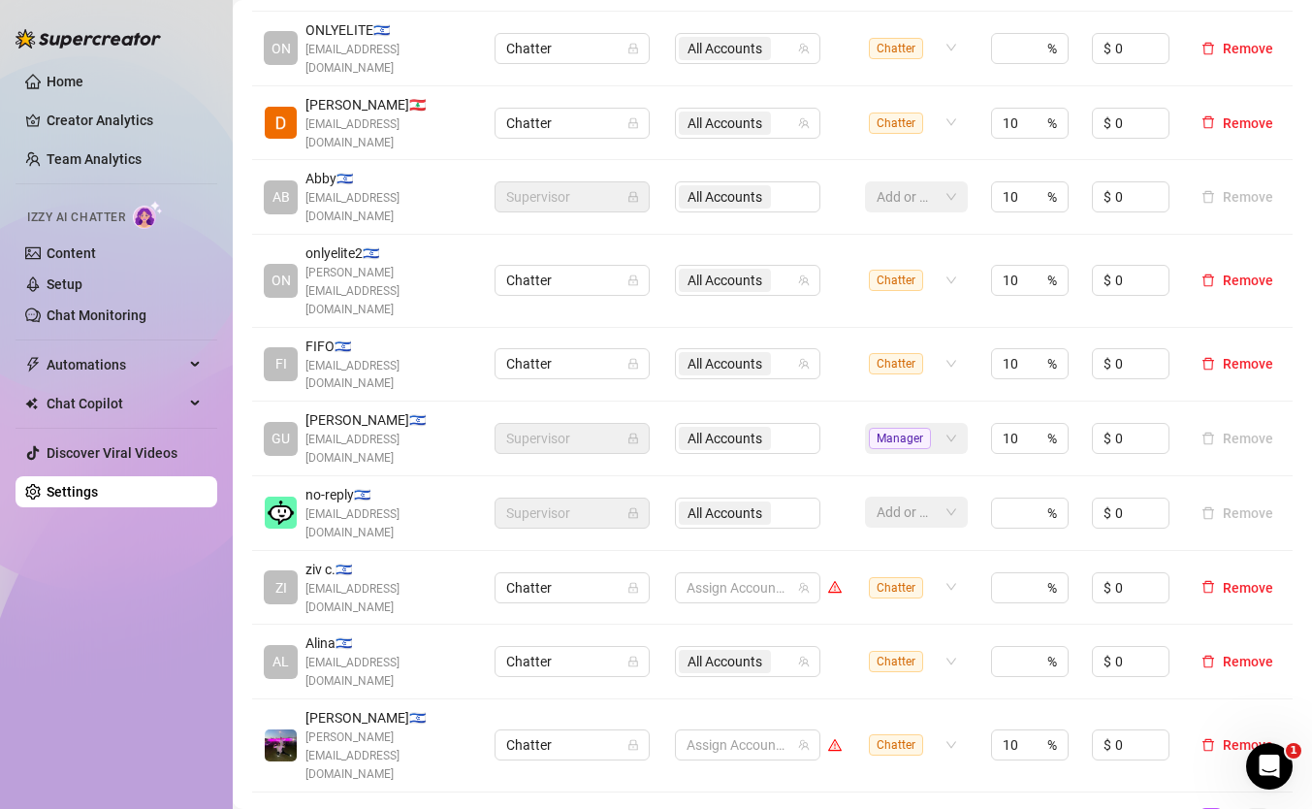
click at [1255, 808] on link "3" at bounding box center [1257, 819] width 21 height 21
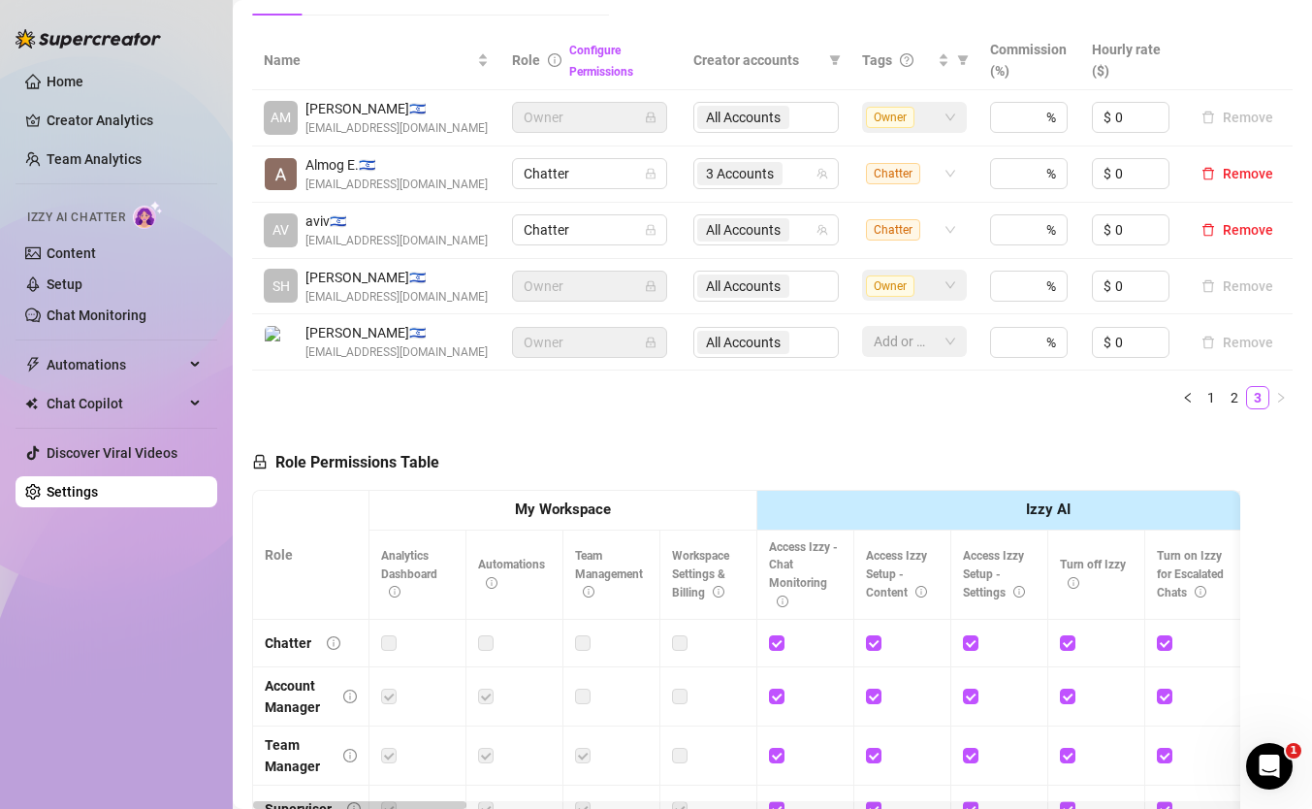
scroll to position [370, 0]
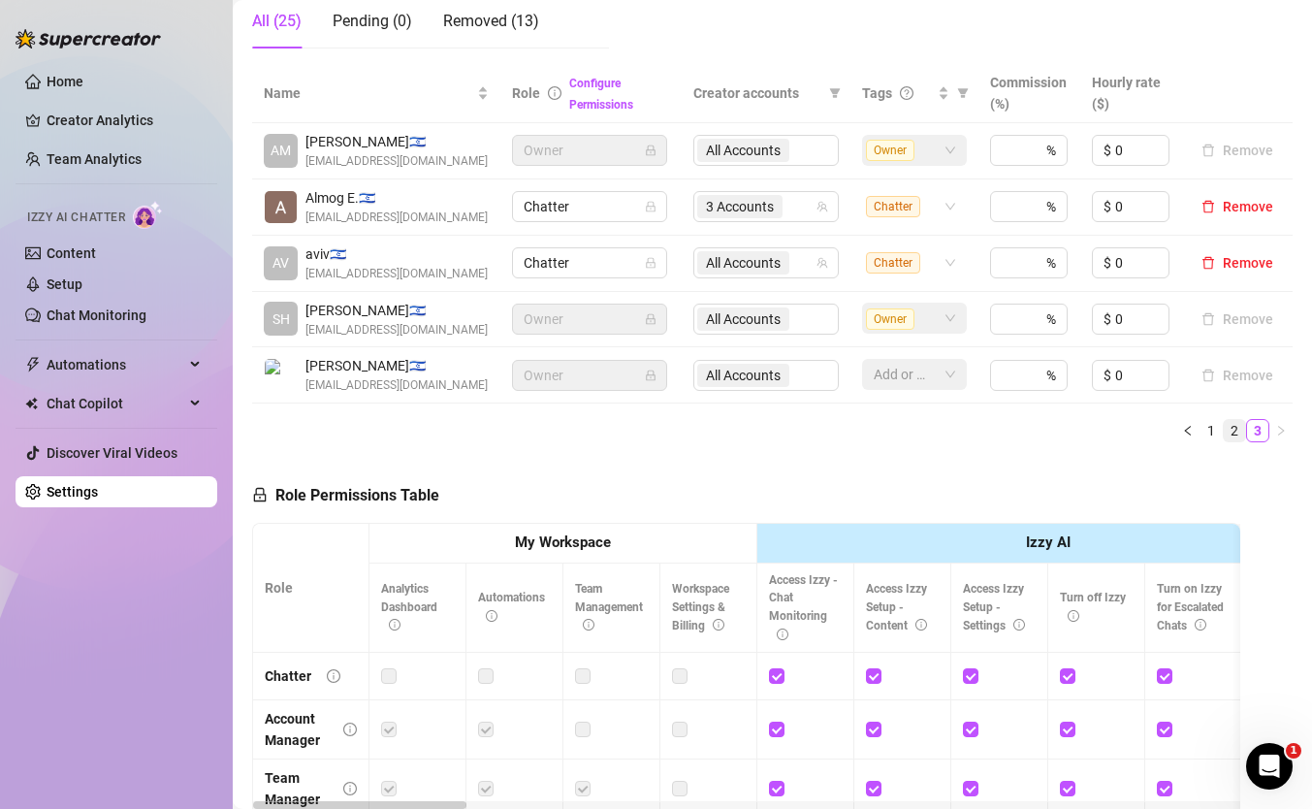
click at [1229, 434] on link "2" at bounding box center [1234, 430] width 21 height 21
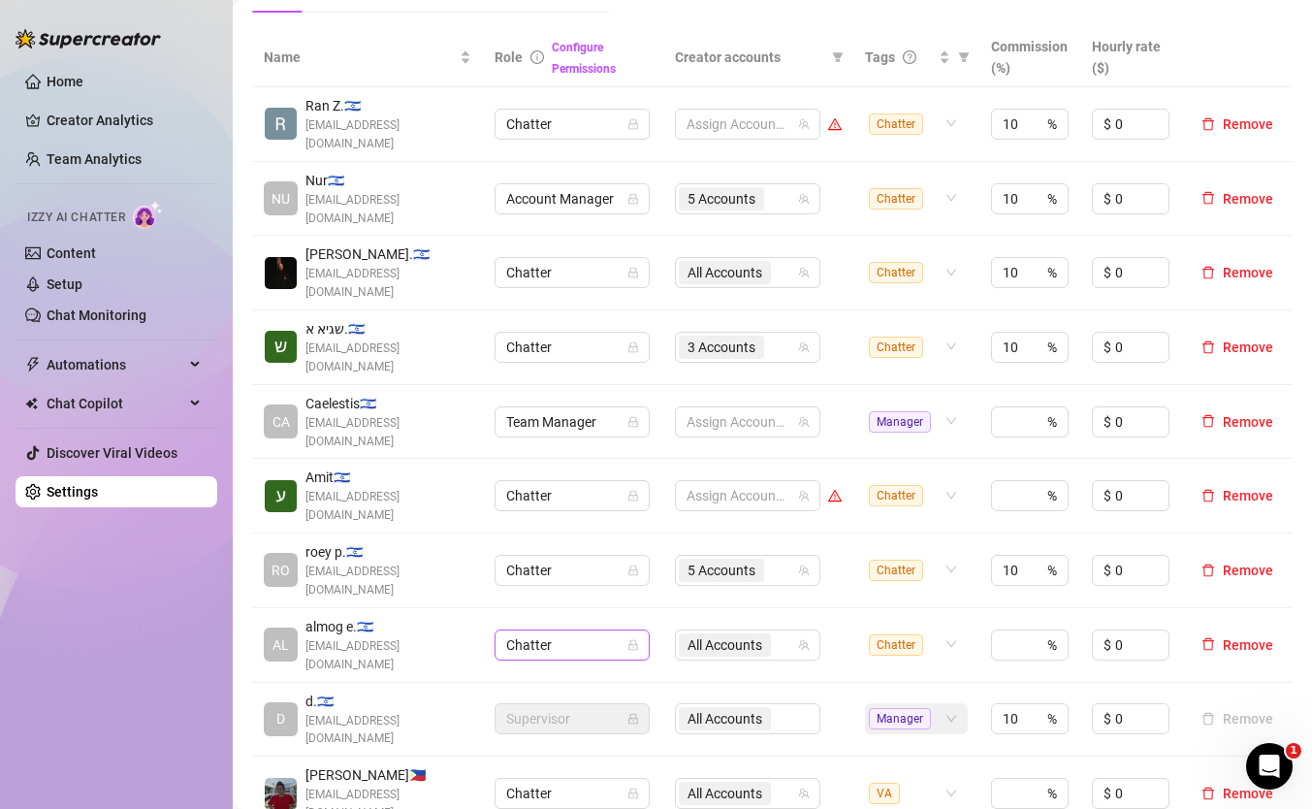
scroll to position [407, 0]
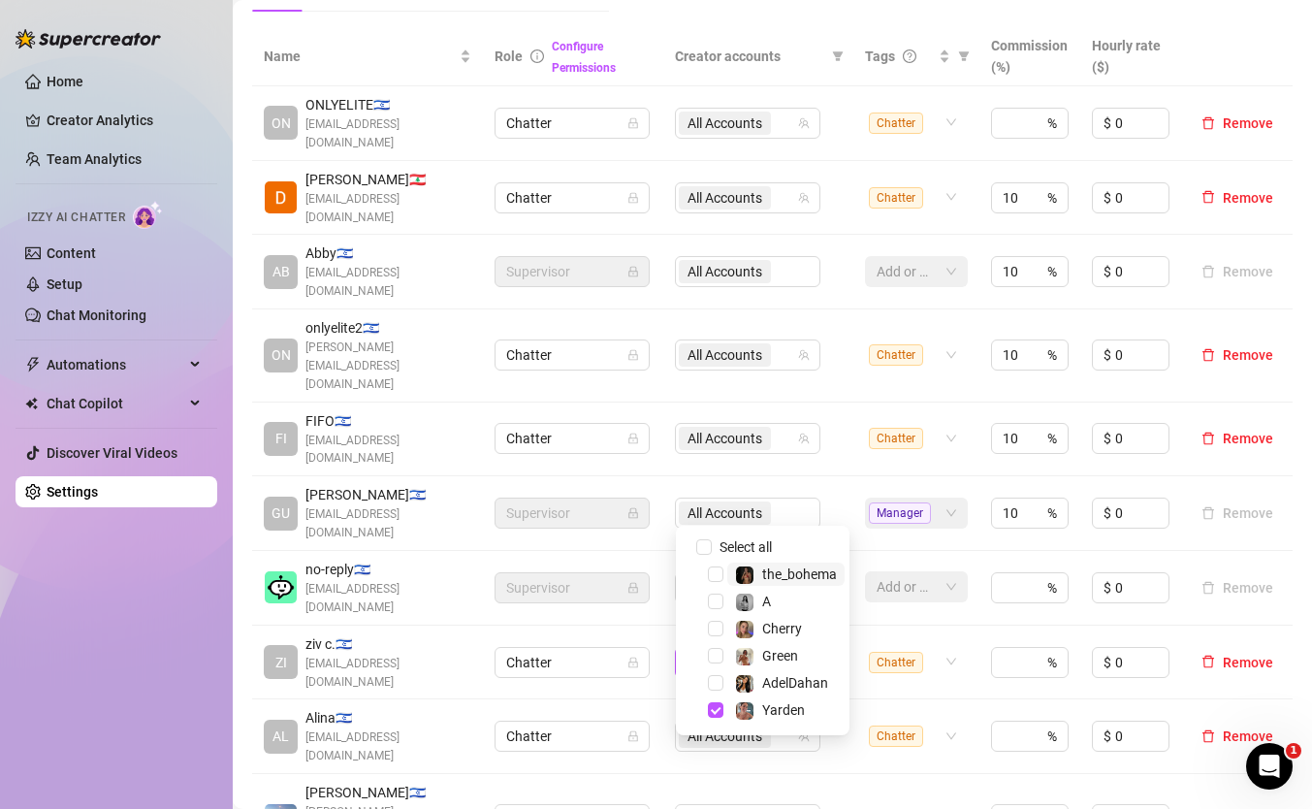
click at [747, 652] on span "1 Accounts" at bounding box center [721, 662] width 68 height 21
click at [750, 680] on img at bounding box center [744, 683] width 17 height 17
click at [940, 698] on div "Name Role Configure Permissions Creator accounts Tags Commission (%) Hourly rat…" at bounding box center [772, 474] width 1040 height 894
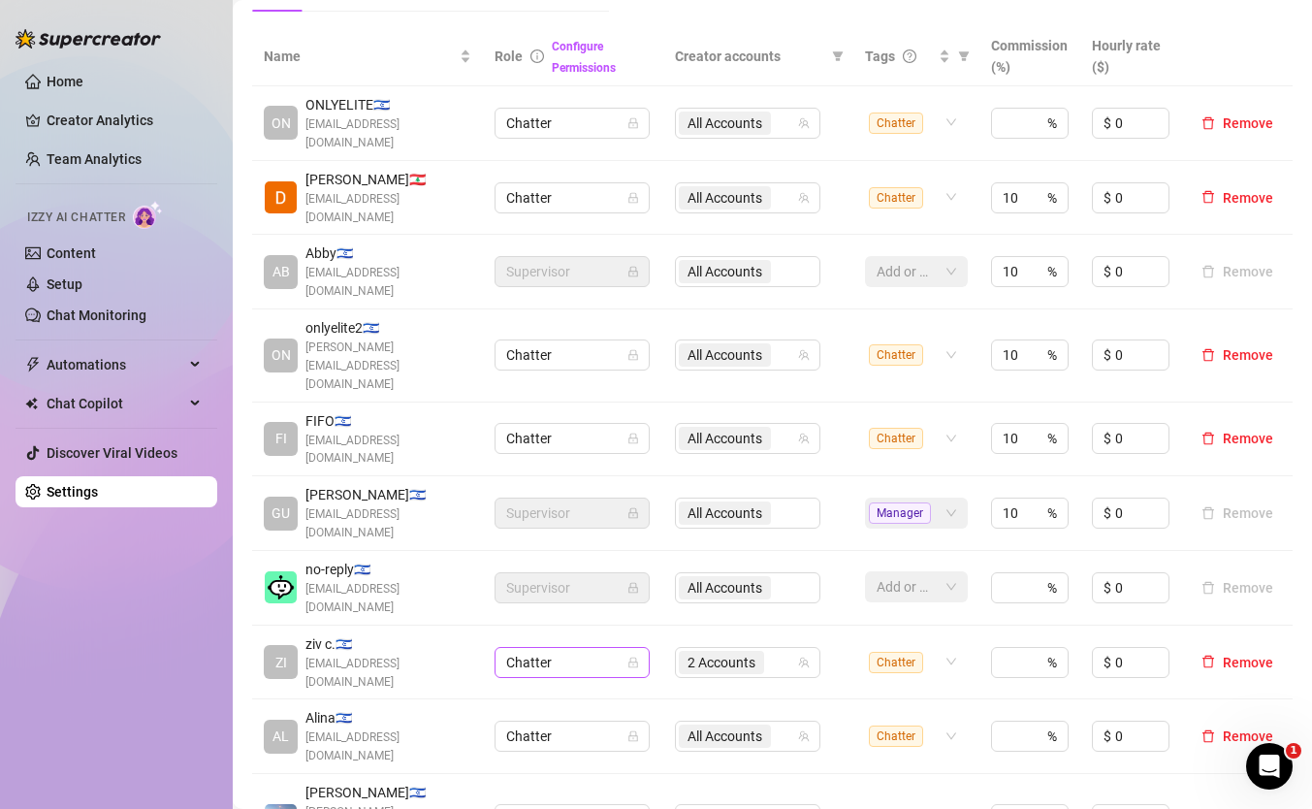
click at [589, 648] on span "Chatter" at bounding box center [572, 662] width 132 height 29
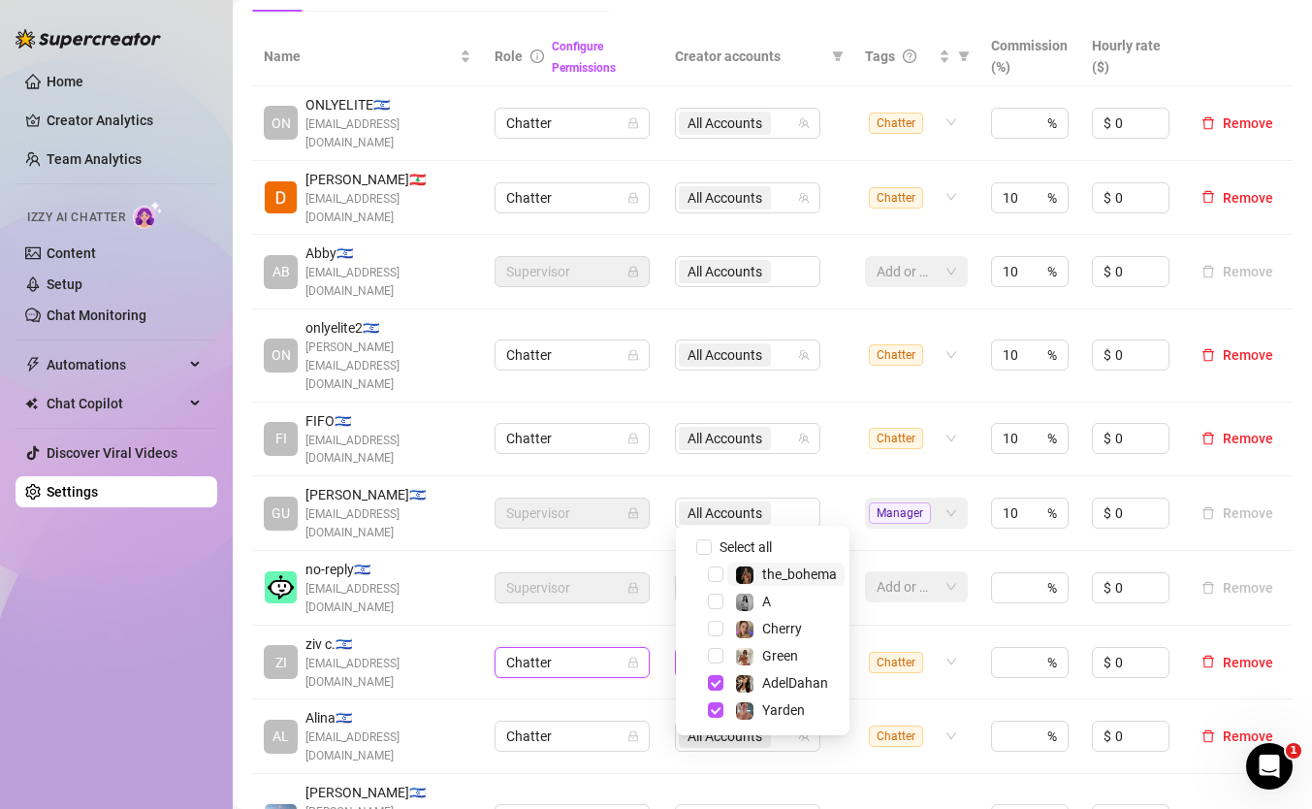
click at [780, 649] on div "2 Accounts" at bounding box center [737, 662] width 117 height 27
click at [783, 630] on div "Green (@greeneyebarbie)" at bounding box center [767, 613] width 169 height 37
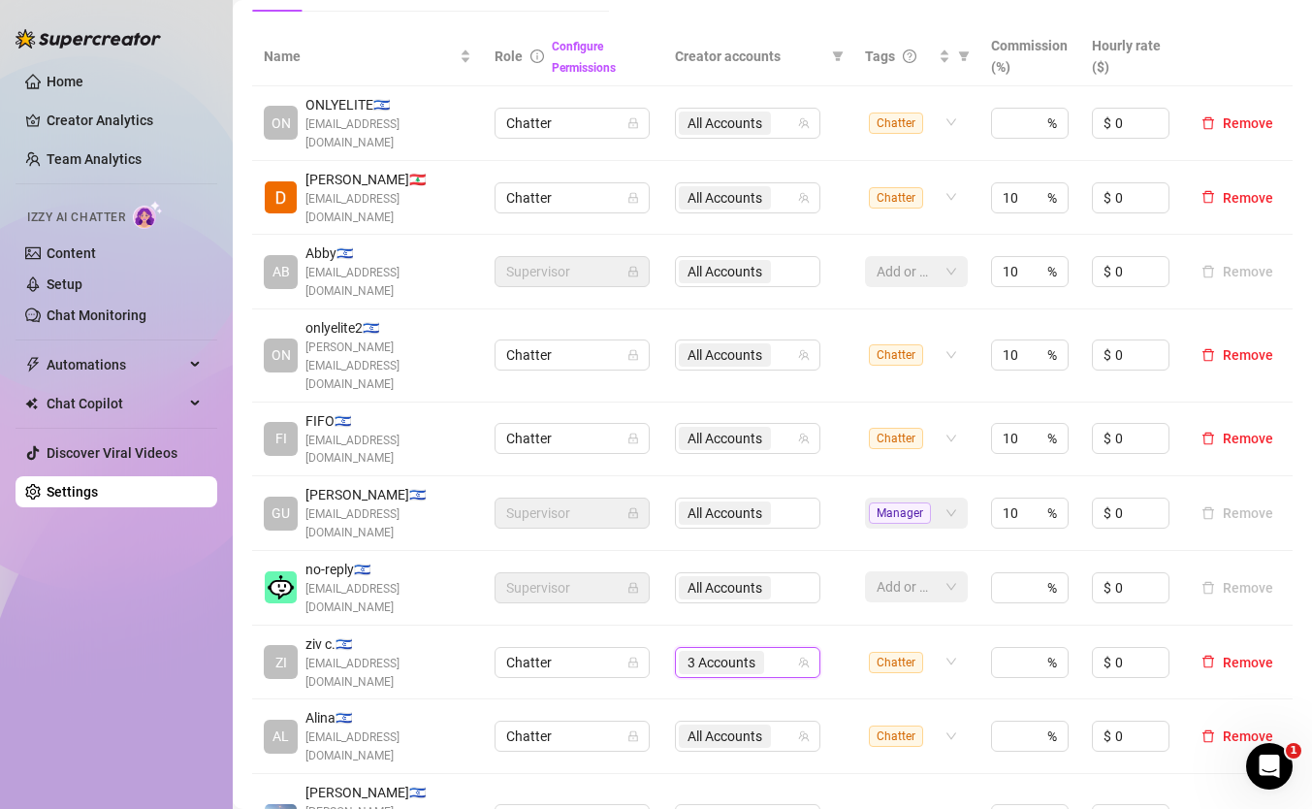
click at [783, 774] on td "Assign Accounts" at bounding box center [758, 820] width 190 height 93
click at [795, 625] on td "3 Accounts" at bounding box center [758, 662] width 190 height 75
click at [795, 647] on div "3 Accounts" at bounding box center [747, 662] width 145 height 31
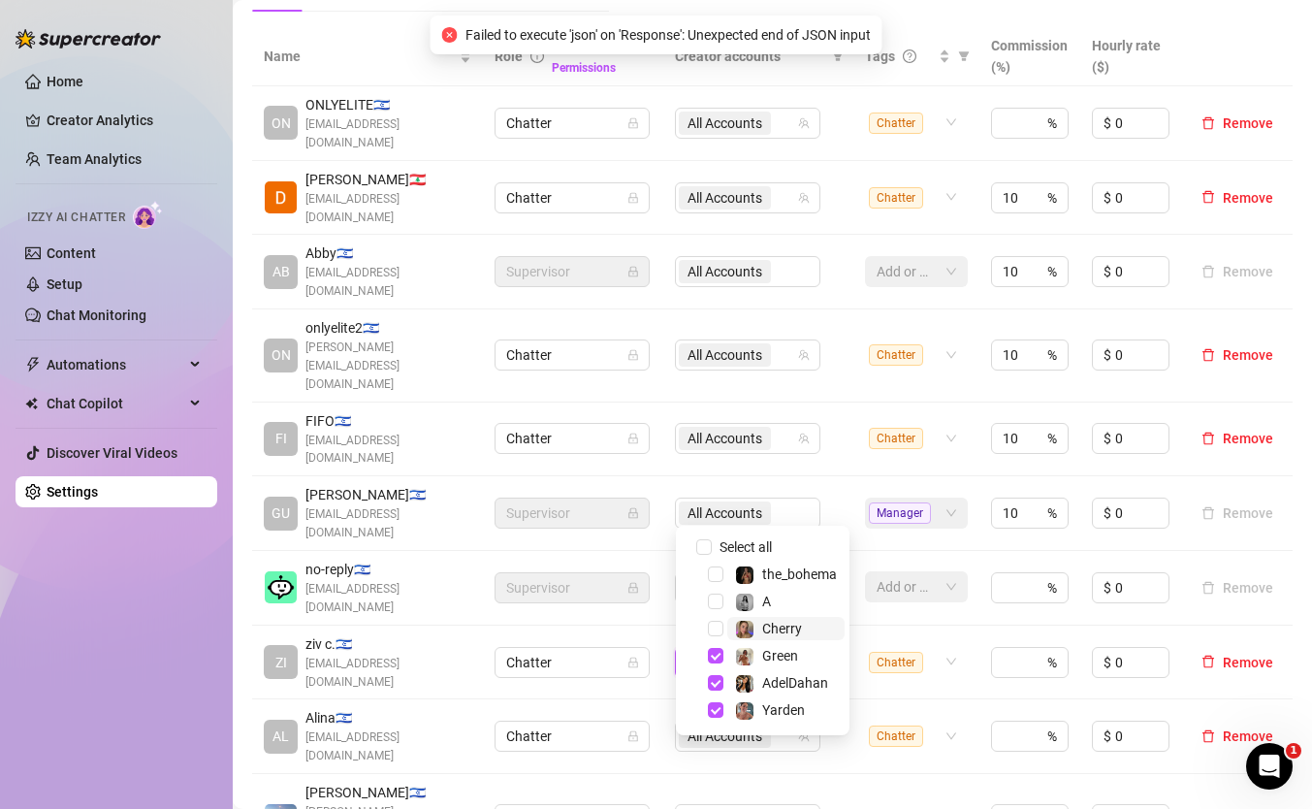
click at [767, 627] on span "Cherry" at bounding box center [782, 629] width 40 height 16
